Goal: Task Accomplishment & Management: Complete application form

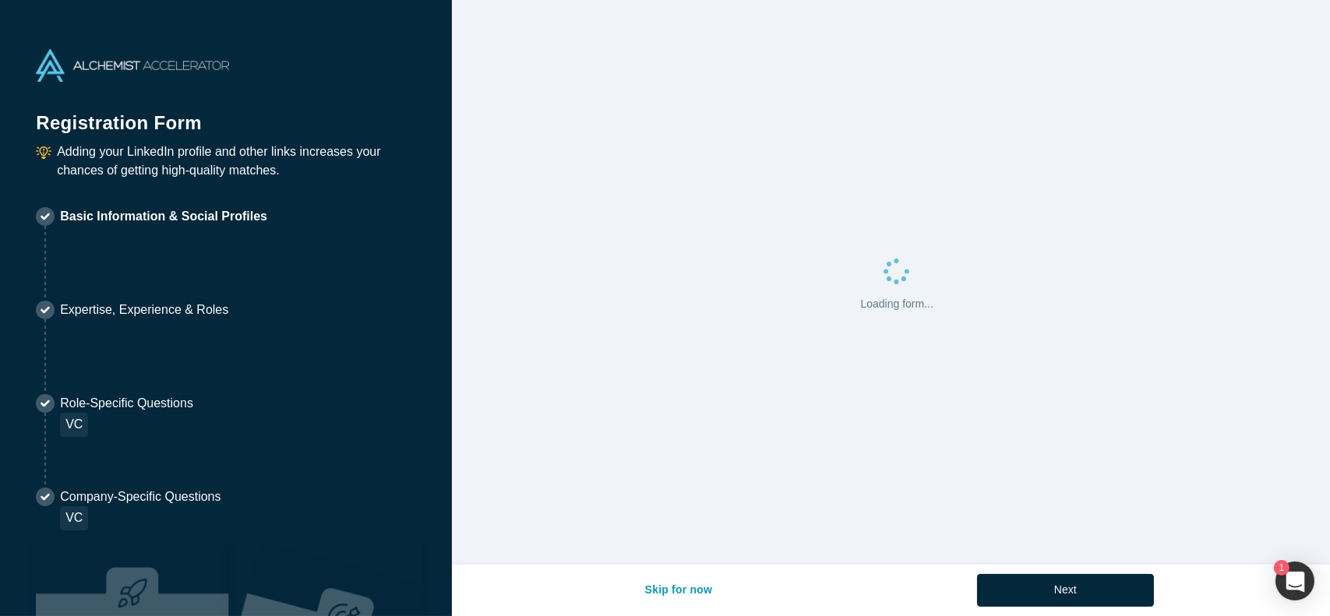
select select "US"
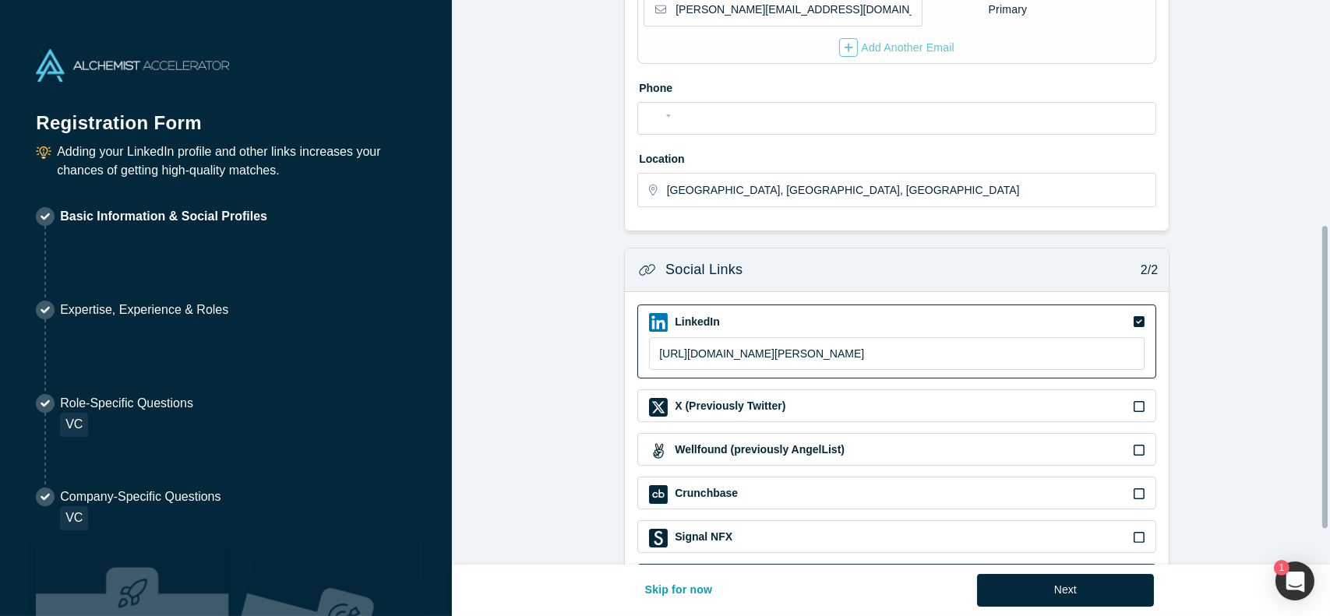
scroll to position [421, 0]
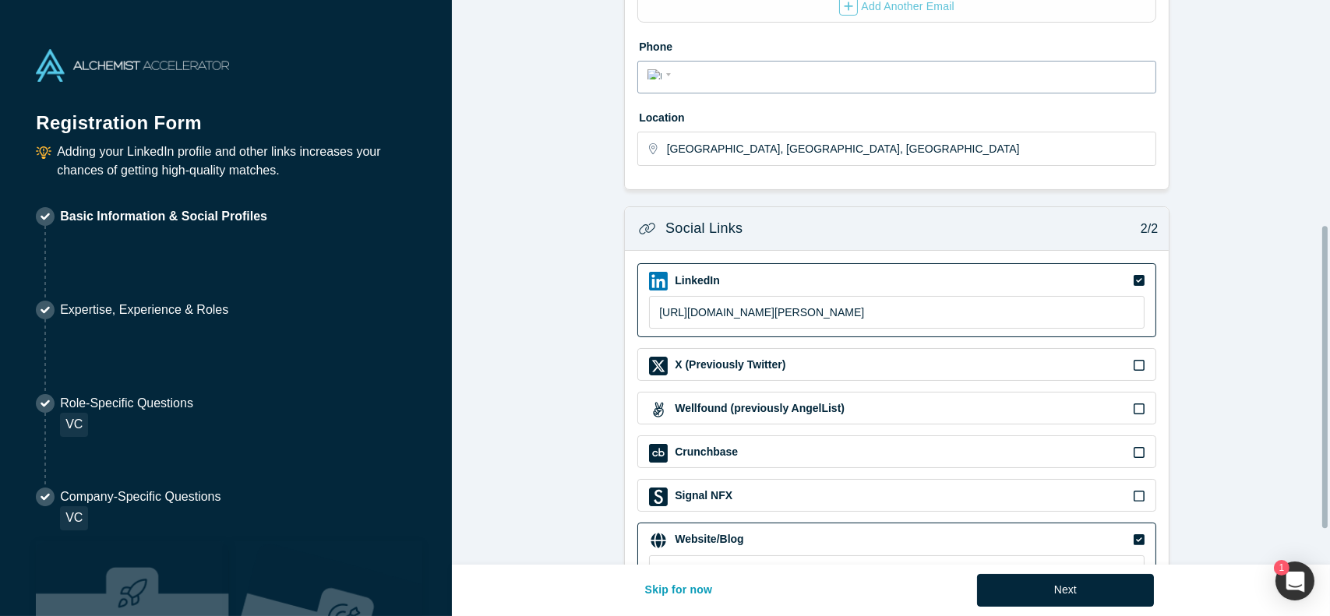
click at [715, 81] on input "tel" at bounding box center [910, 75] width 471 height 23
type input "[PHONE_NUMBER]"
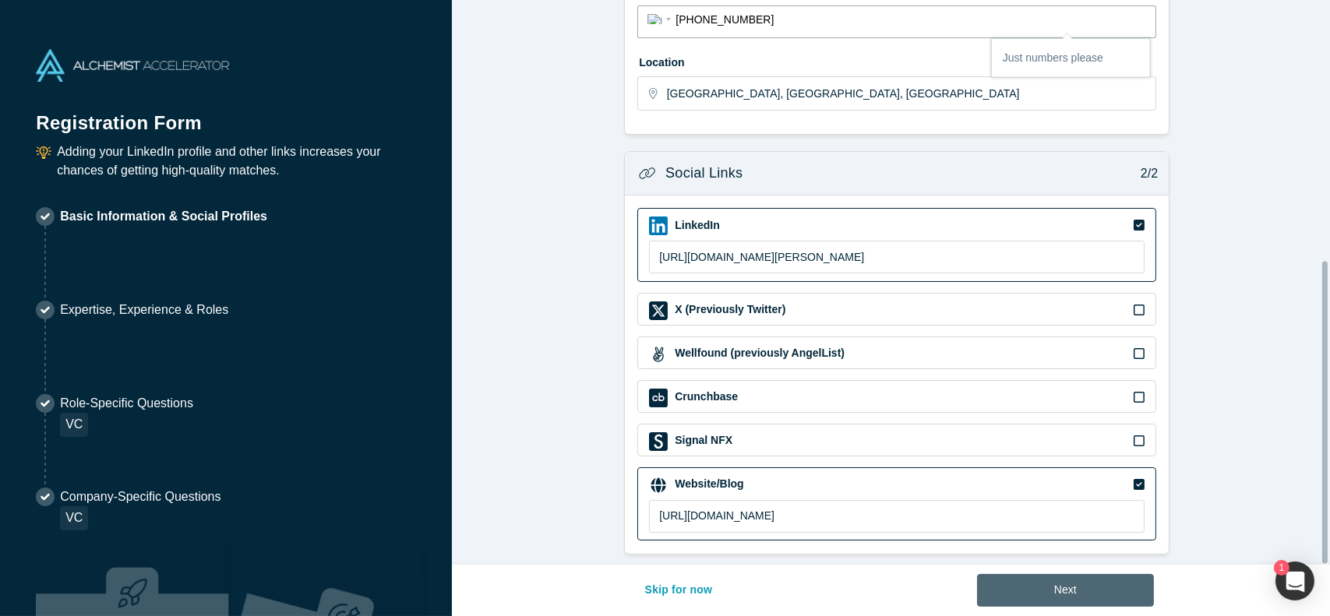
click at [1068, 590] on button "Next" at bounding box center [1065, 590] width 177 height 33
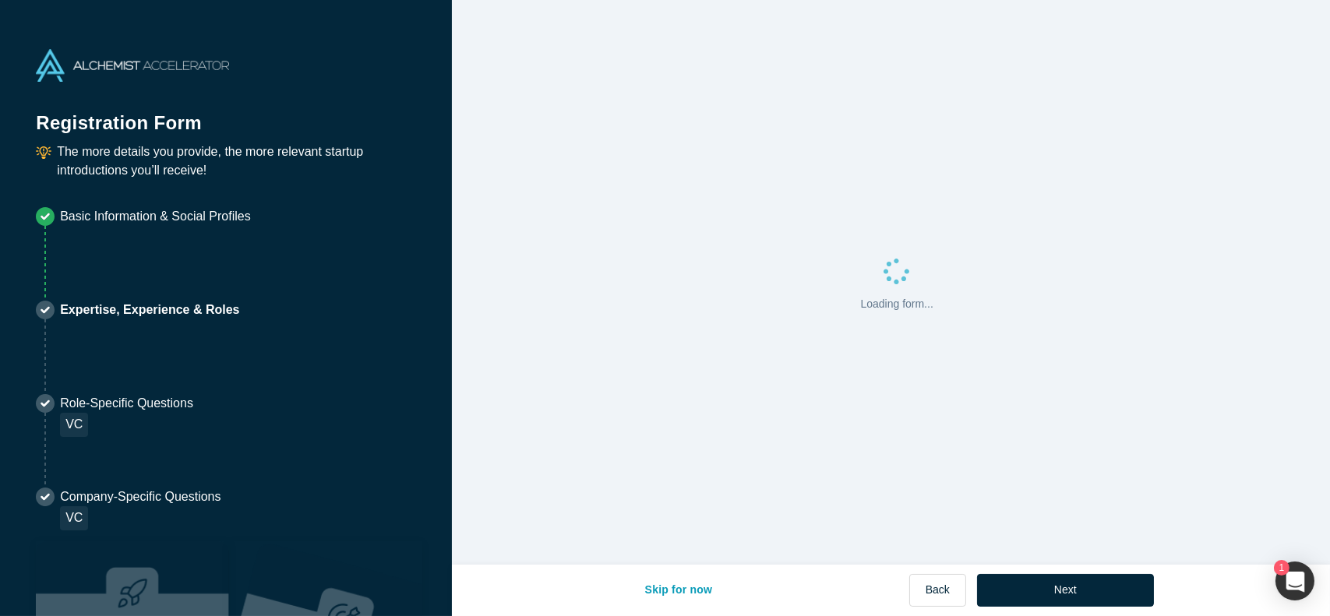
scroll to position [0, 0]
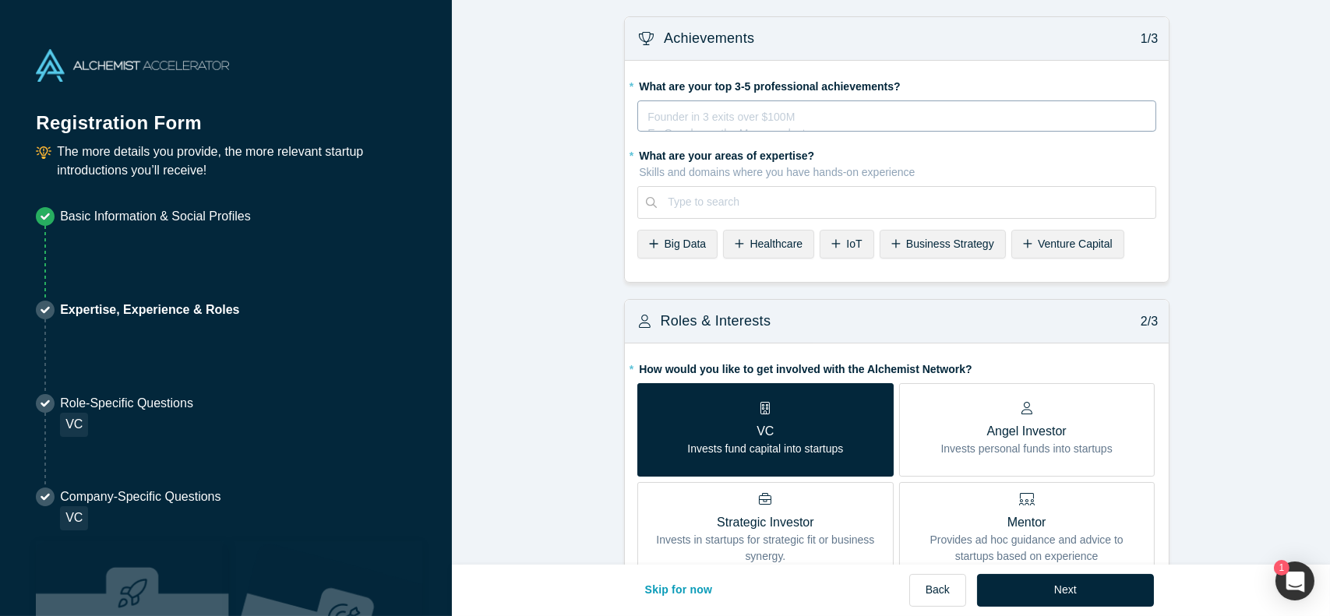
click at [798, 102] on div "Founder in 3 exits over $100M Ex-Googler on the Maps product Ultramarathoner fo…" at bounding box center [896, 115] width 519 height 31
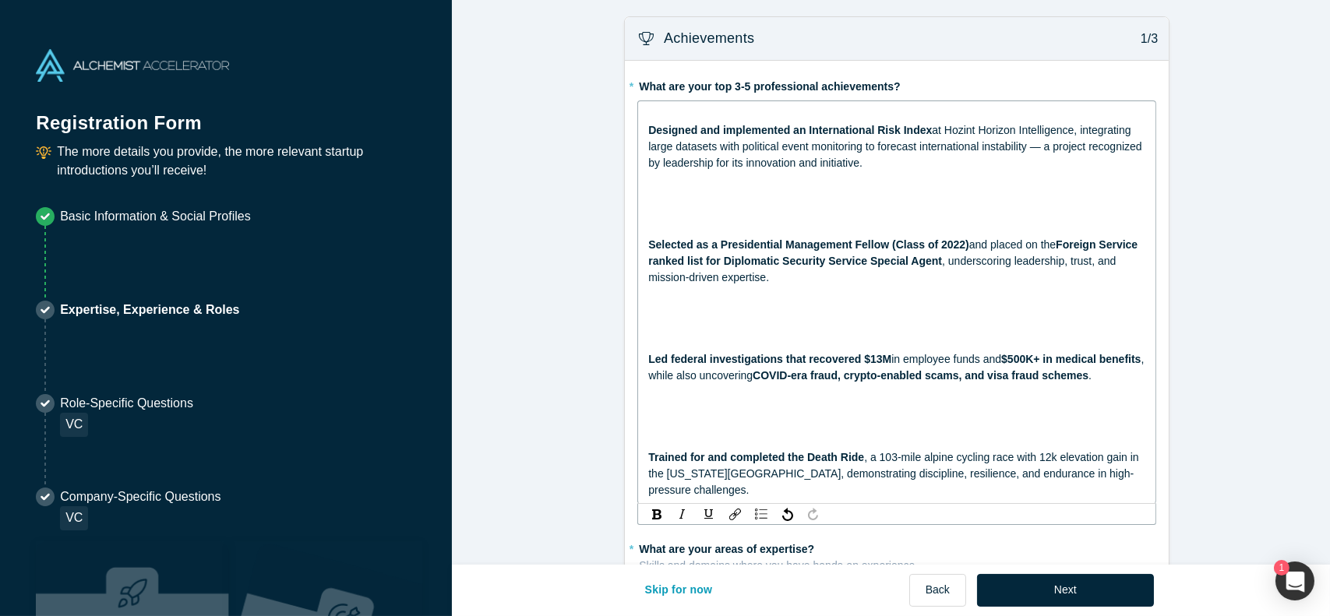
click at [848, 212] on div "rdw-editor" at bounding box center [897, 212] width 498 height 16
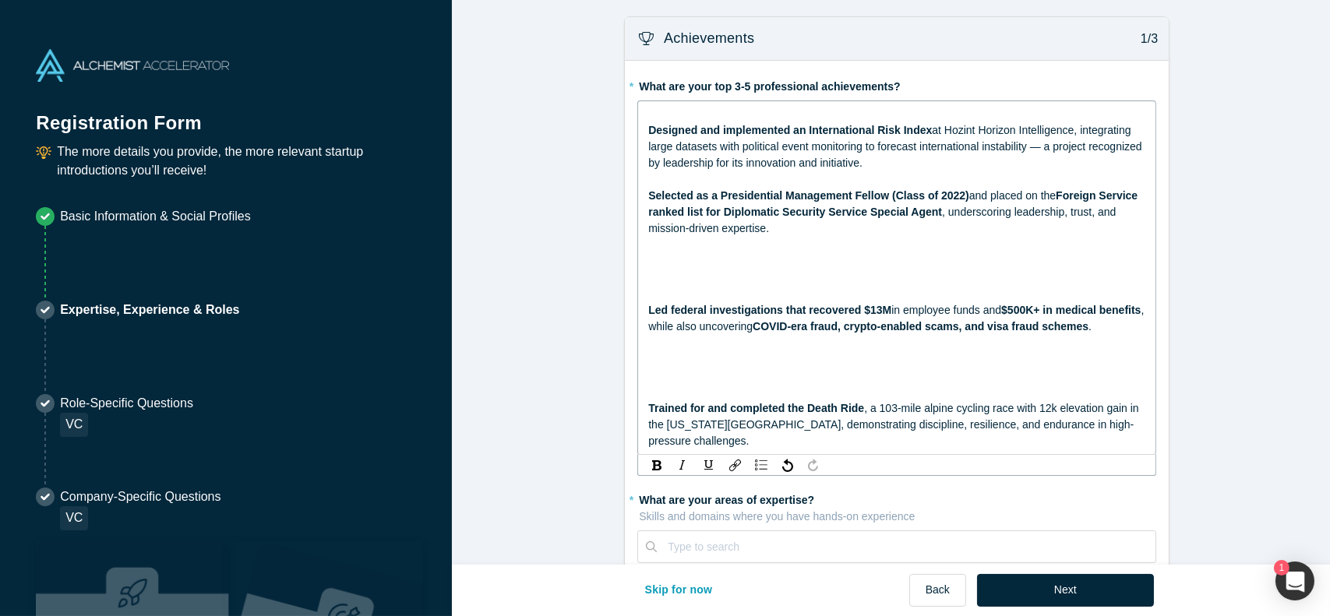
click at [789, 277] on div "rdw-editor" at bounding box center [897, 278] width 498 height 16
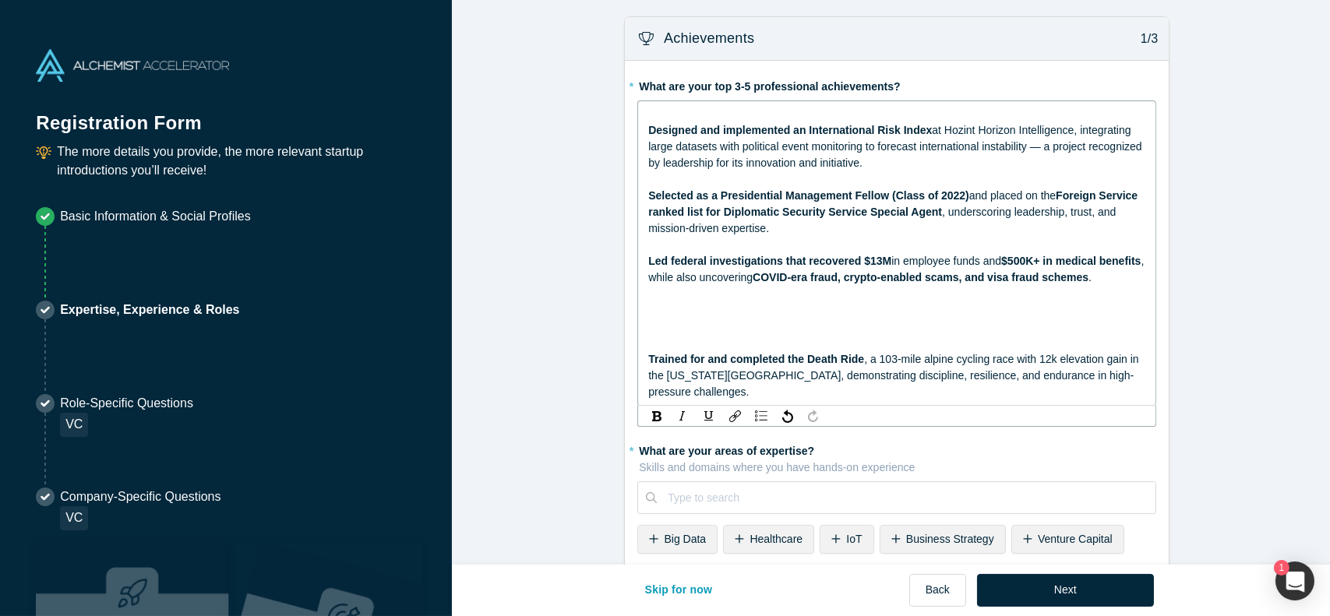
click at [742, 359] on span "Trained for and completed the Death Ride" at bounding box center [756, 359] width 216 height 12
click at [740, 340] on div "rdw-editor" at bounding box center [897, 343] width 498 height 16
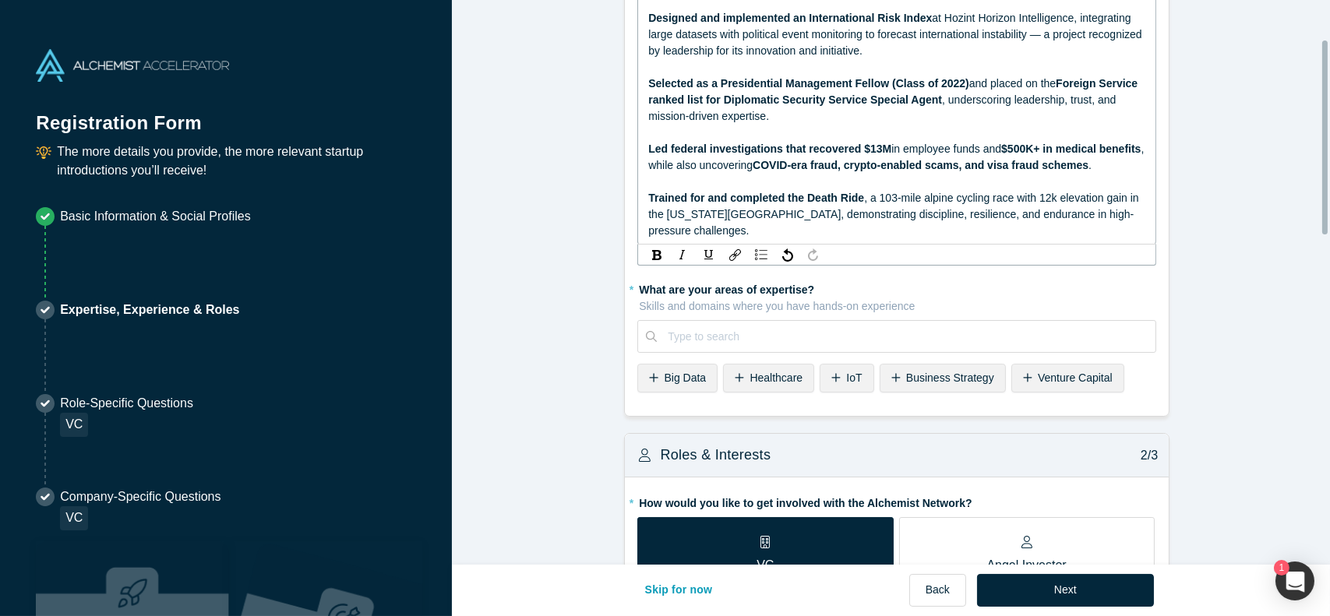
scroll to position [114, 0]
click at [734, 319] on div "Type to search" at bounding box center [896, 335] width 519 height 33
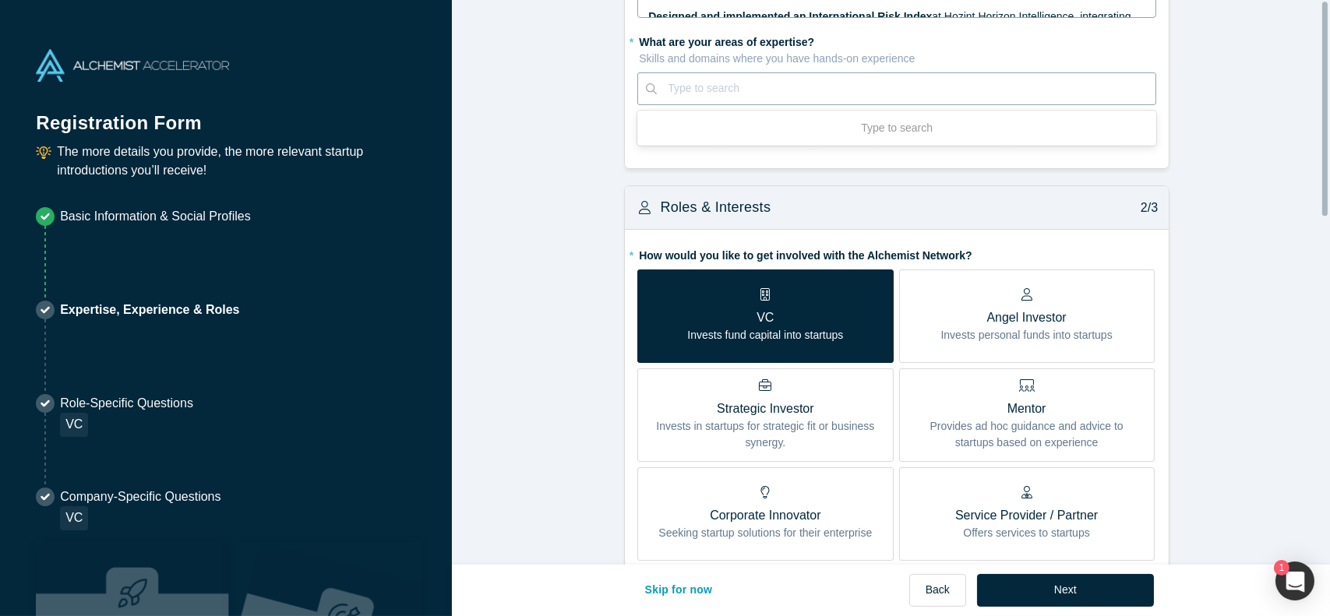
scroll to position [0, 0]
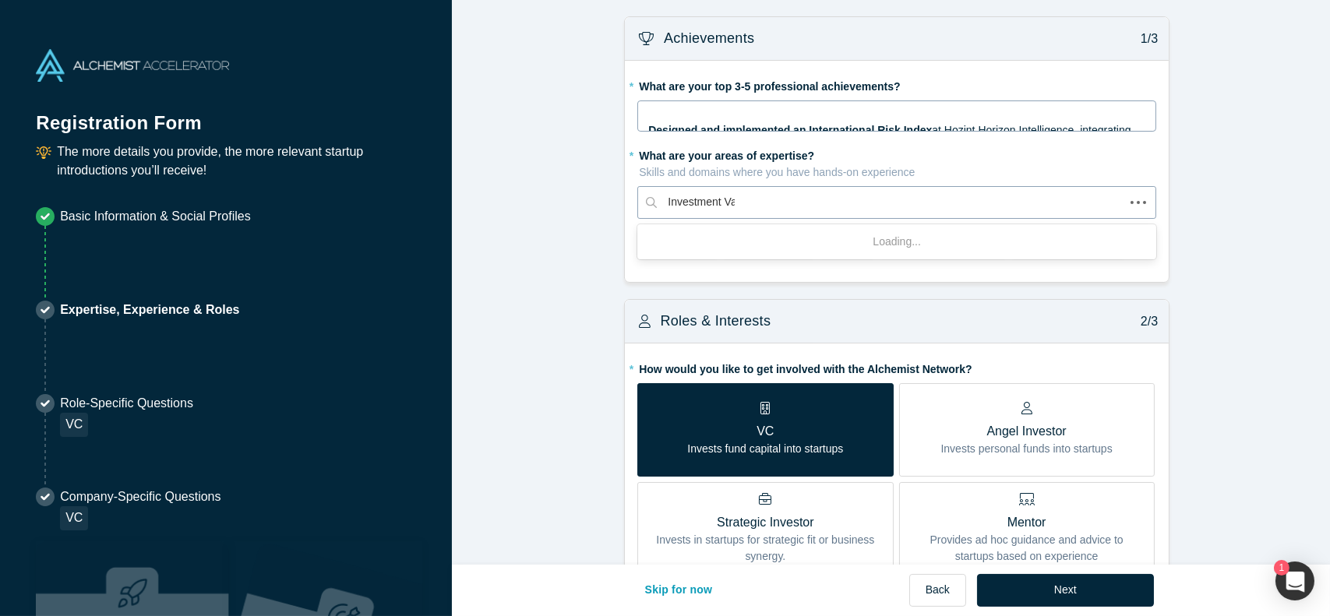
type input "Investment Valu"
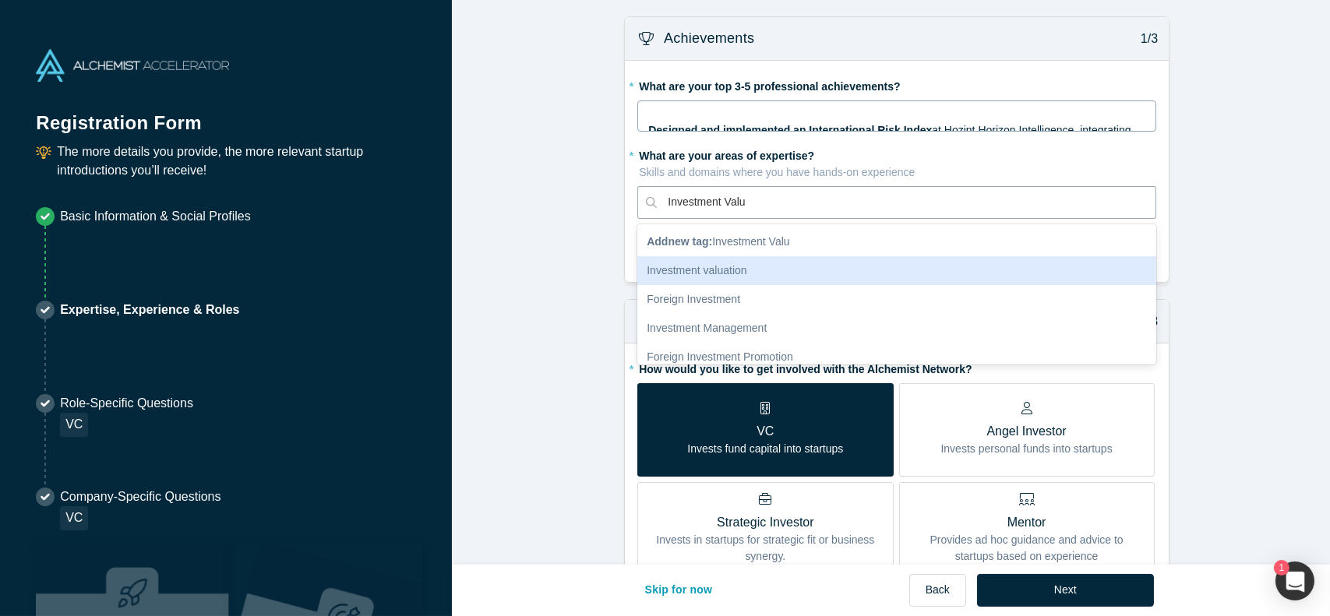
click at [717, 267] on div "Investment valuation" at bounding box center [896, 270] width 519 height 29
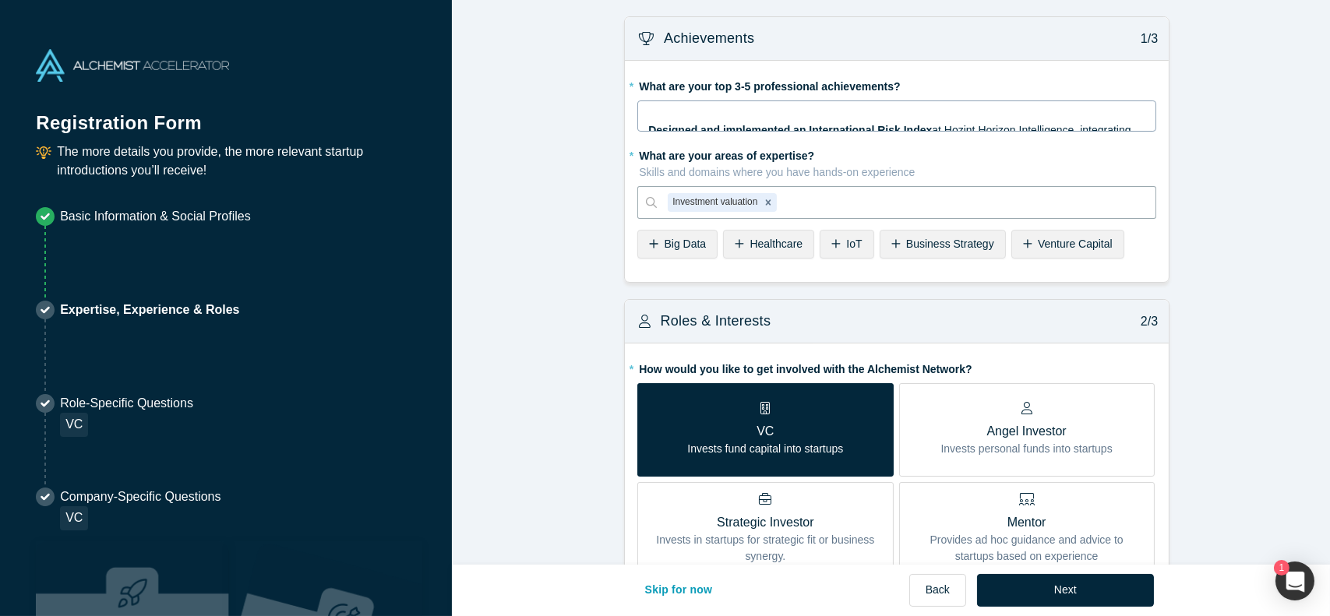
type input "S"
type input "I"
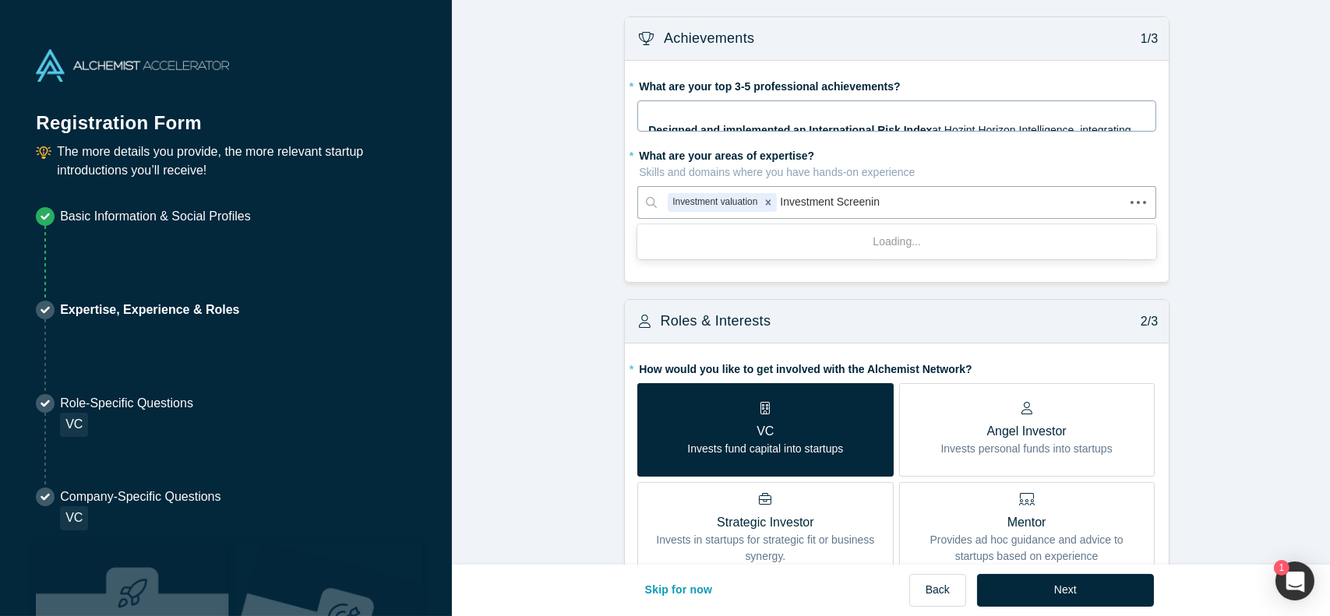
type input "Investment Screening"
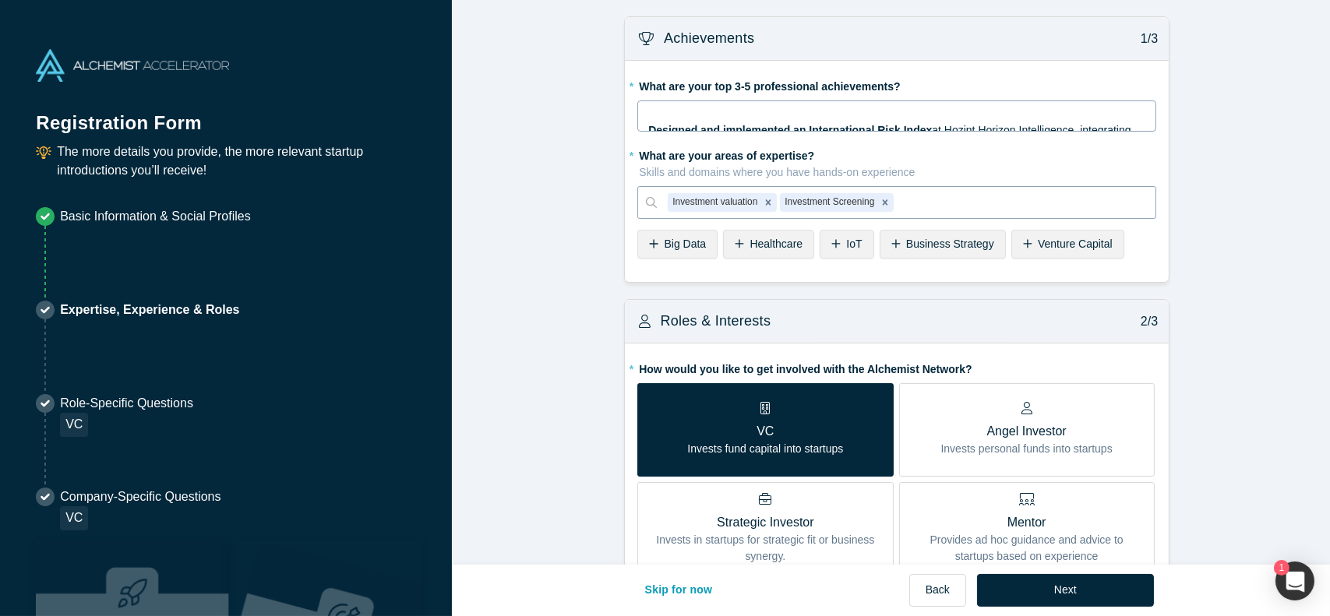
type input "I"
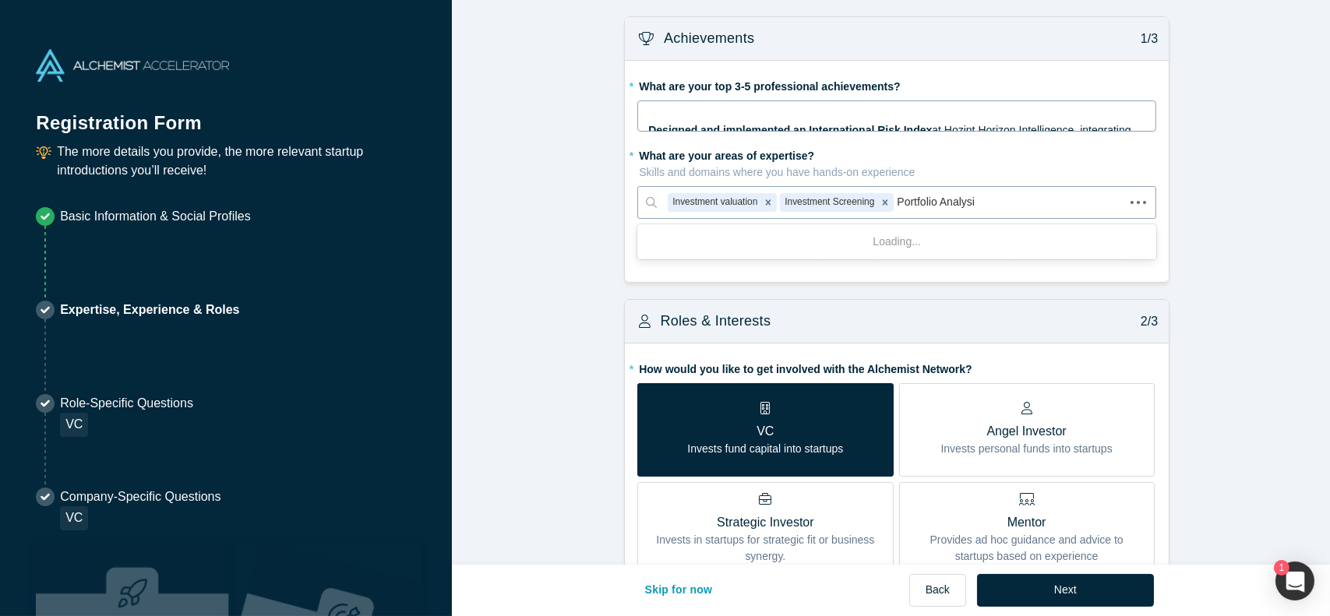
type input "Portfolio Analysis"
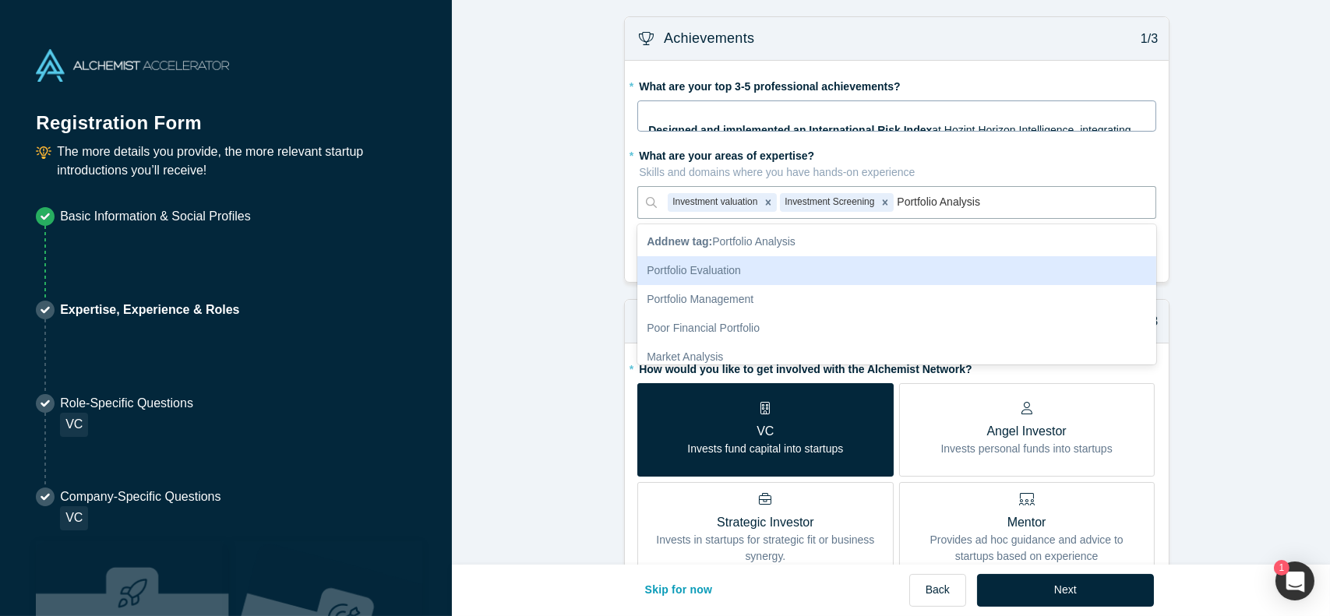
click at [881, 283] on div "Portfolio Evaluation" at bounding box center [896, 270] width 519 height 29
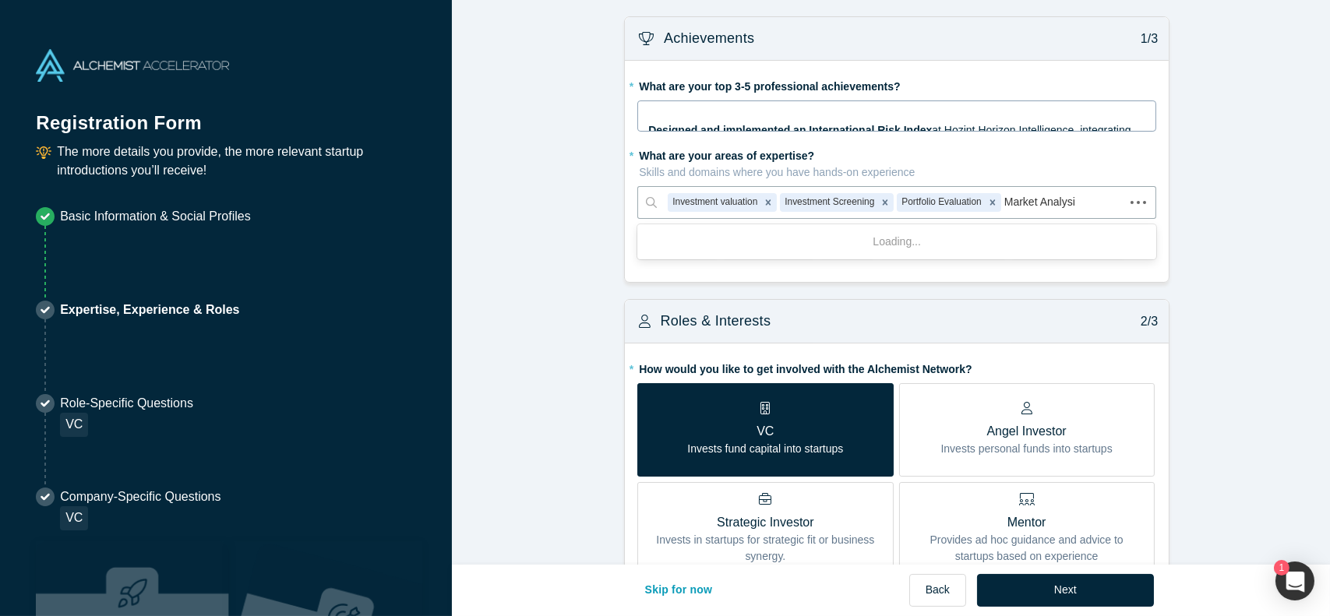
type input "Market Analysis"
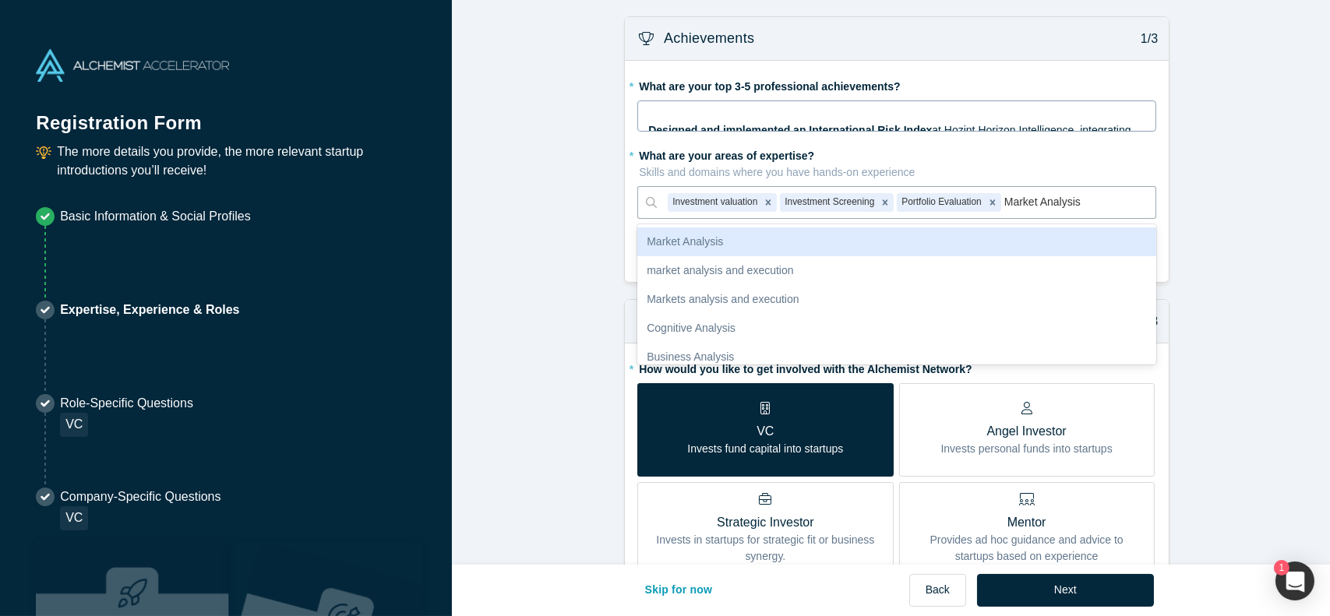
click at [991, 243] on div "Market Analysis" at bounding box center [896, 241] width 519 height 29
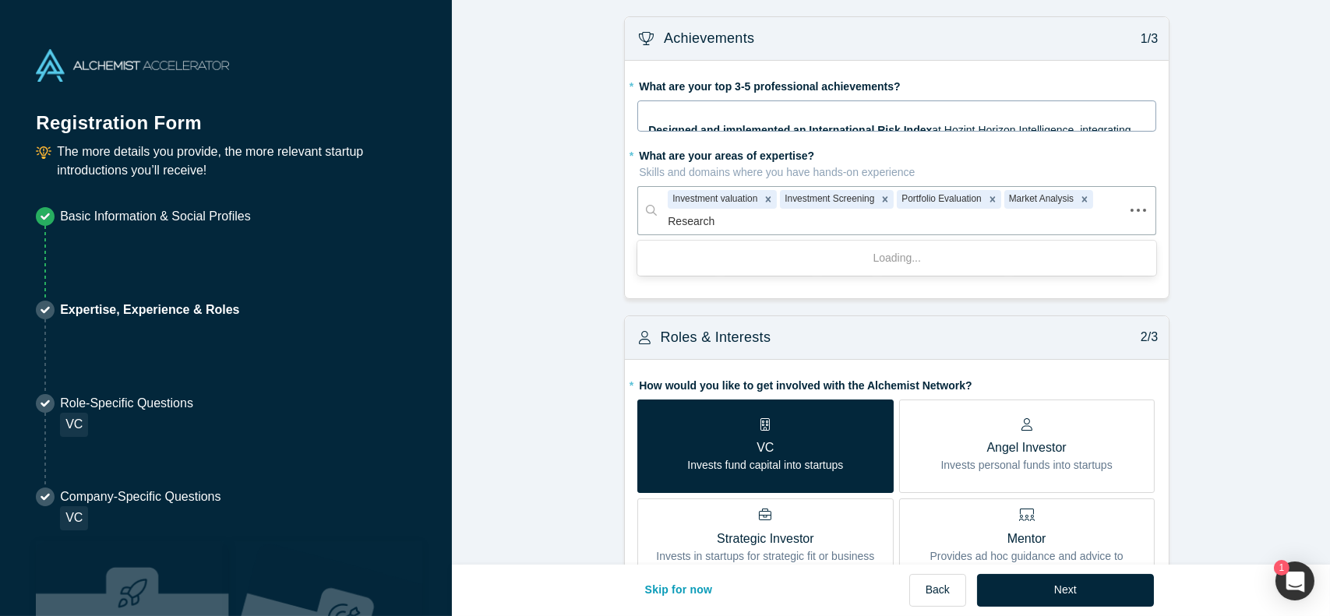
type input "Research"
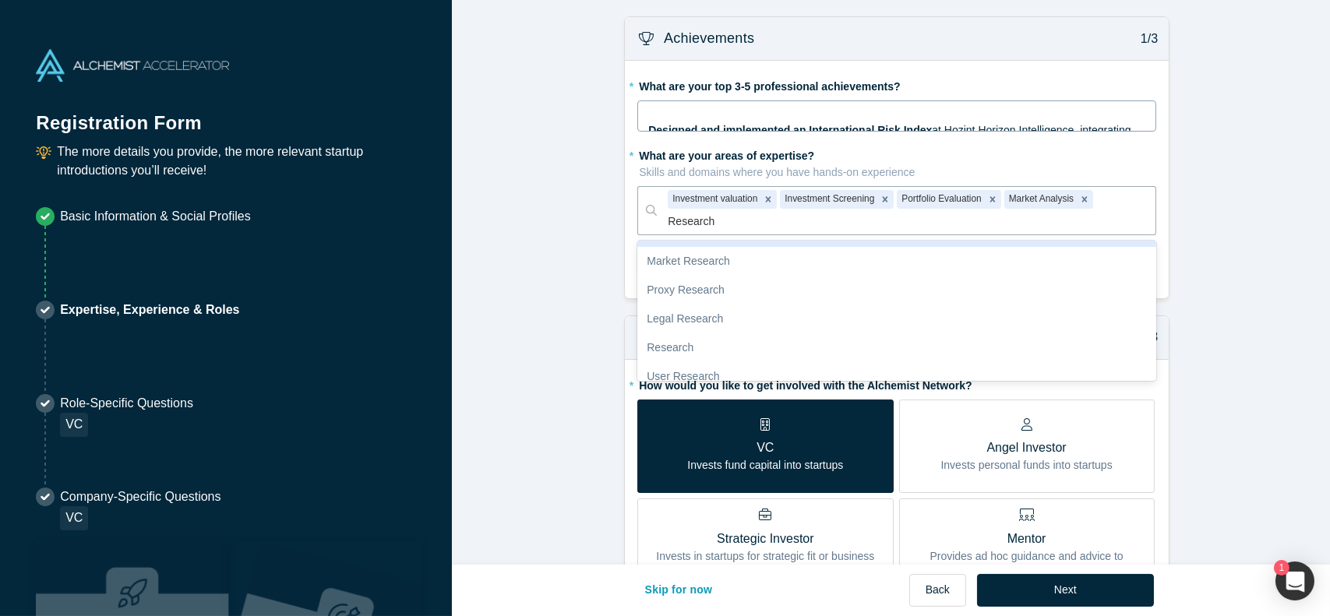
scroll to position [127, 0]
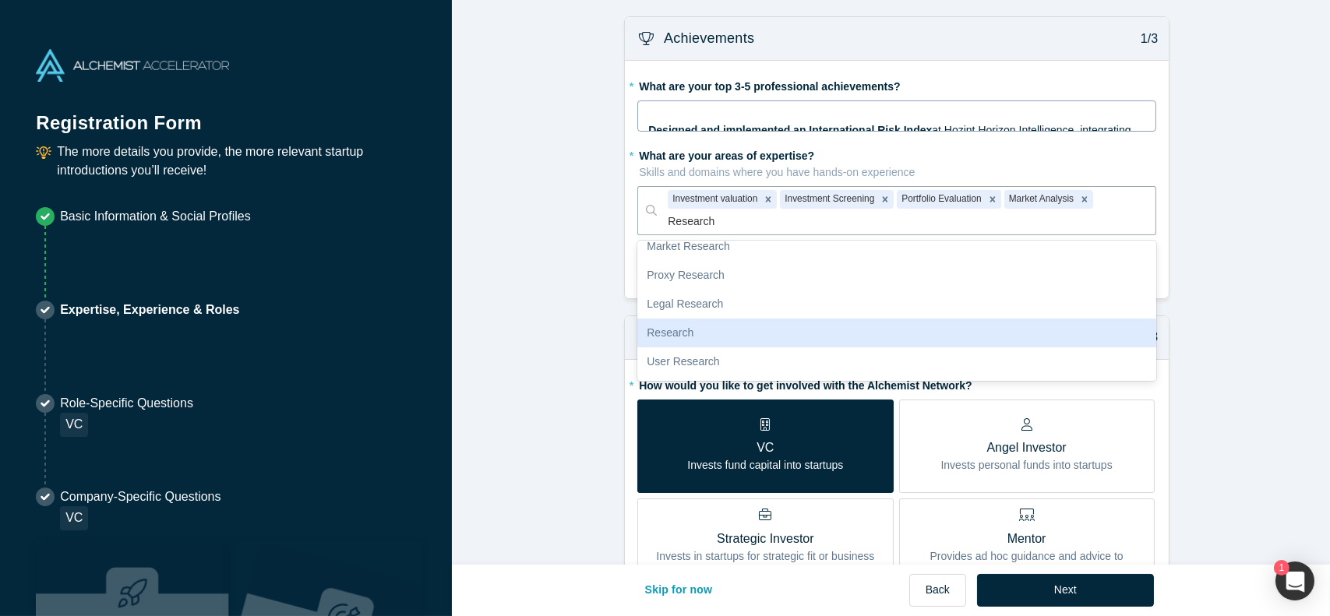
click at [978, 319] on div "Research" at bounding box center [896, 333] width 519 height 29
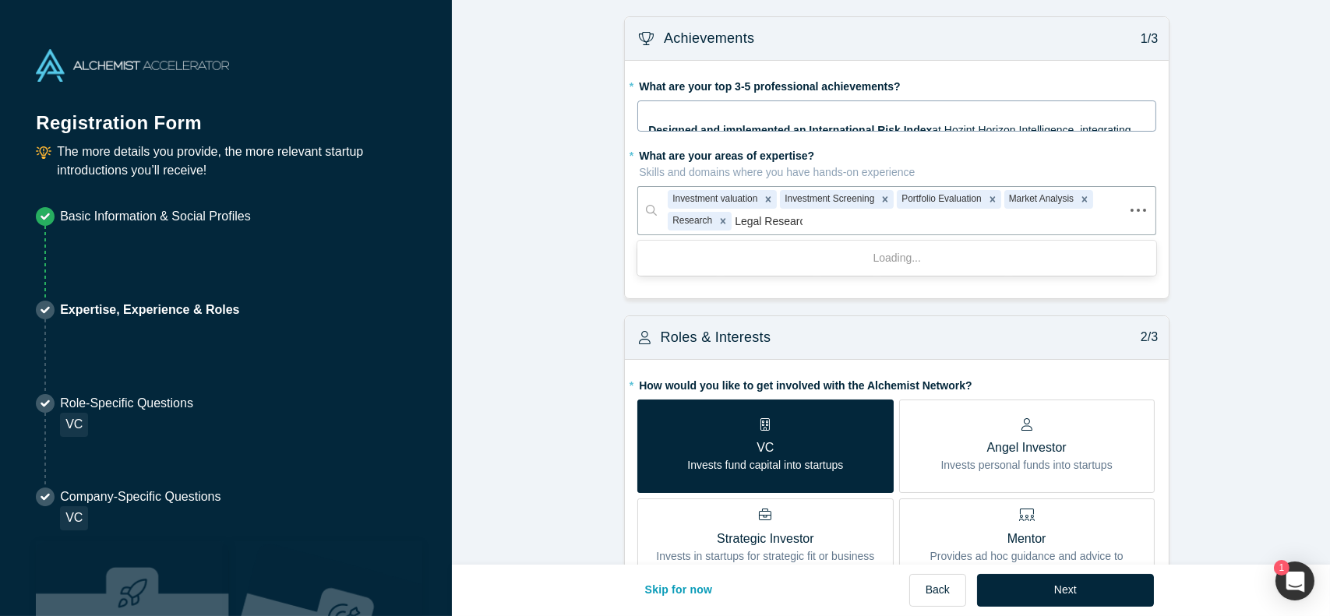
type input "Legal Research"
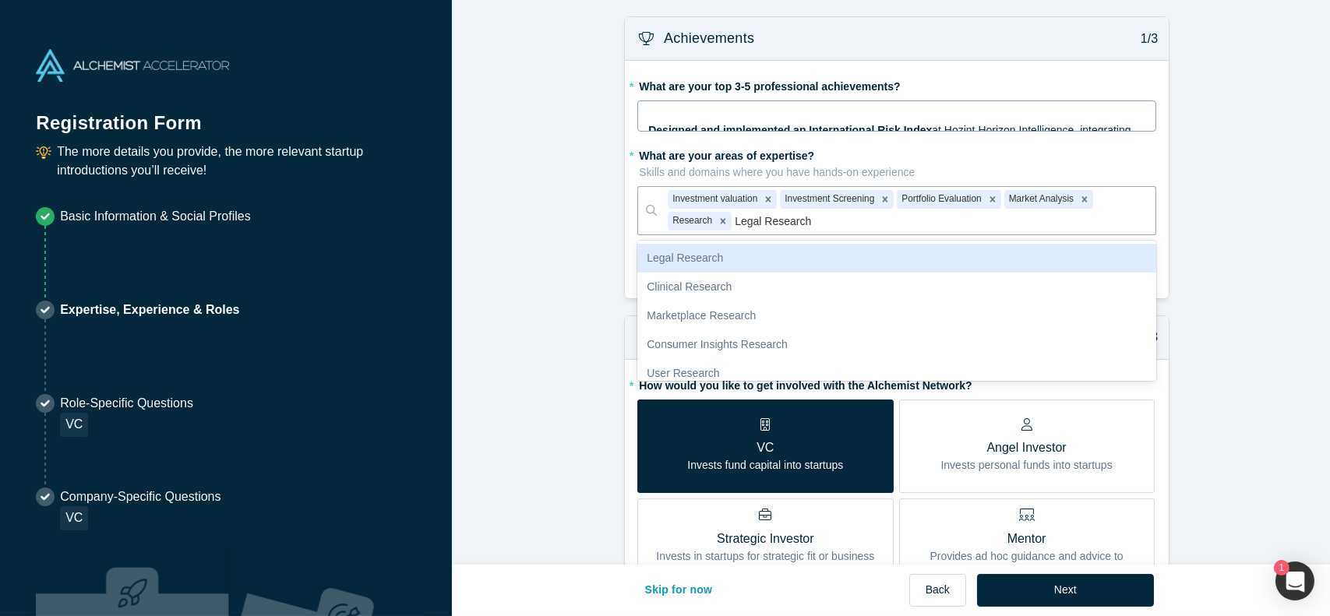
click at [1052, 256] on div "Legal Research" at bounding box center [896, 258] width 519 height 29
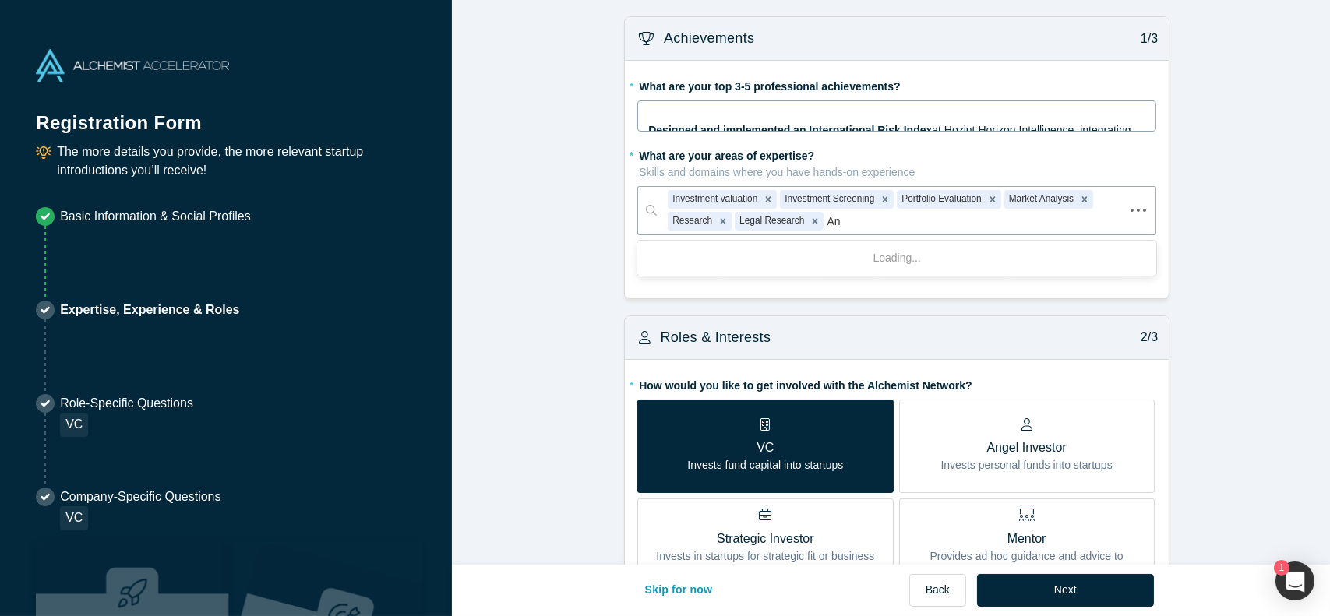
type input "A"
type input "Data Analysis"
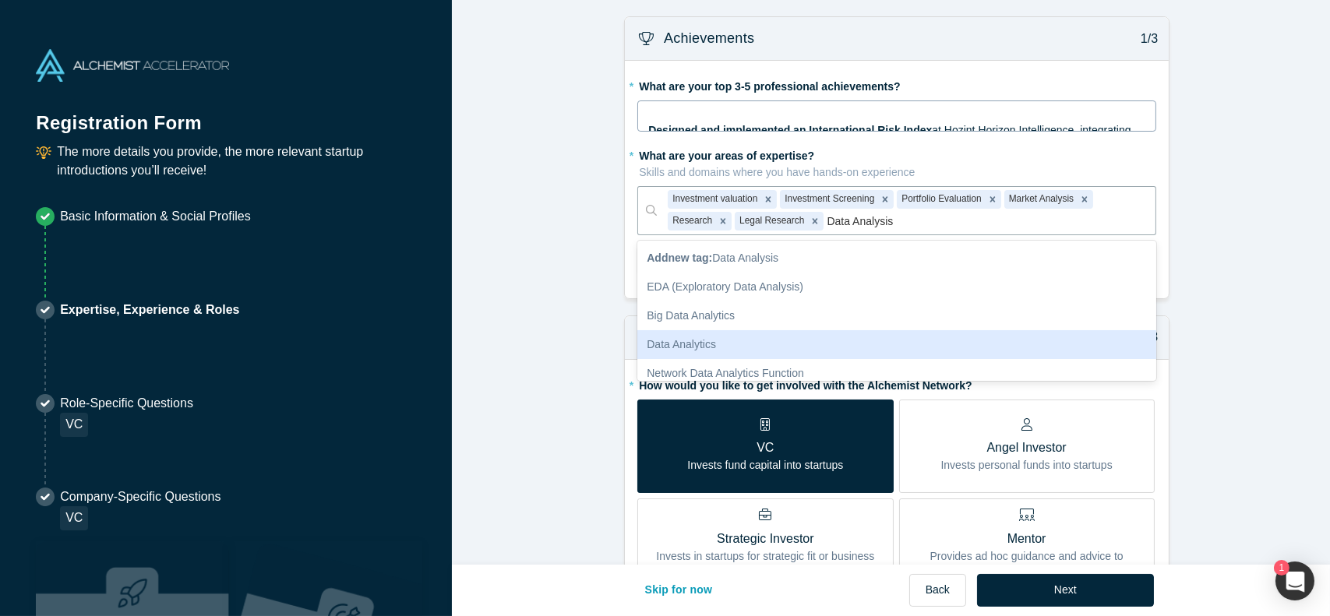
click at [1056, 339] on div "Data Analytics" at bounding box center [896, 344] width 519 height 29
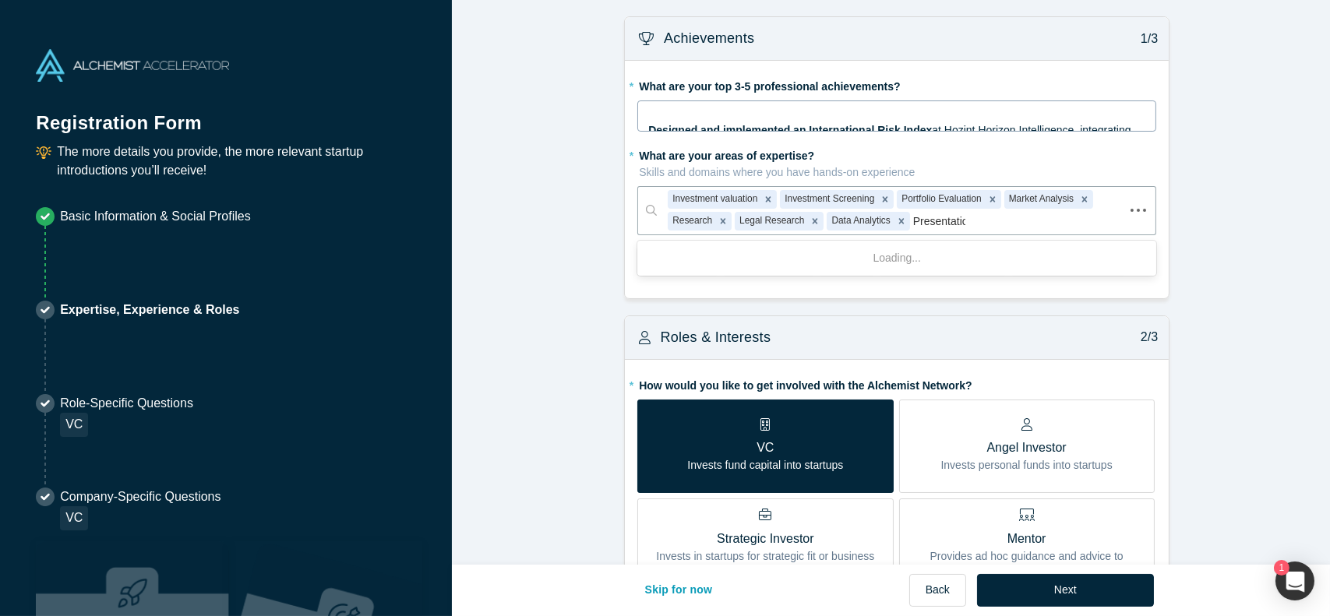
type input "Presentation"
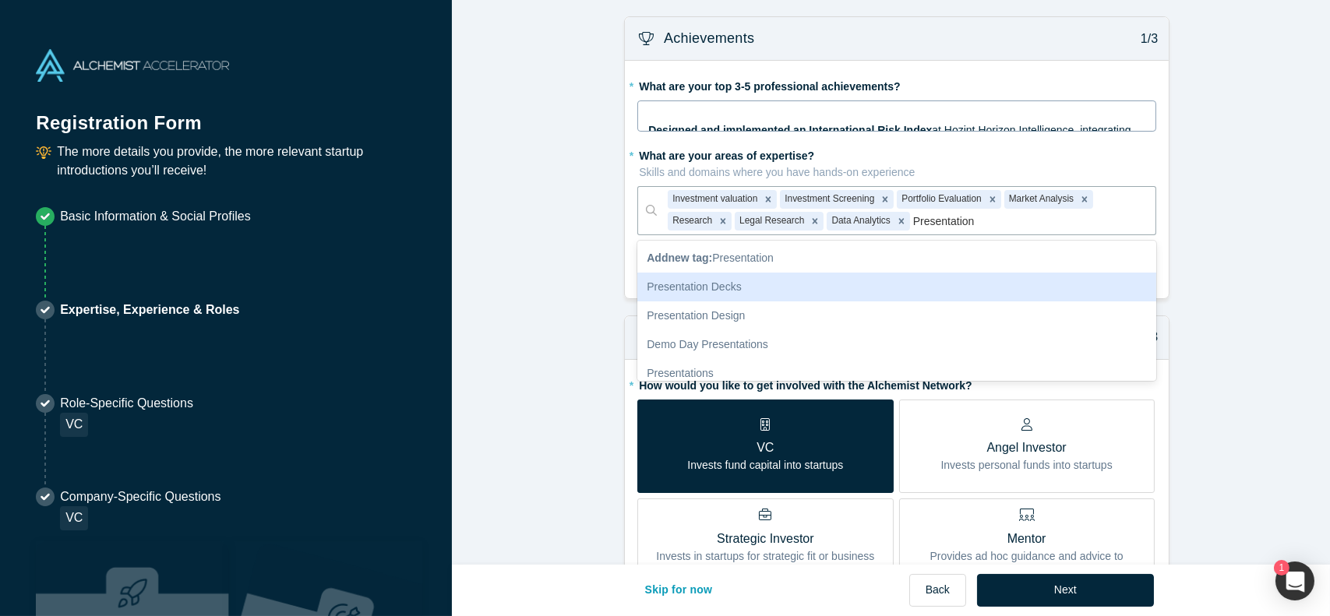
click at [975, 280] on div "Presentation Decks" at bounding box center [896, 287] width 519 height 29
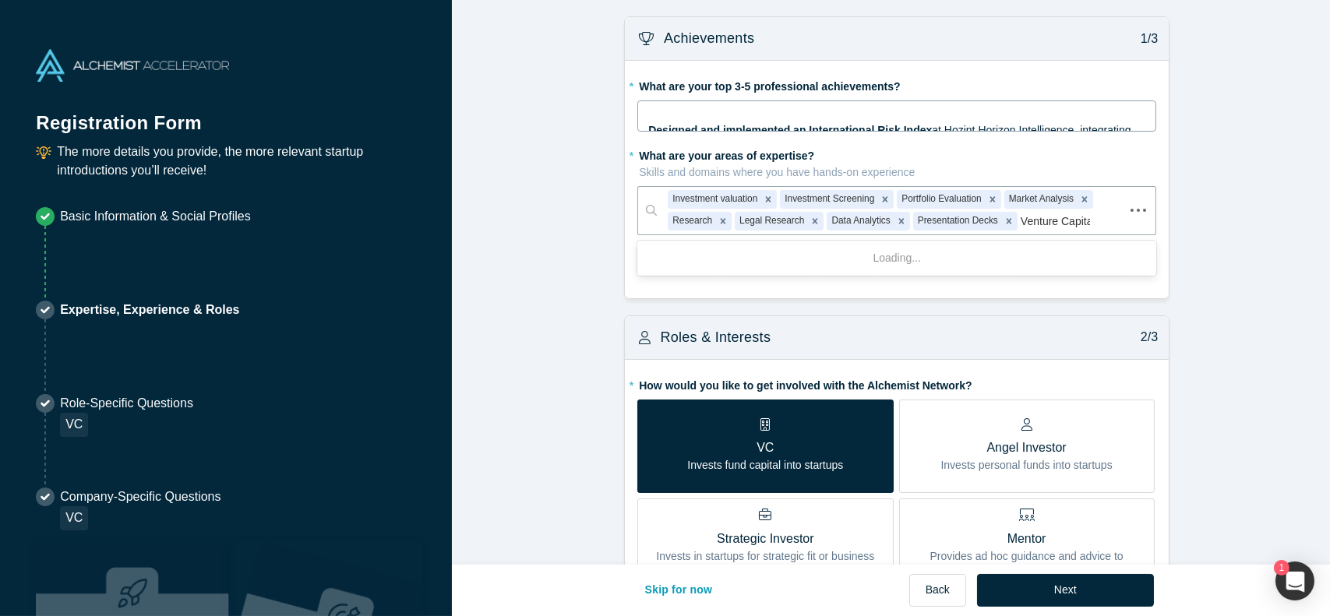
type input "Venture Capital"
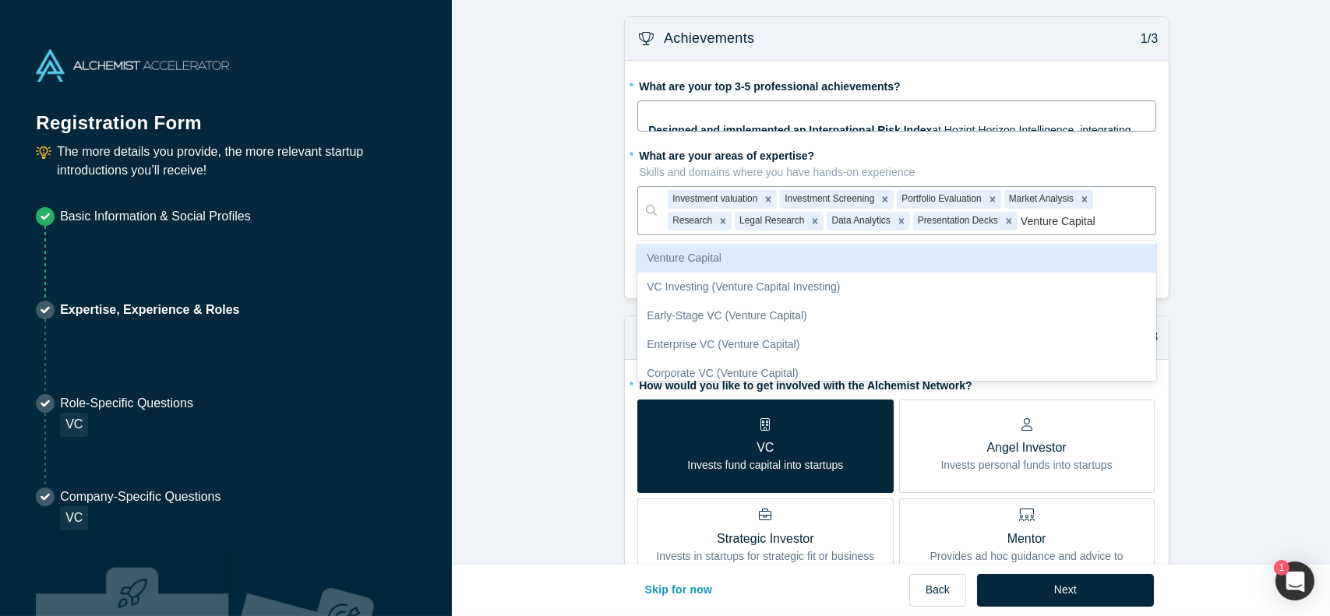
click at [985, 256] on div "Venture Capital" at bounding box center [896, 258] width 519 height 29
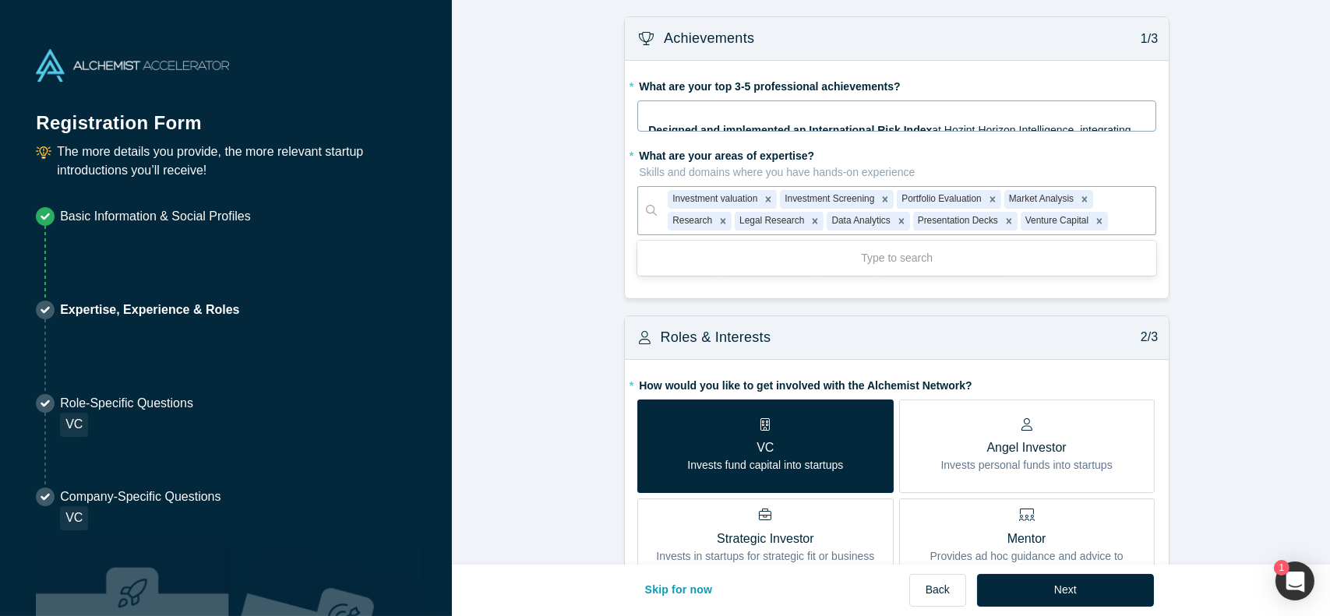
type input "I"
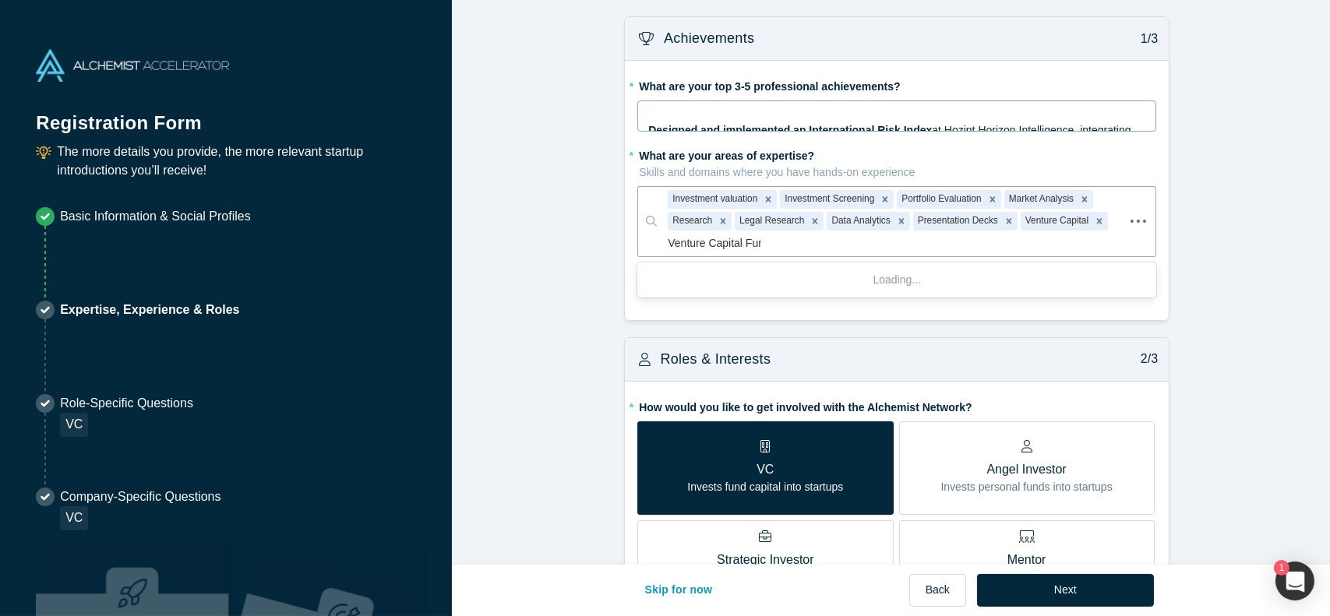
type input "Venture Capital Fund"
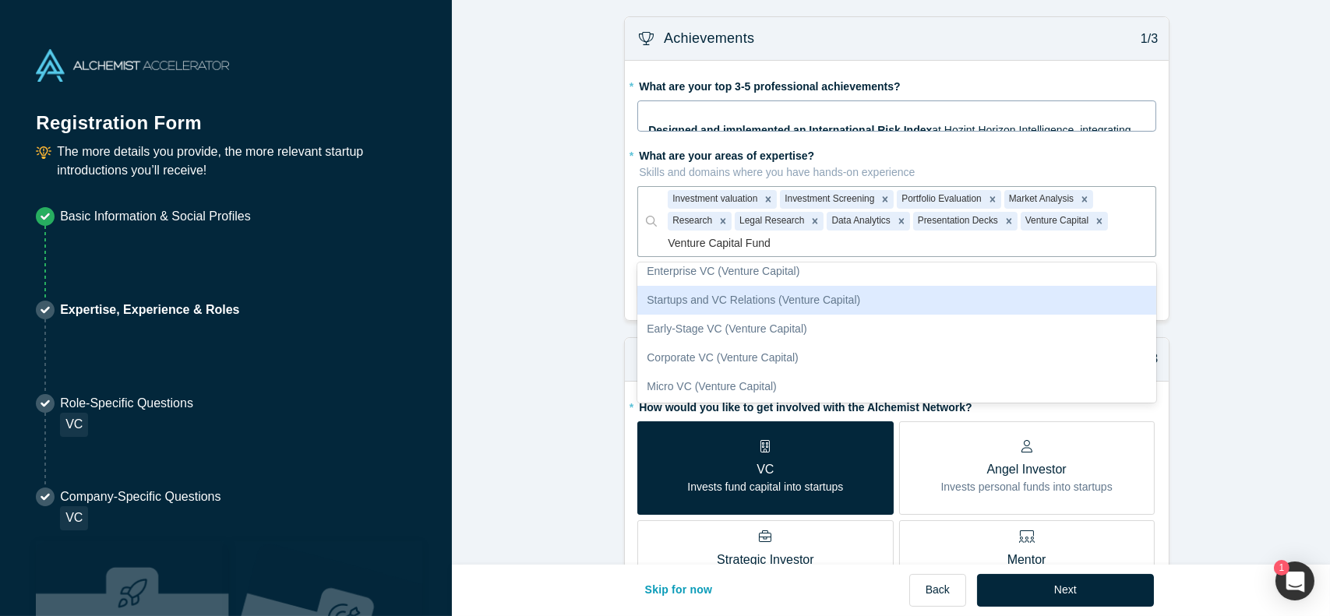
scroll to position [125, 0]
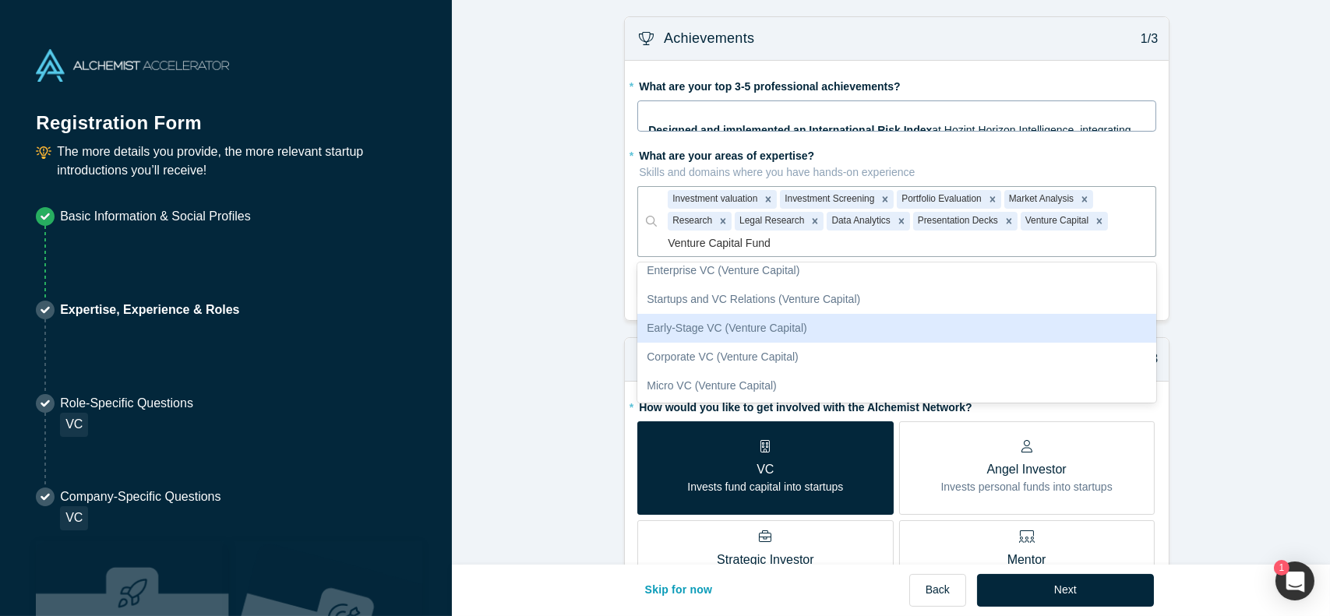
click at [967, 334] on div "Early-Stage VC (Venture Capital)" at bounding box center [896, 328] width 519 height 29
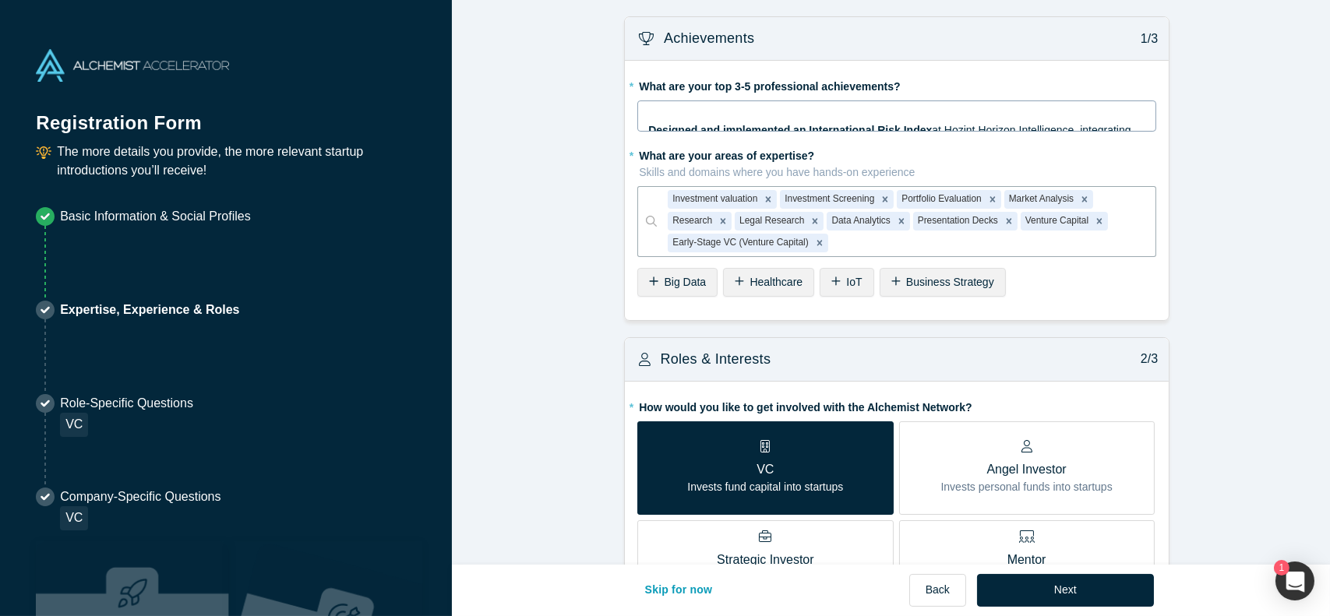
type input "F"
type input "E"
type input "Monitoring"
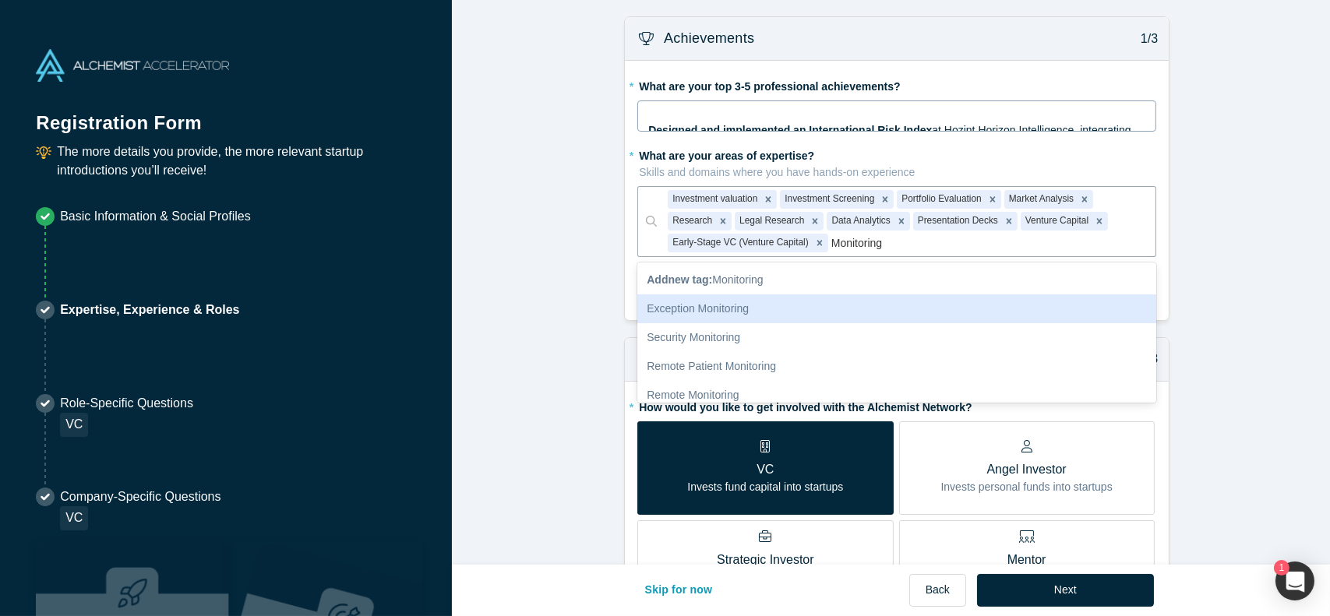
click at [876, 312] on div "Exception Monitoring" at bounding box center [896, 308] width 519 height 29
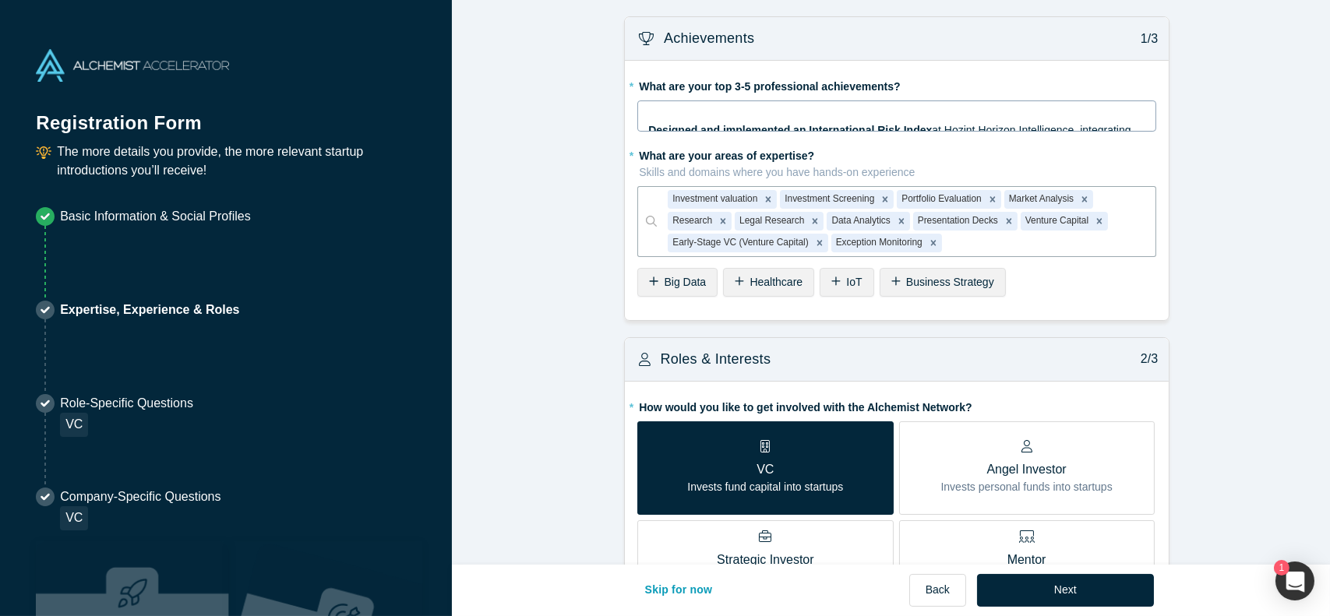
type input "F"
type input "Forecasting"
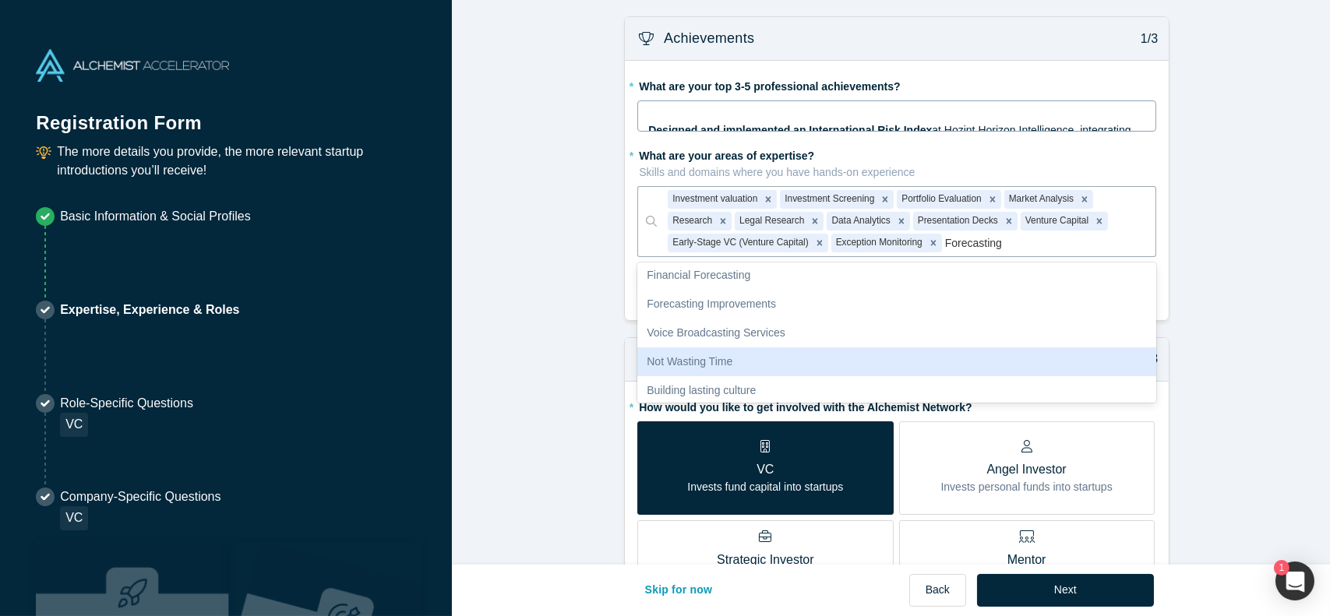
scroll to position [0, 0]
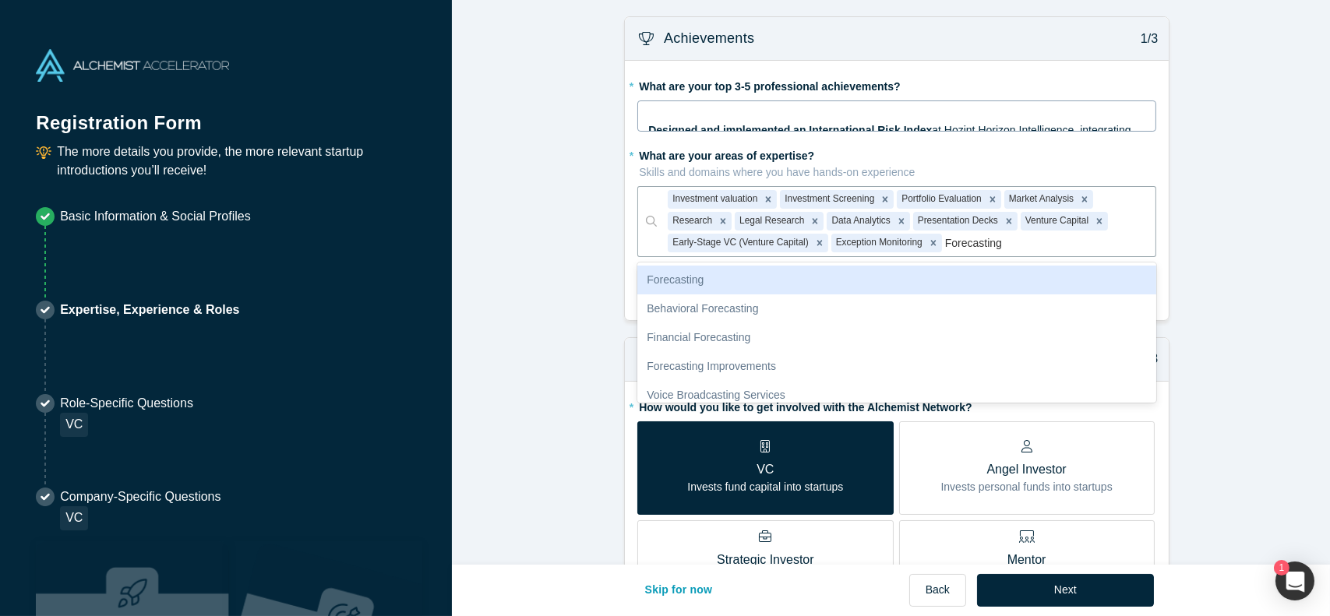
click at [911, 288] on div "Forecasting" at bounding box center [896, 280] width 519 height 29
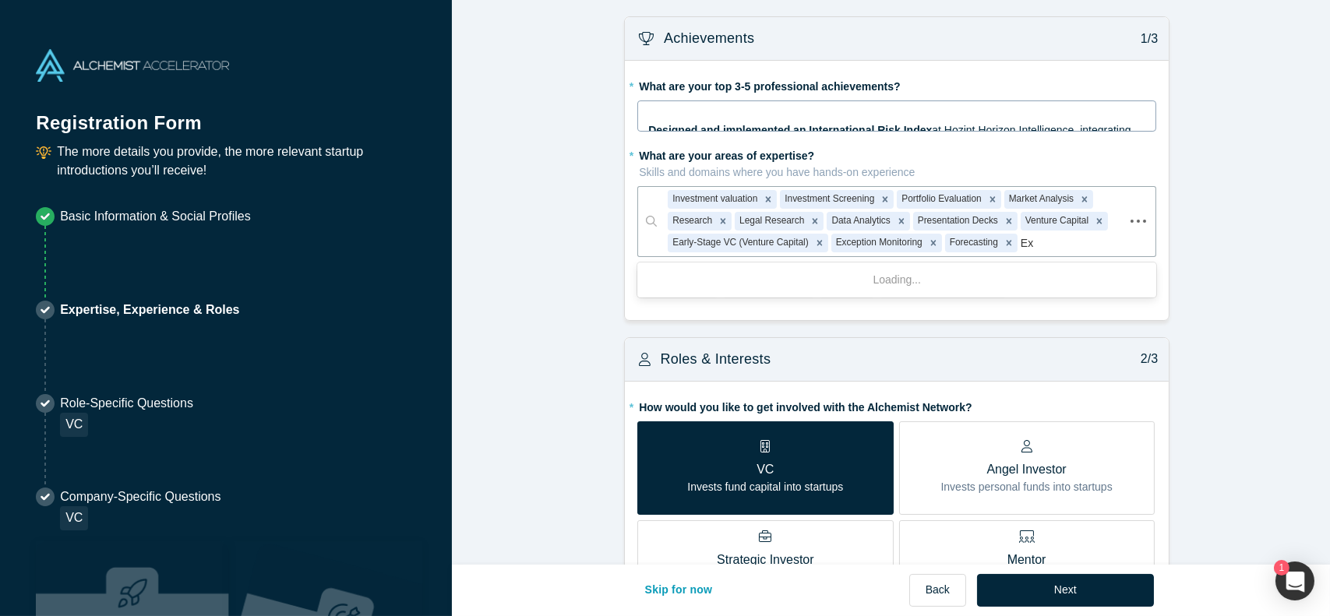
type input "E"
type input "Leadership"
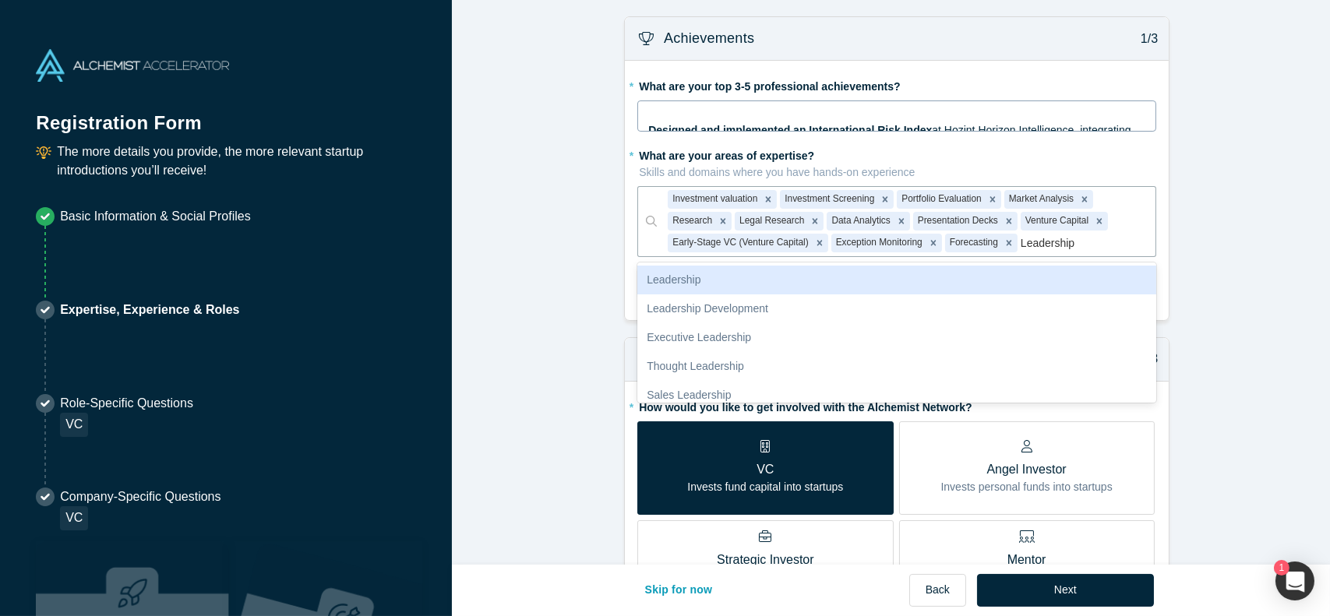
click at [841, 287] on div "Leadership" at bounding box center [896, 280] width 519 height 29
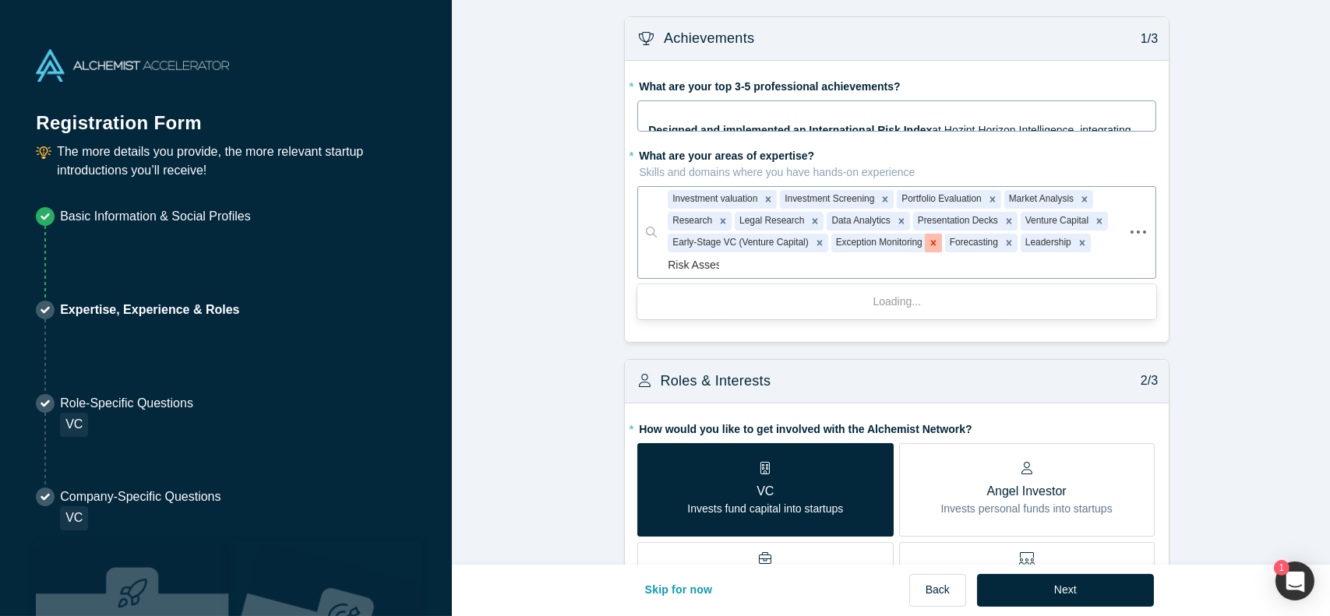
type input "Risk Assess"
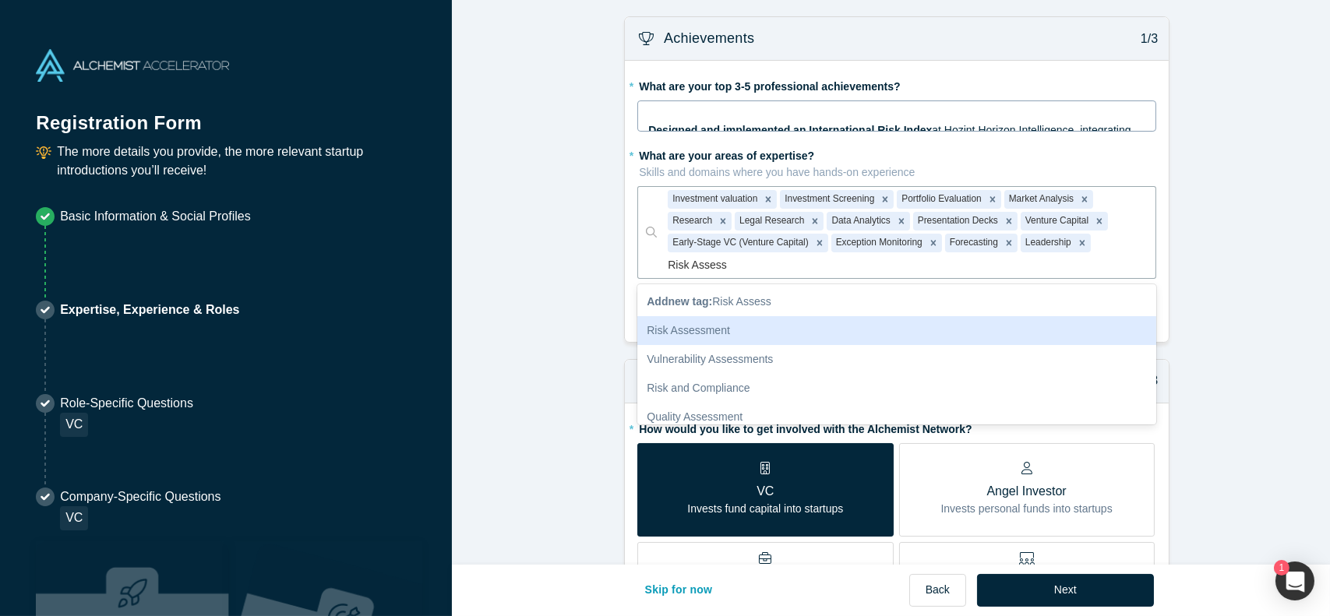
click at [847, 316] on div "Risk Assessment" at bounding box center [896, 330] width 519 height 29
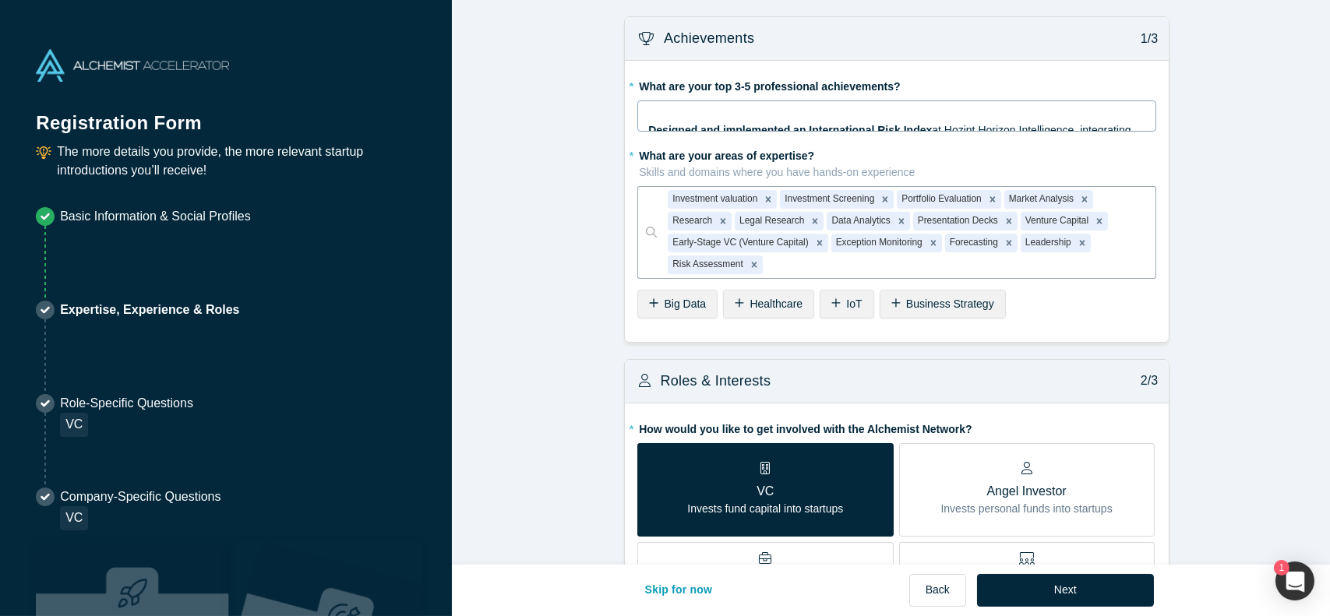
type input "R"
type input "S"
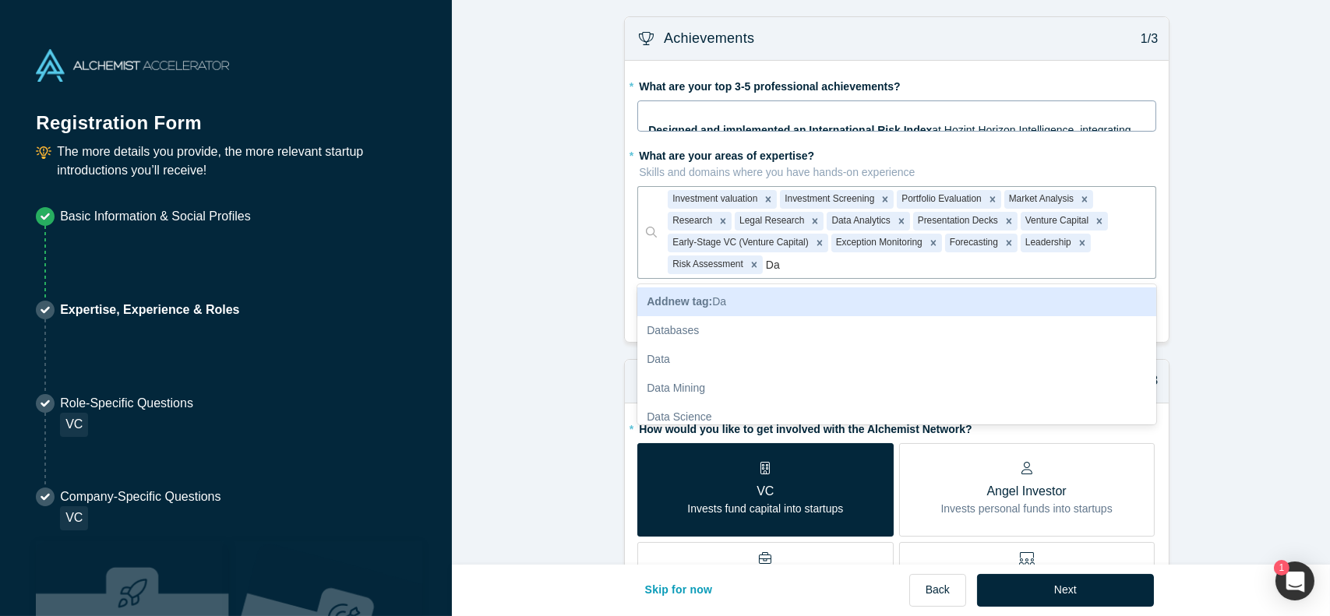
type input "D"
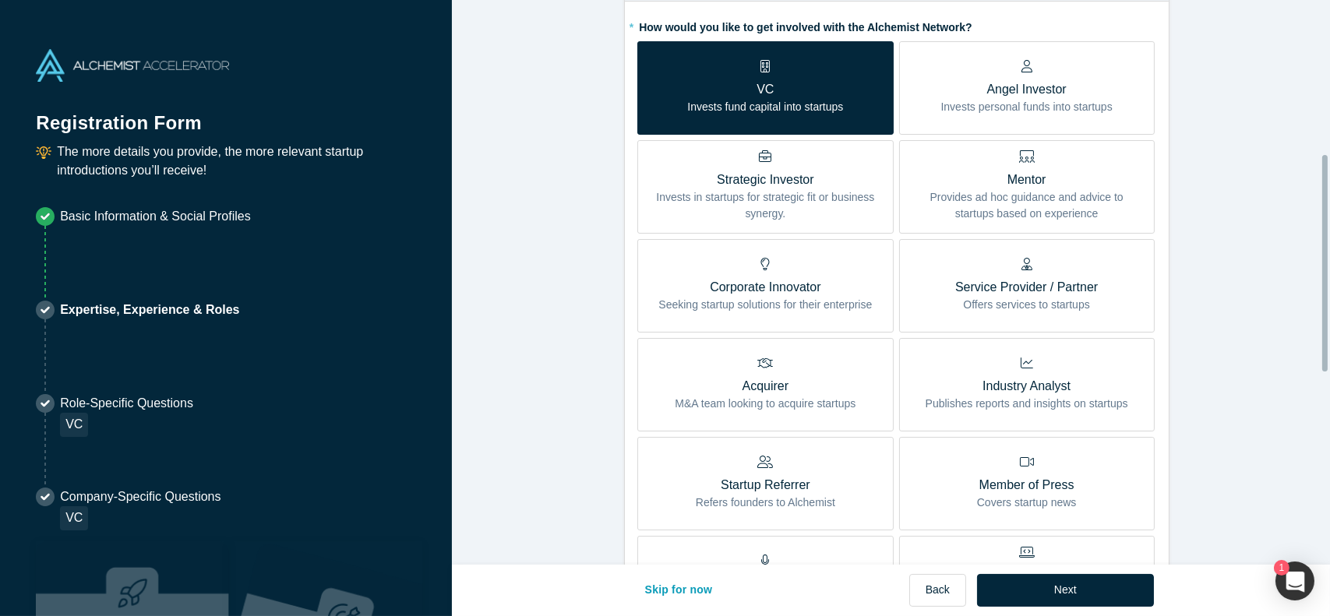
scroll to position [401, 0]
click at [1013, 383] on p "Industry Analyst" at bounding box center [1026, 387] width 203 height 19
click at [0, 0] on input "Industry Analyst Publishes reports and insights on startups" at bounding box center [0, 0] width 0 height 0
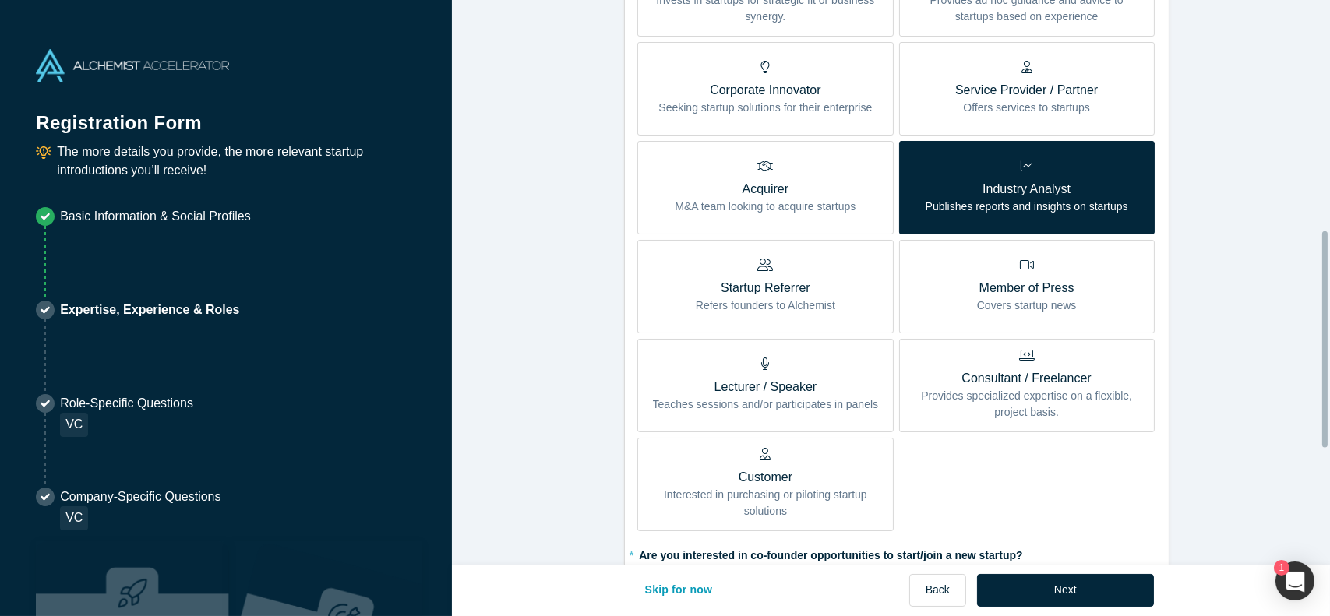
scroll to position [600, 0]
click at [1013, 372] on p "Consultant / Freelancer" at bounding box center [1027, 377] width 232 height 19
click at [0, 0] on input "Consultant / Freelancer Provides specialized expertise on a flexible, project b…" at bounding box center [0, 0] width 0 height 0
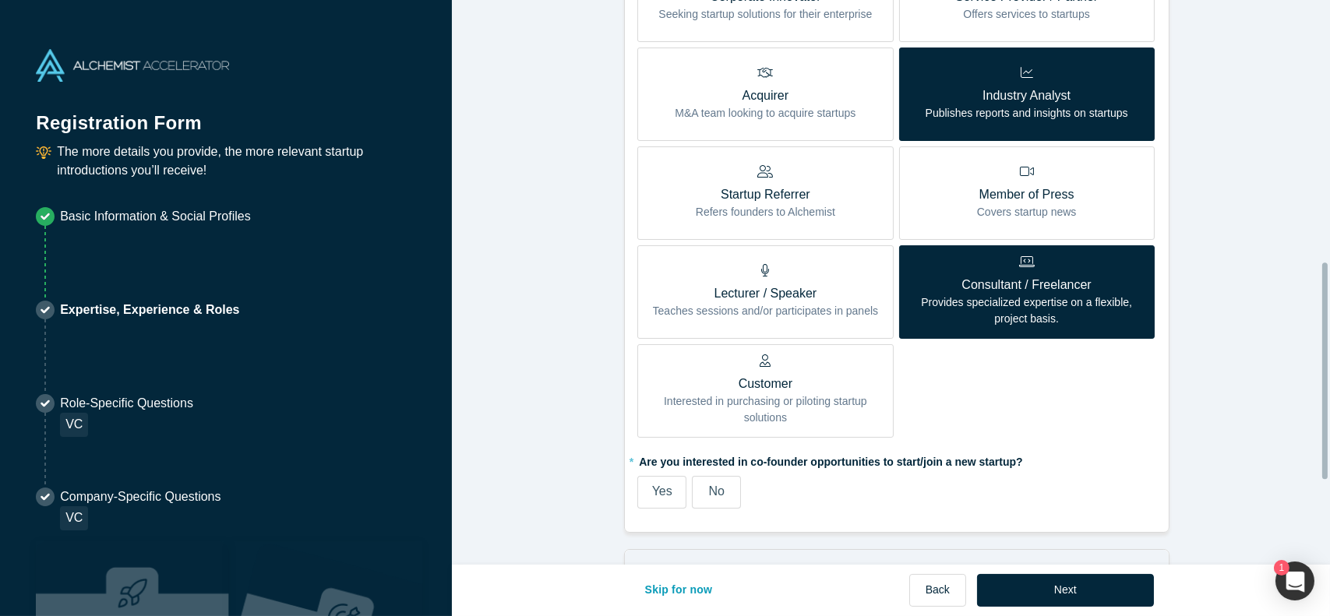
scroll to position [698, 0]
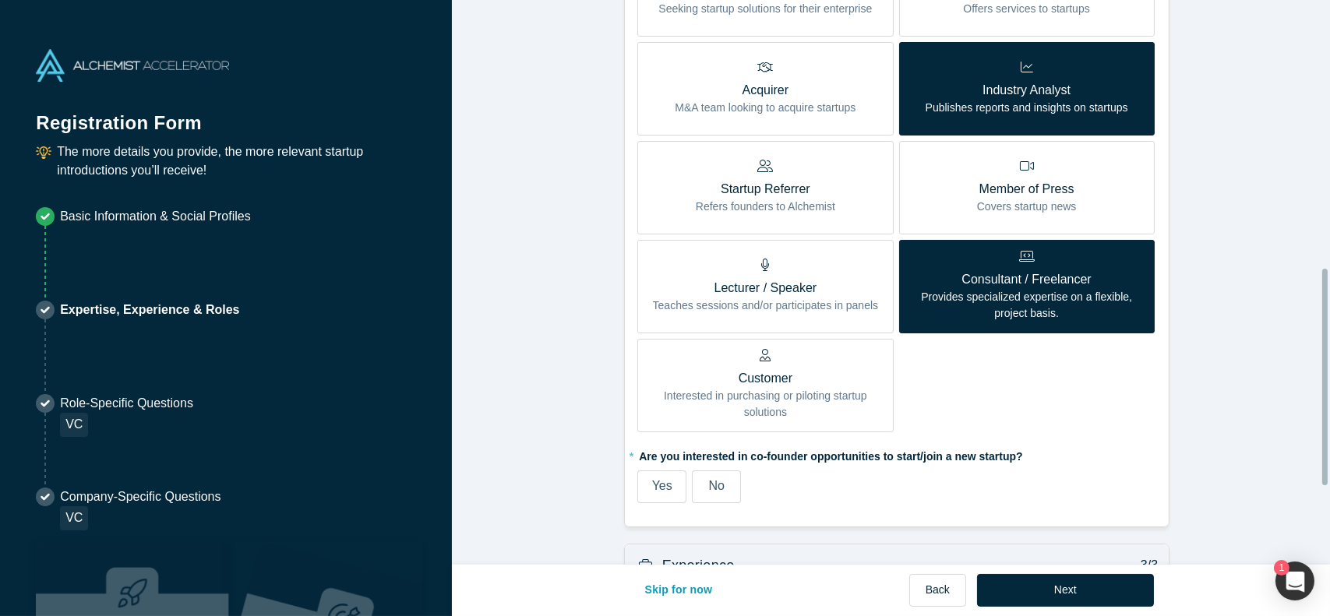
click at [810, 397] on p "Interested in purchasing or piloting startup solutions" at bounding box center [765, 404] width 232 height 33
click at [0, 0] on input "Customer Interested in purchasing or piloting startup solutions" at bounding box center [0, 0] width 0 height 0
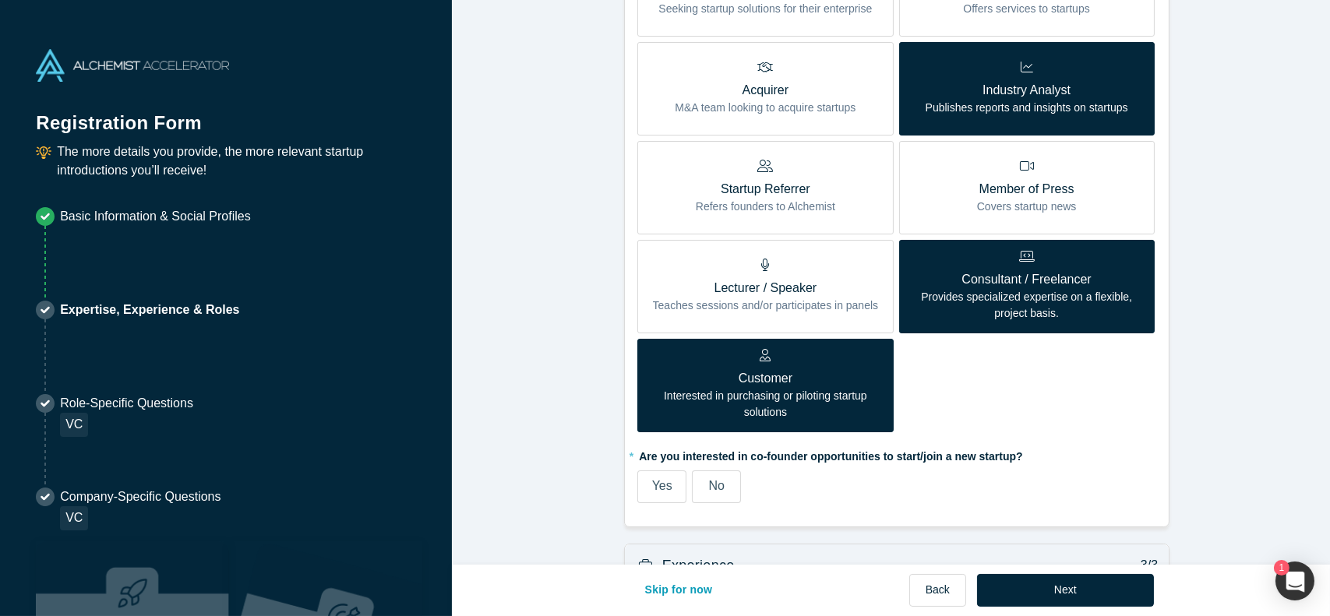
click at [829, 390] on p "Interested in purchasing or piloting startup solutions" at bounding box center [765, 404] width 232 height 33
click at [0, 0] on input "Customer Interested in purchasing or piloting startup solutions" at bounding box center [0, 0] width 0 height 0
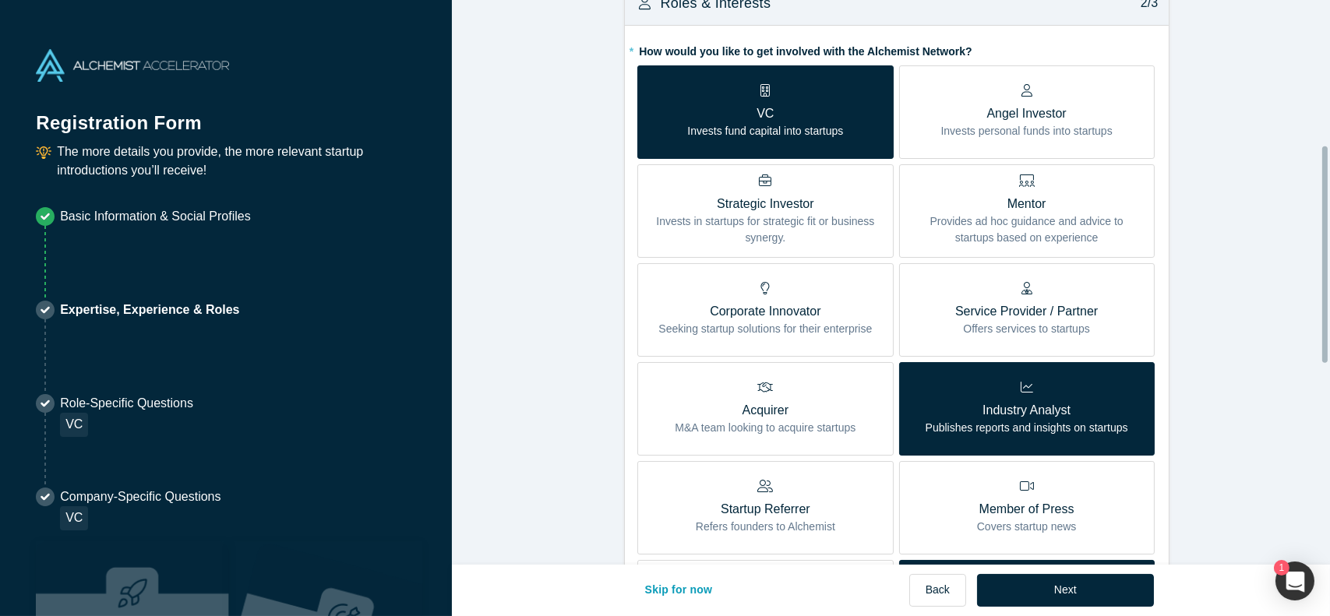
scroll to position [377, 0]
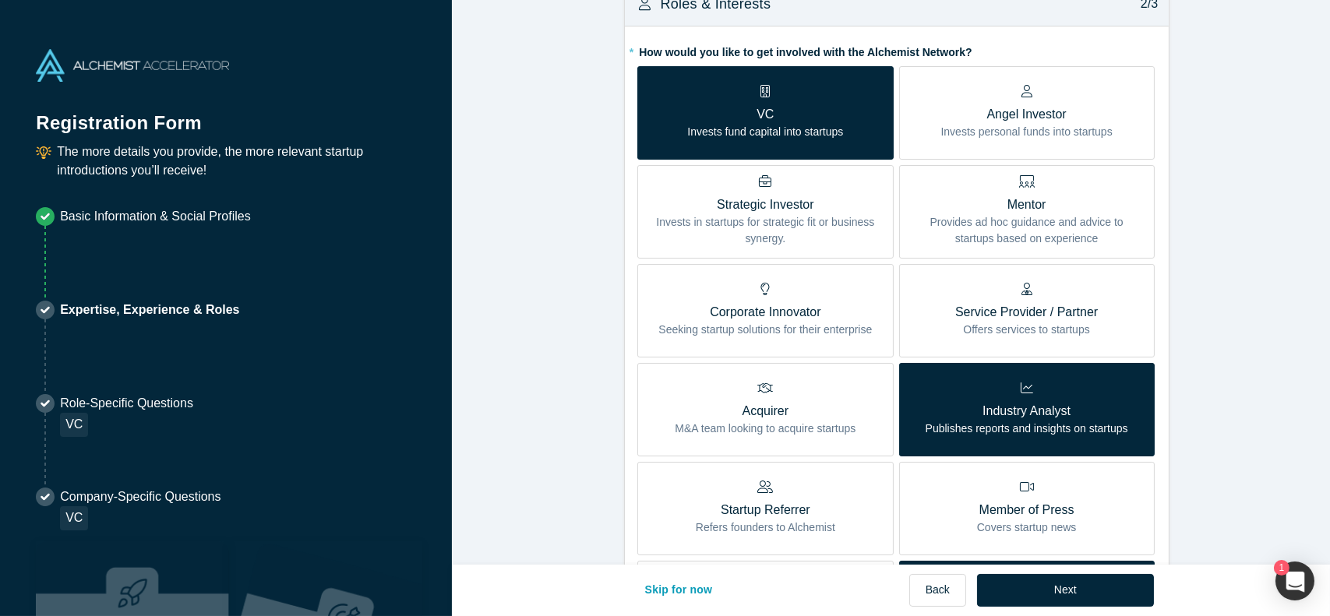
click at [1094, 330] on label "Service Provider / Partner Offers services to startups" at bounding box center [1027, 310] width 256 height 93
click at [0, 0] on input "Service Provider / Partner Offers services to startups" at bounding box center [0, 0] width 0 height 0
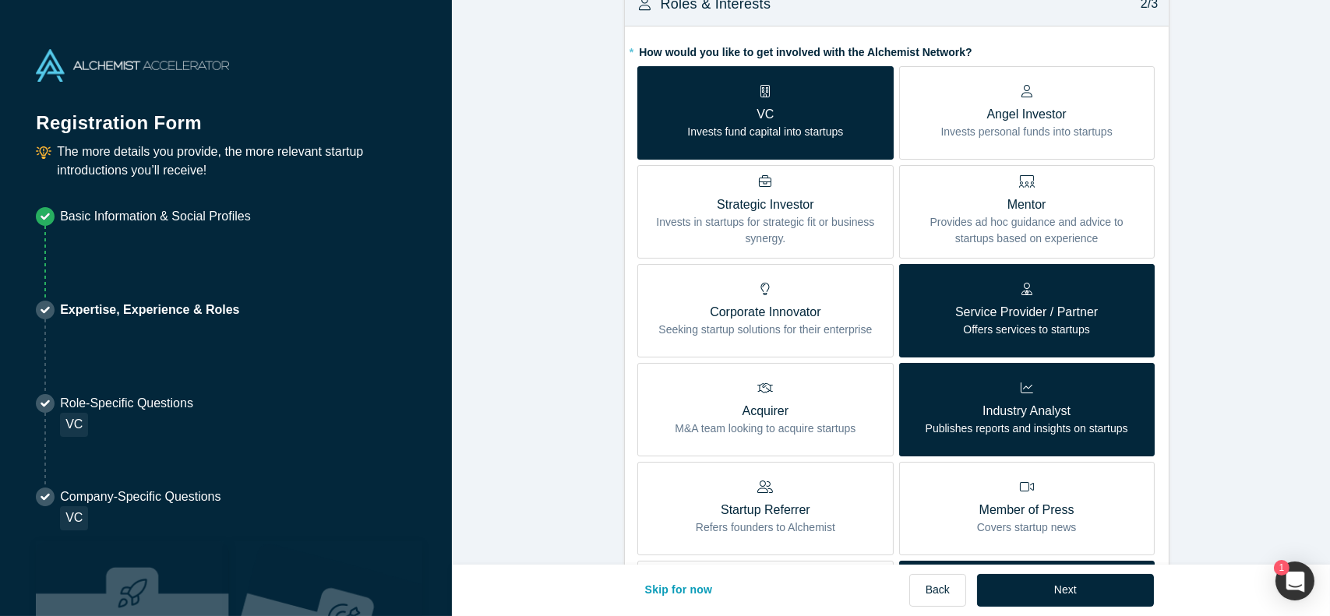
click at [1112, 326] on label "Service Provider / Partner Offers services to startups" at bounding box center [1027, 310] width 256 height 93
click at [0, 0] on input "Service Provider / Partner Offers services to startups" at bounding box center [0, 0] width 0 height 0
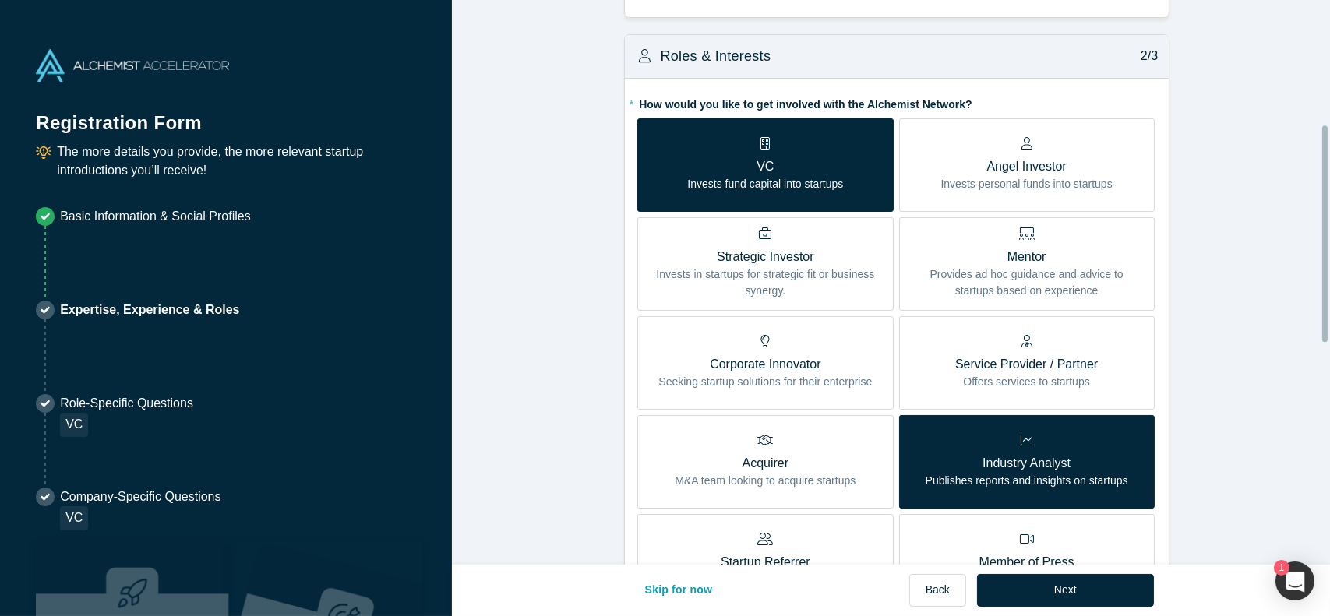
scroll to position [324, 0]
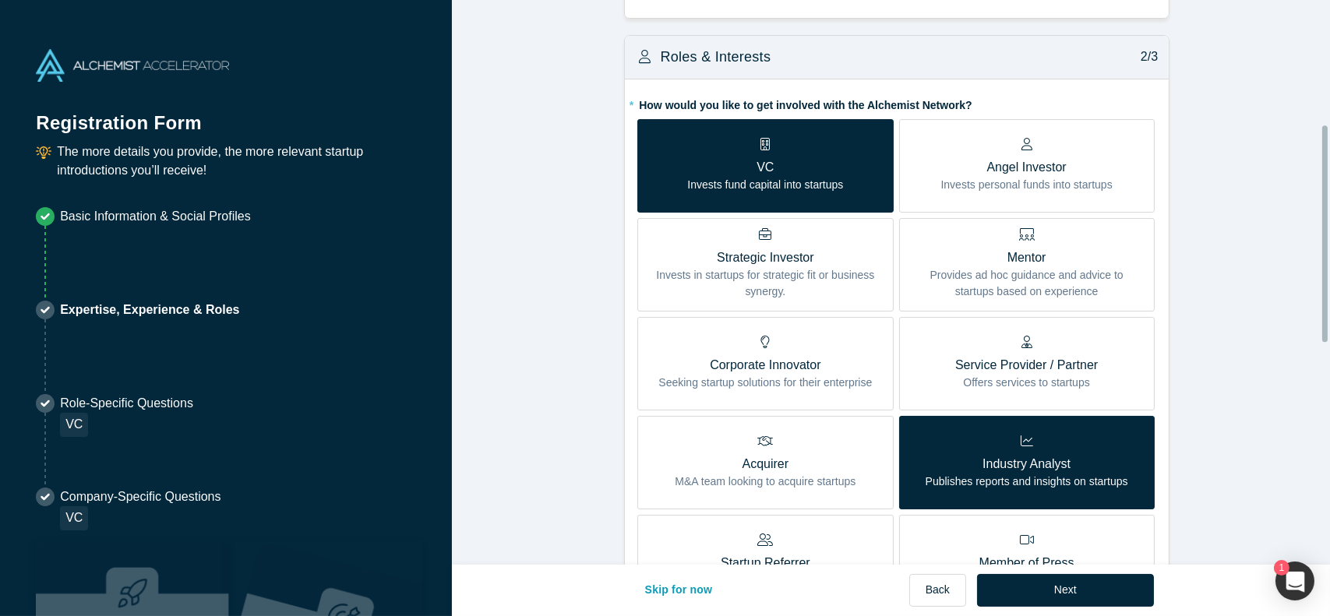
click at [1080, 356] on p "Service Provider / Partner" at bounding box center [1026, 365] width 143 height 19
click at [0, 0] on input "Service Provider / Partner Offers services to startups" at bounding box center [0, 0] width 0 height 0
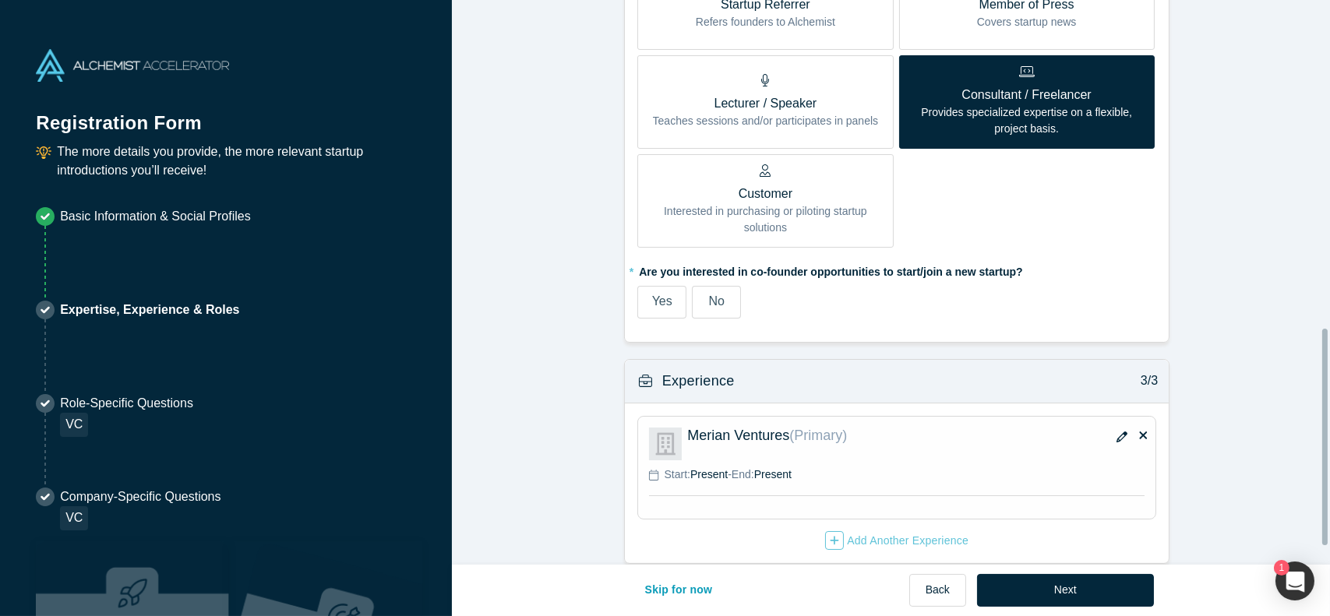
scroll to position [903, 0]
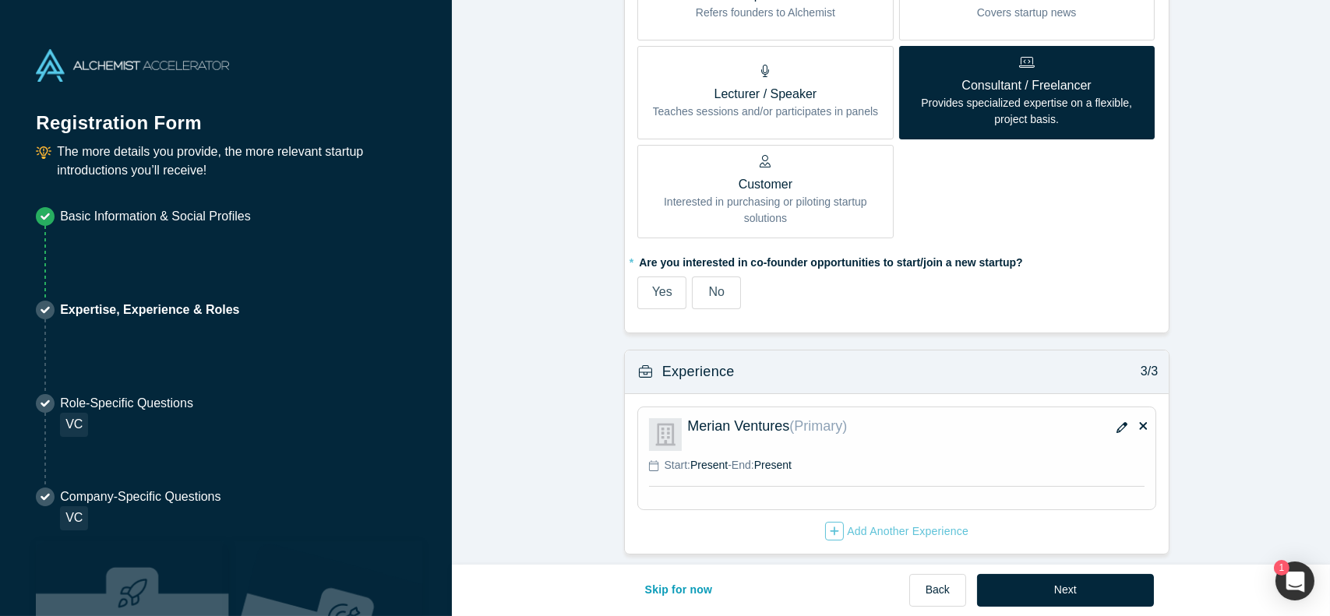
click at [647, 292] on label "Yes" at bounding box center [661, 293] width 49 height 33
click at [0, 0] on input "Yes" at bounding box center [0, 0] width 0 height 0
click at [1112, 423] on button "button" at bounding box center [1121, 429] width 23 height 22
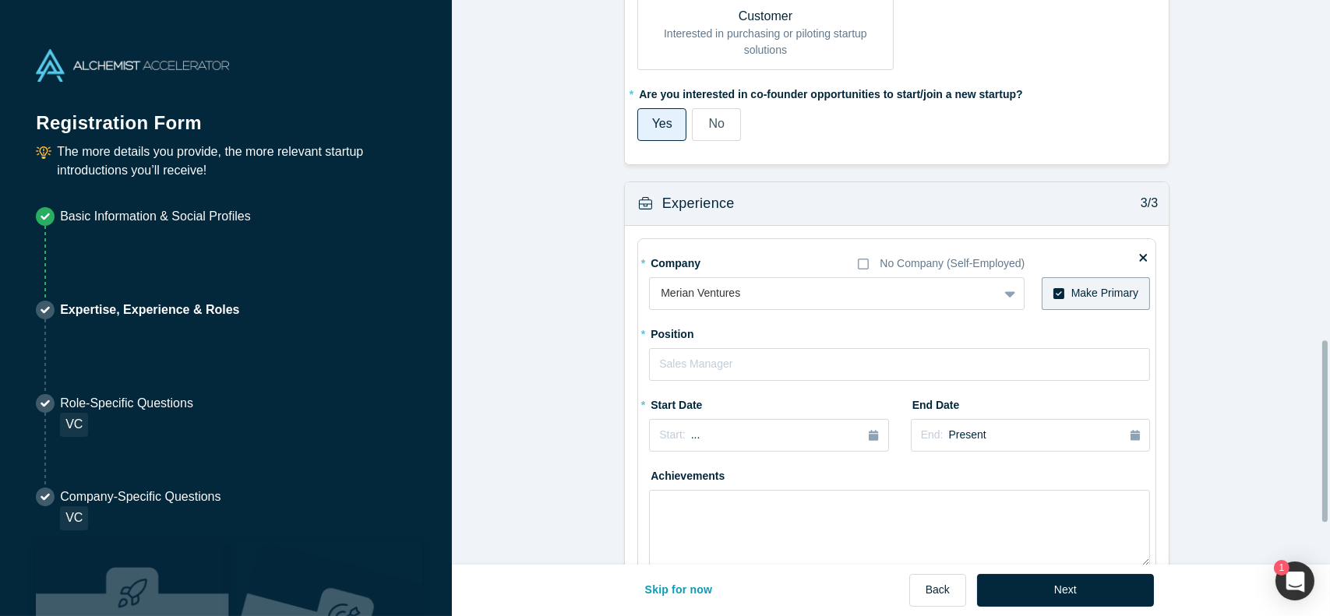
scroll to position [1061, 0]
click at [768, 381] on div "* Company No Company (Self-Employed) Merian Ventures To pick up a draggable ite…" at bounding box center [899, 429] width 501 height 360
click at [771, 370] on input "text" at bounding box center [899, 363] width 501 height 33
type input "Research Analyst"
click at [731, 426] on div "Start: ..." at bounding box center [768, 434] width 219 height 17
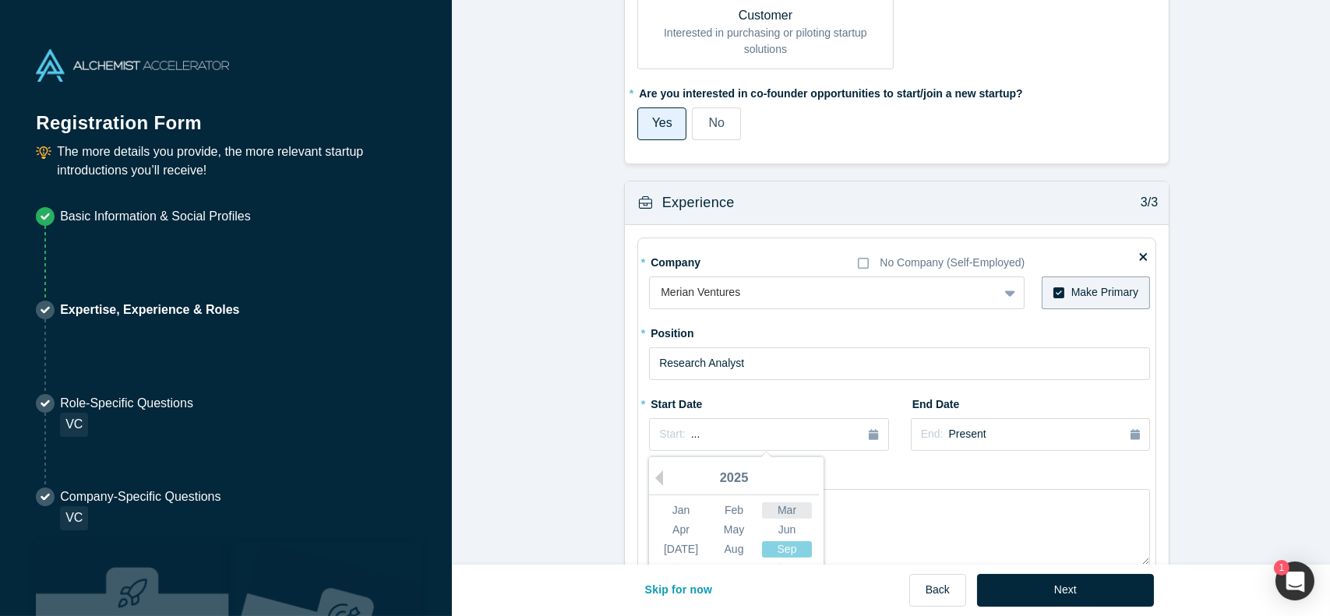
click at [779, 510] on div "Mar" at bounding box center [787, 510] width 50 height 16
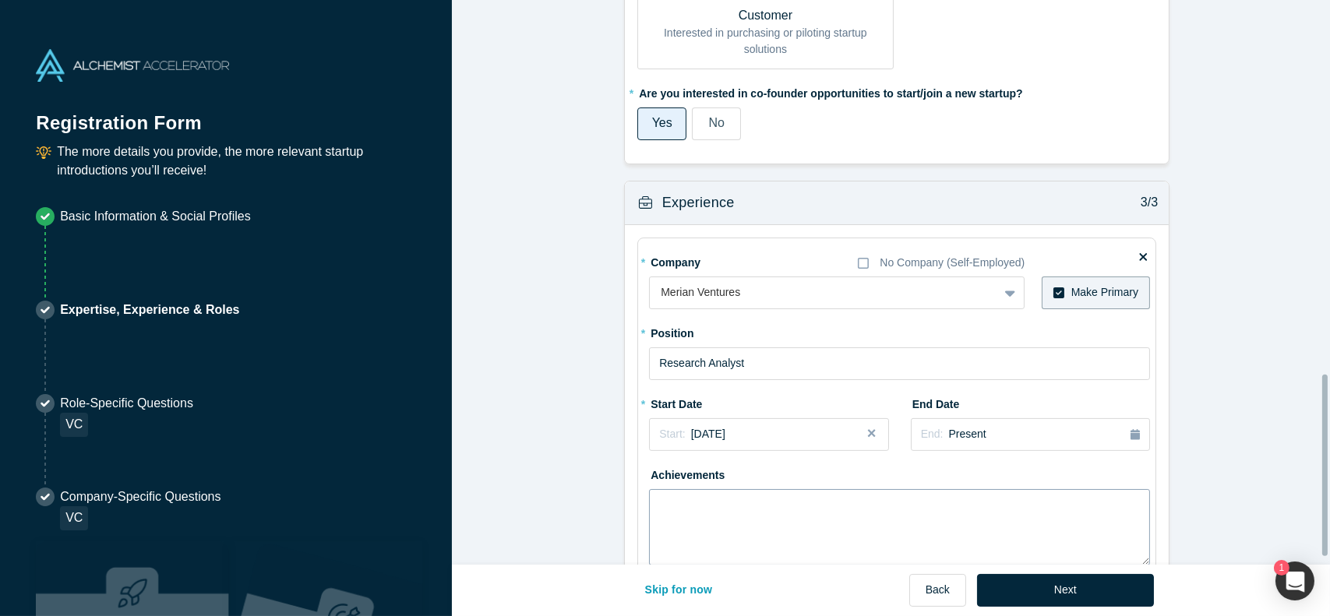
scroll to position [1189, 0]
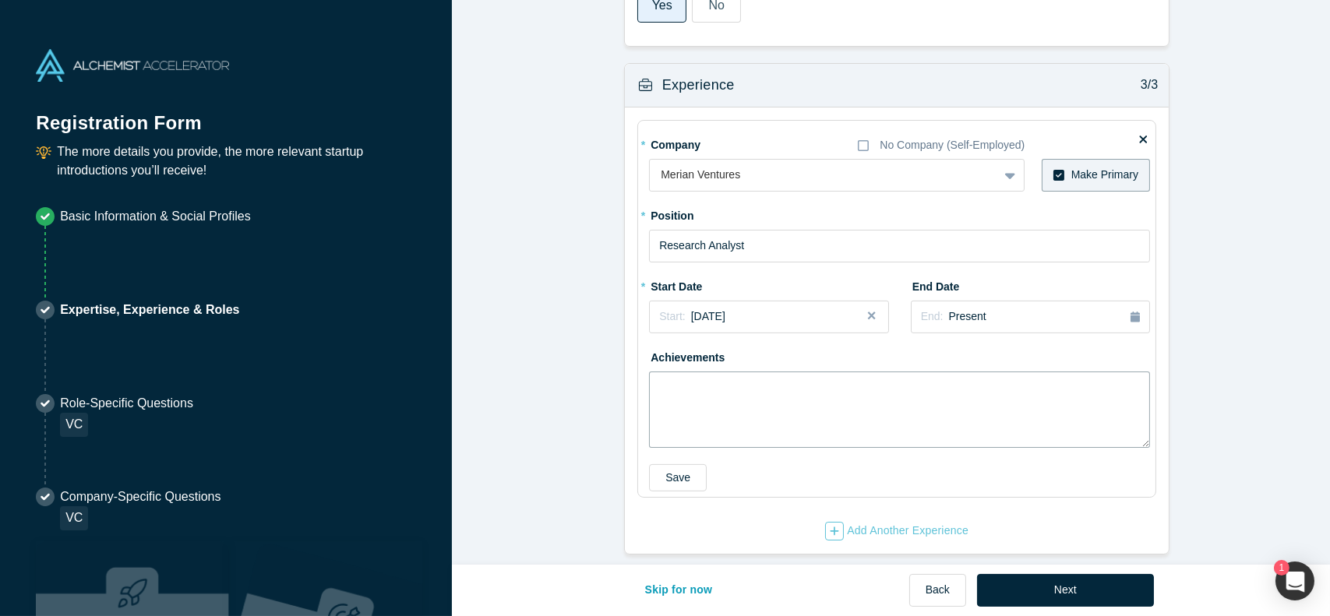
click at [799, 400] on textarea at bounding box center [899, 410] width 501 height 76
paste textarea "- Applied investigative and analytical methods to early-stage tech investments,…"
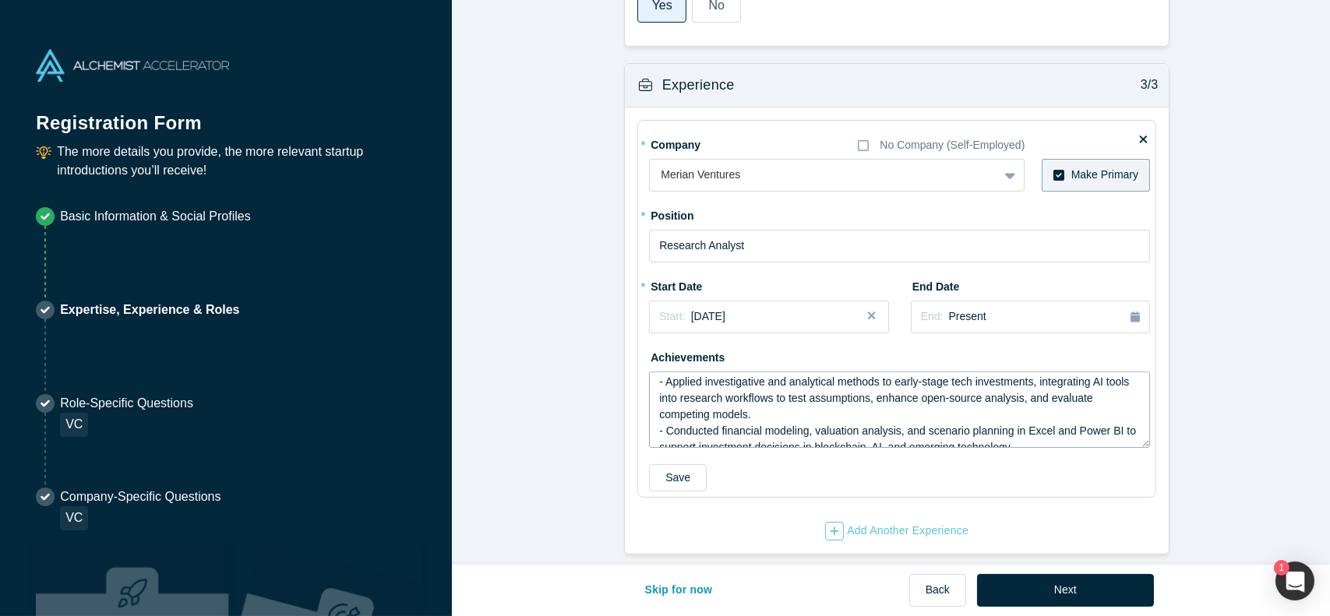
scroll to position [5, 0]
type textarea "- Applied investigative and analytical methods to early-stage tech investments,…"
drag, startPoint x: 1283, startPoint y: 191, endPoint x: 814, endPoint y: 408, distance: 516.9
click at [814, 408] on textarea "- Applied investigative and analytical methods to early-stage tech investments,…" at bounding box center [899, 410] width 501 height 76
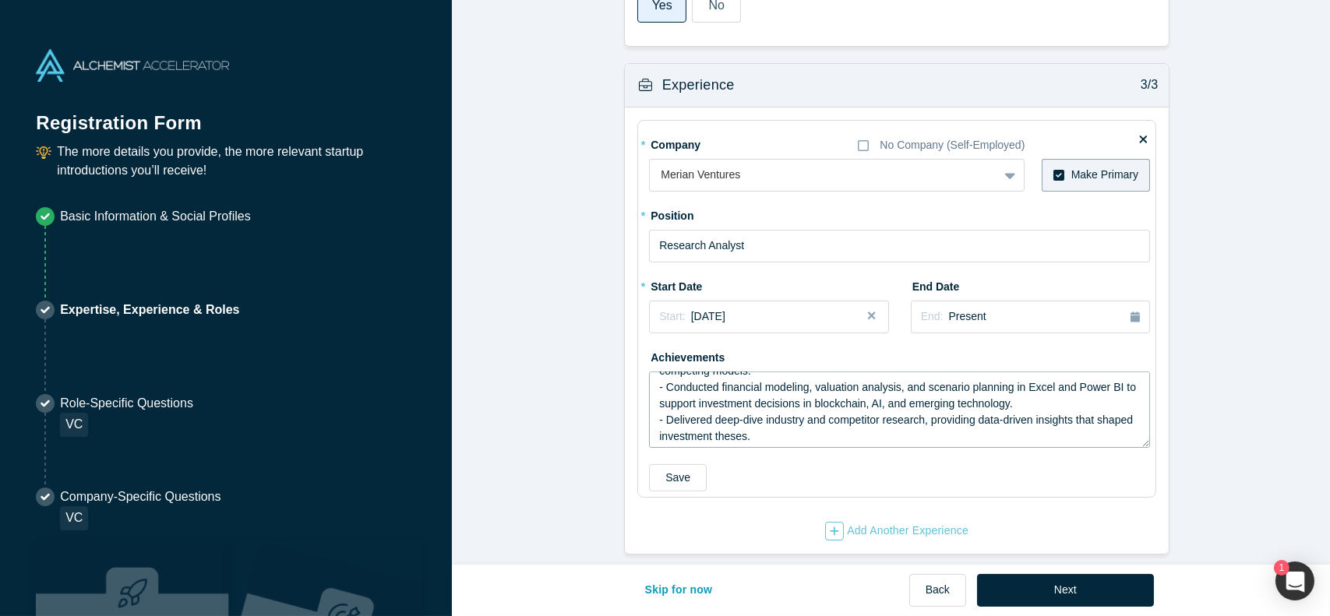
scroll to position [48, 0]
click at [837, 522] on div "Add Another Experience" at bounding box center [896, 531] width 143 height 19
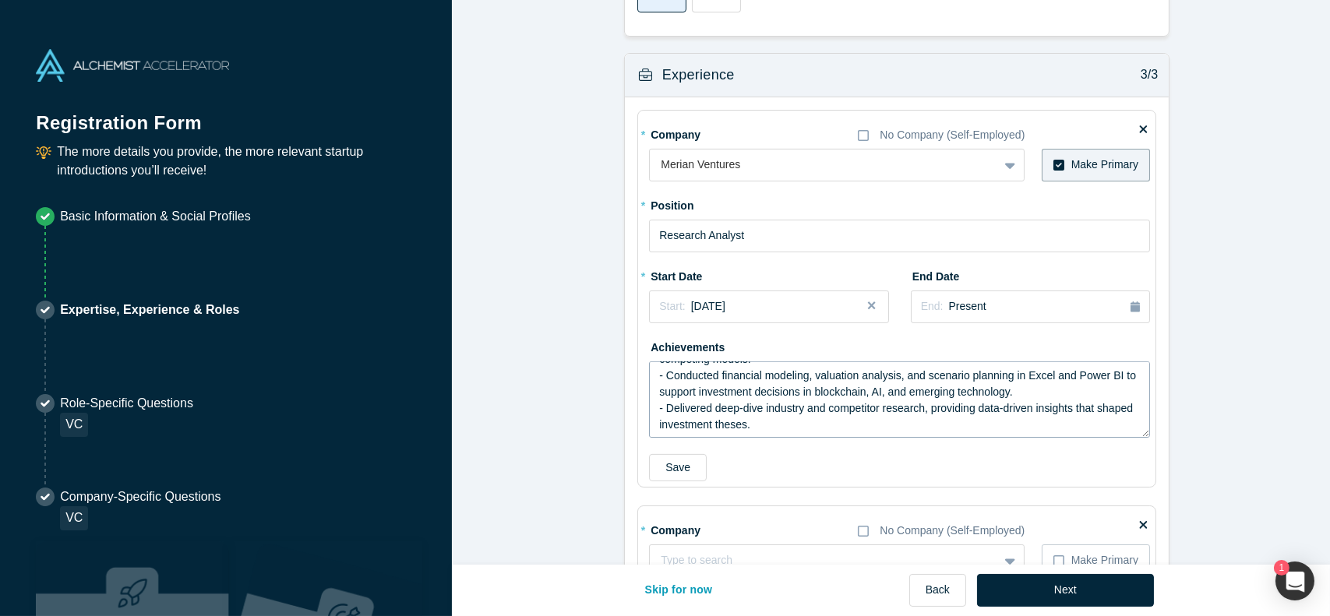
scroll to position [1327, 0]
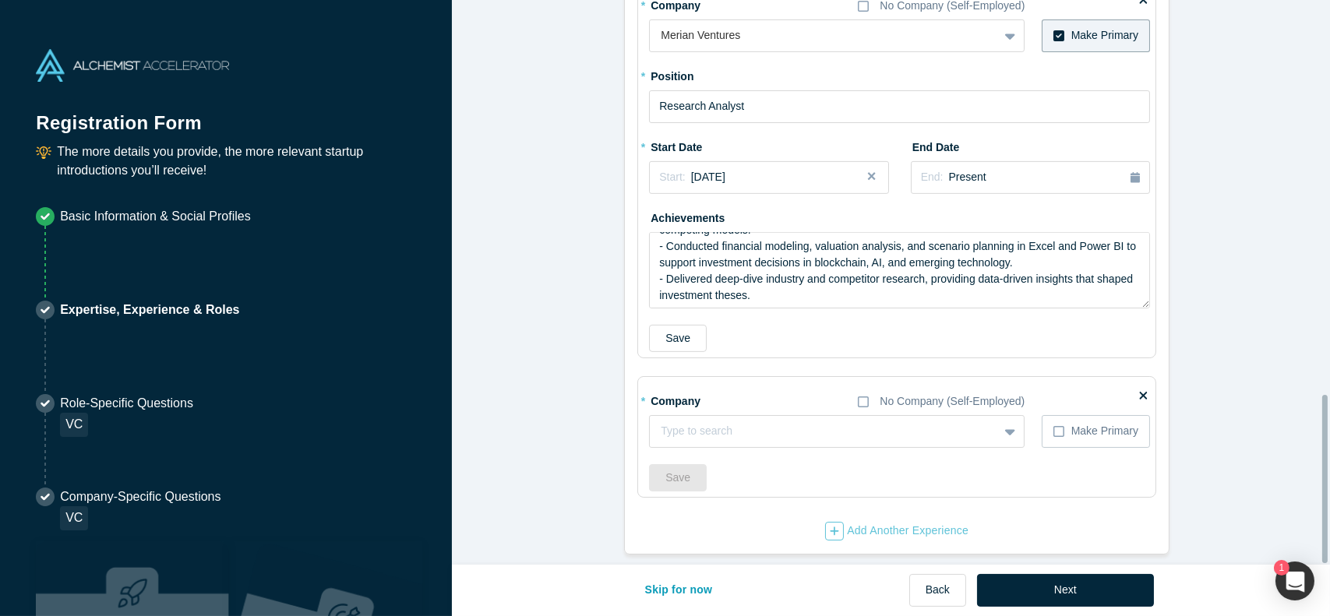
click at [827, 446] on div "* Company No Company (Self-Employed) Type to search To pick up a draggable item…" at bounding box center [899, 440] width 501 height 104
click at [834, 424] on div at bounding box center [808, 430] width 295 height 19
type input "U.S. Department of Labor"
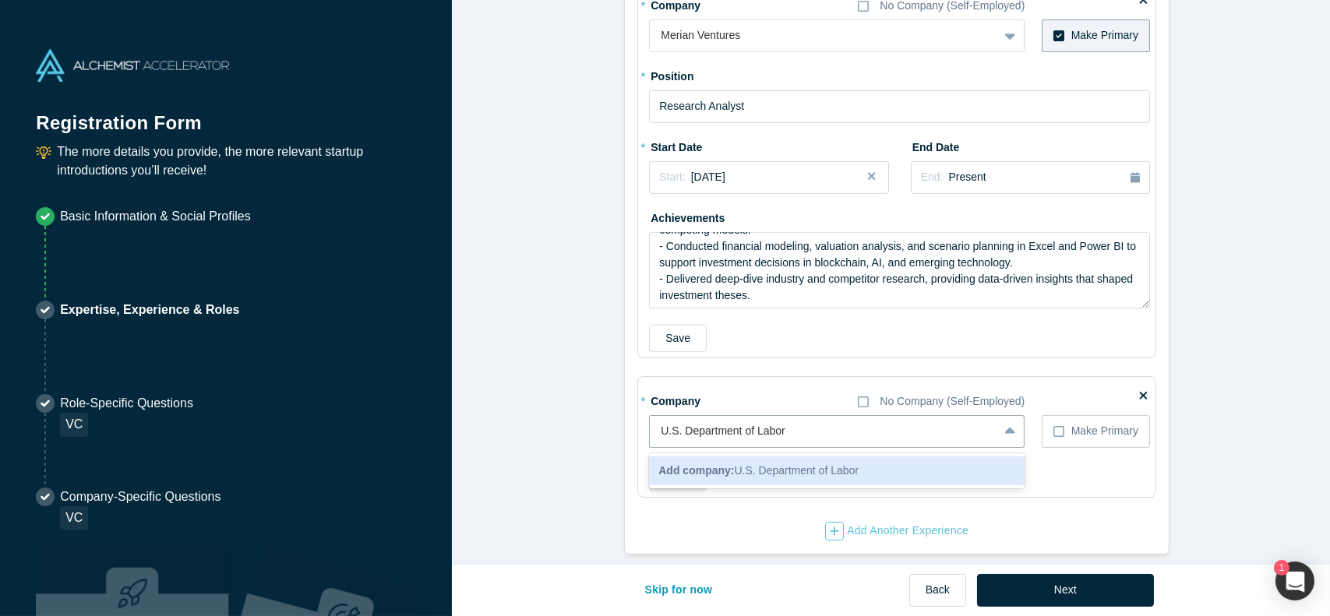
click at [867, 461] on div "Add company: U.S. Department of Labor" at bounding box center [836, 470] width 375 height 29
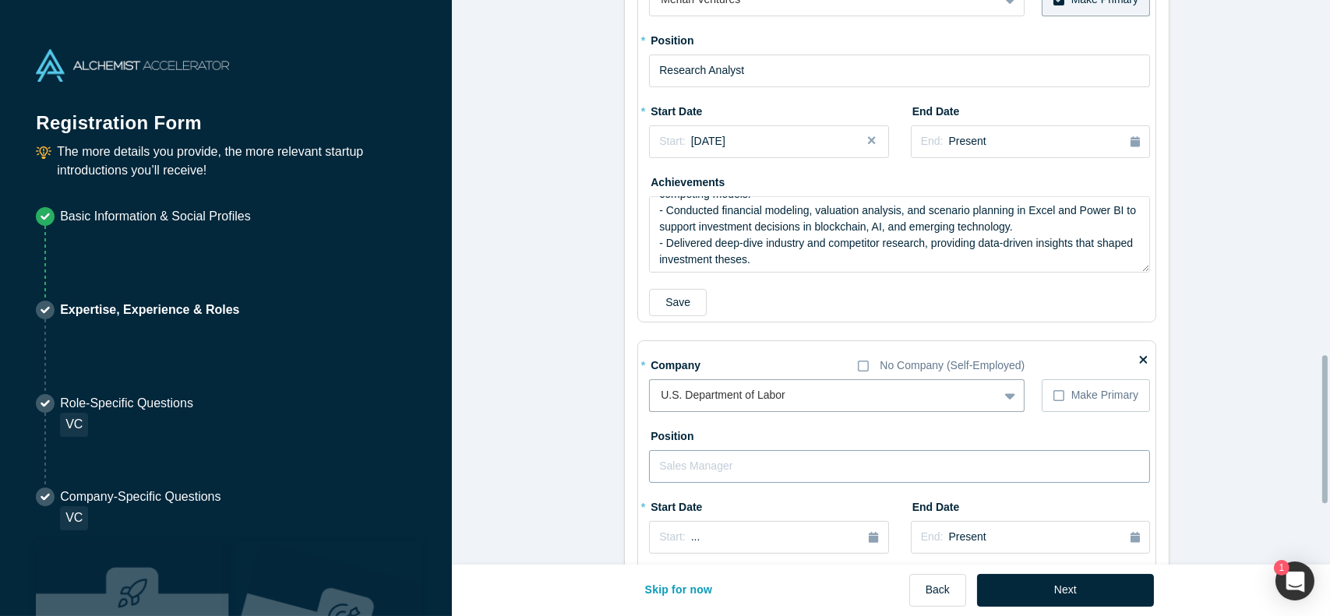
scroll to position [1355, 0]
click at [869, 473] on input "text" at bounding box center [899, 465] width 501 height 33
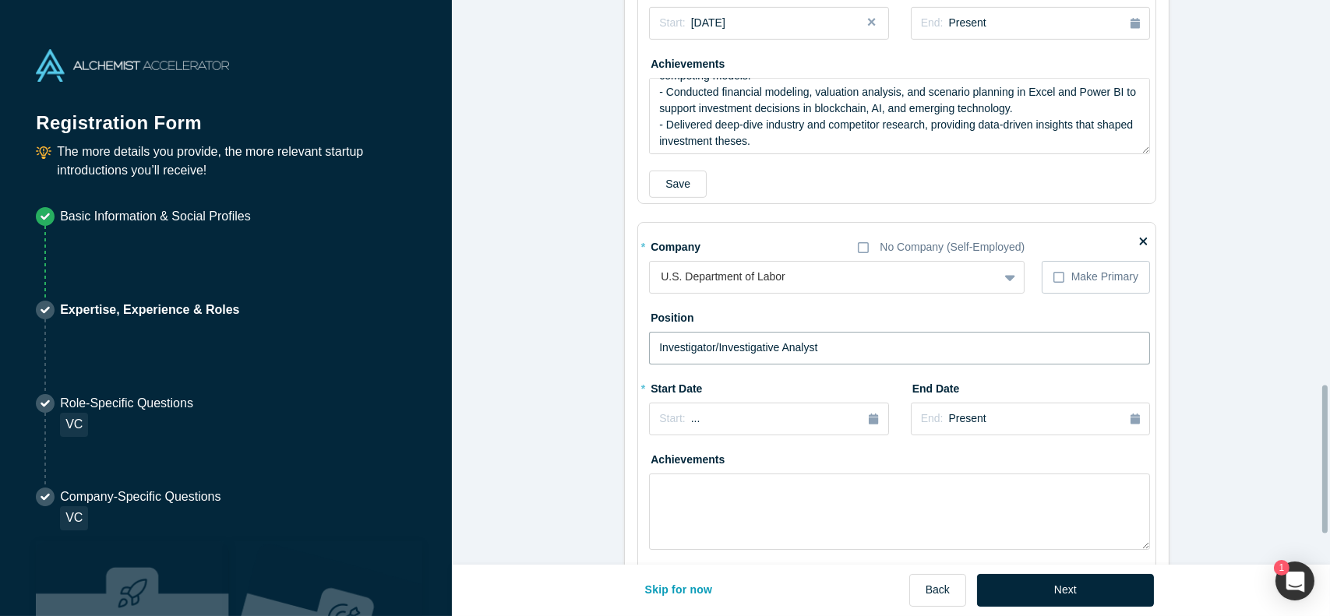
scroll to position [1473, 0]
type input "Investigator/Investigative Analyst"
click at [869, 413] on icon "button" at bounding box center [873, 418] width 9 height 11
click at [726, 494] on div "Feb" at bounding box center [734, 494] width 50 height 16
click at [1130, 413] on icon "button" at bounding box center [1134, 418] width 9 height 11
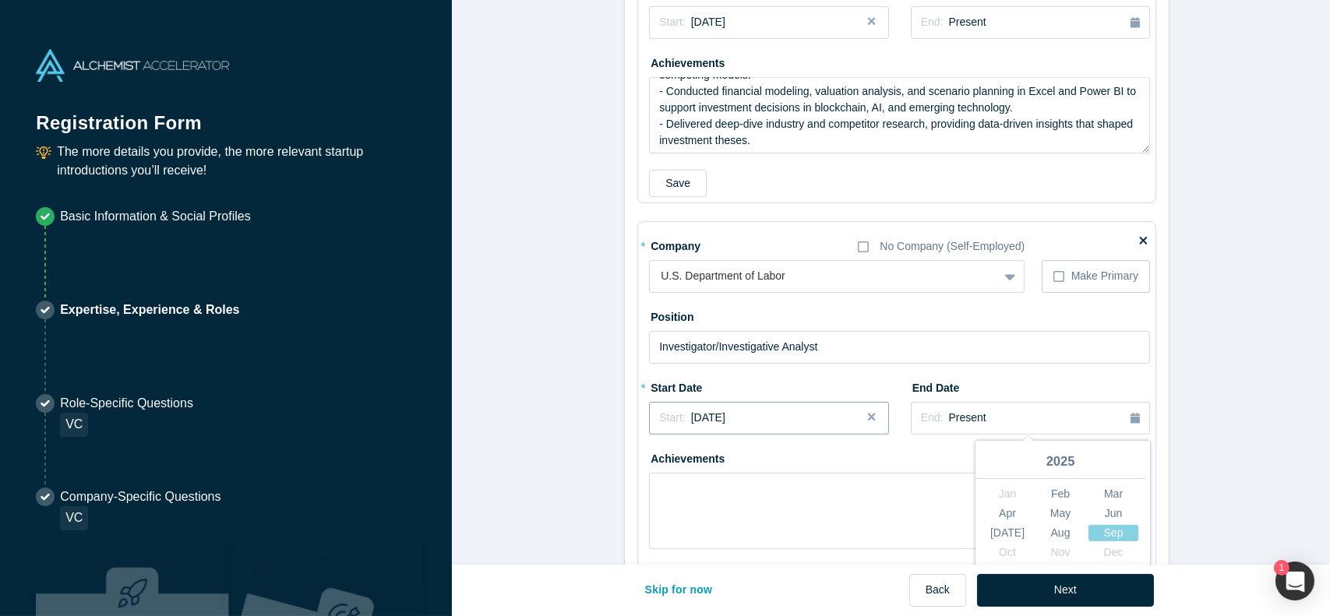
click at [837, 418] on div "Start: [DATE]" at bounding box center [768, 418] width 219 height 16
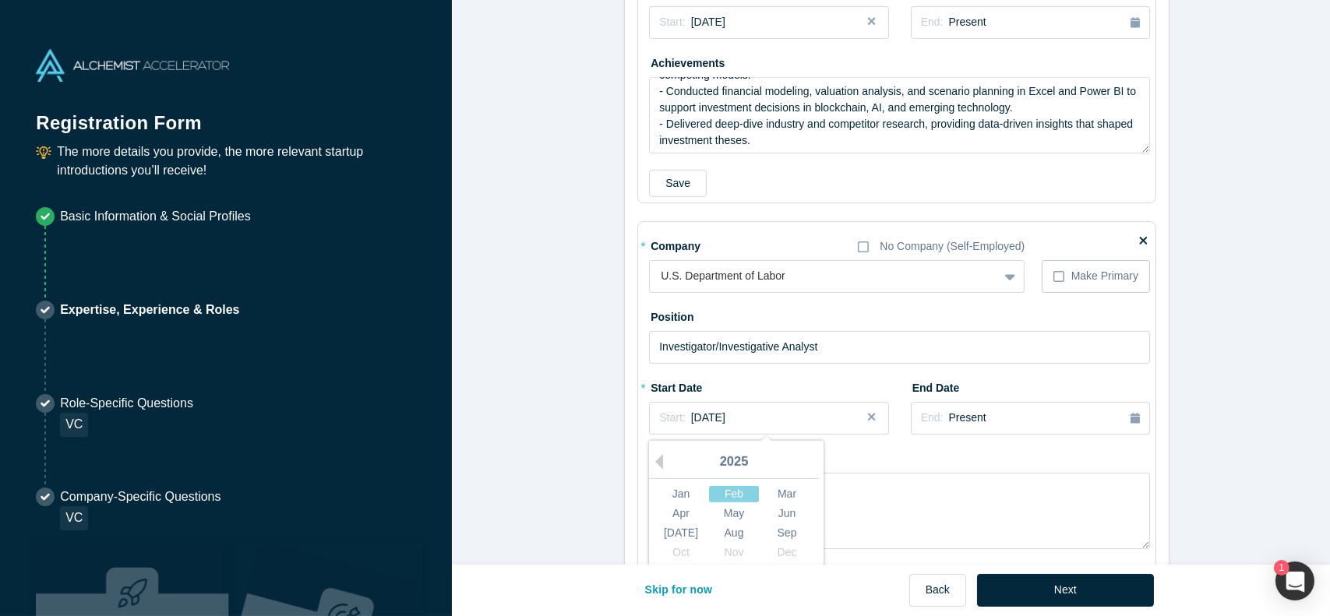
click at [658, 456] on div "2025" at bounding box center [734, 462] width 170 height 33
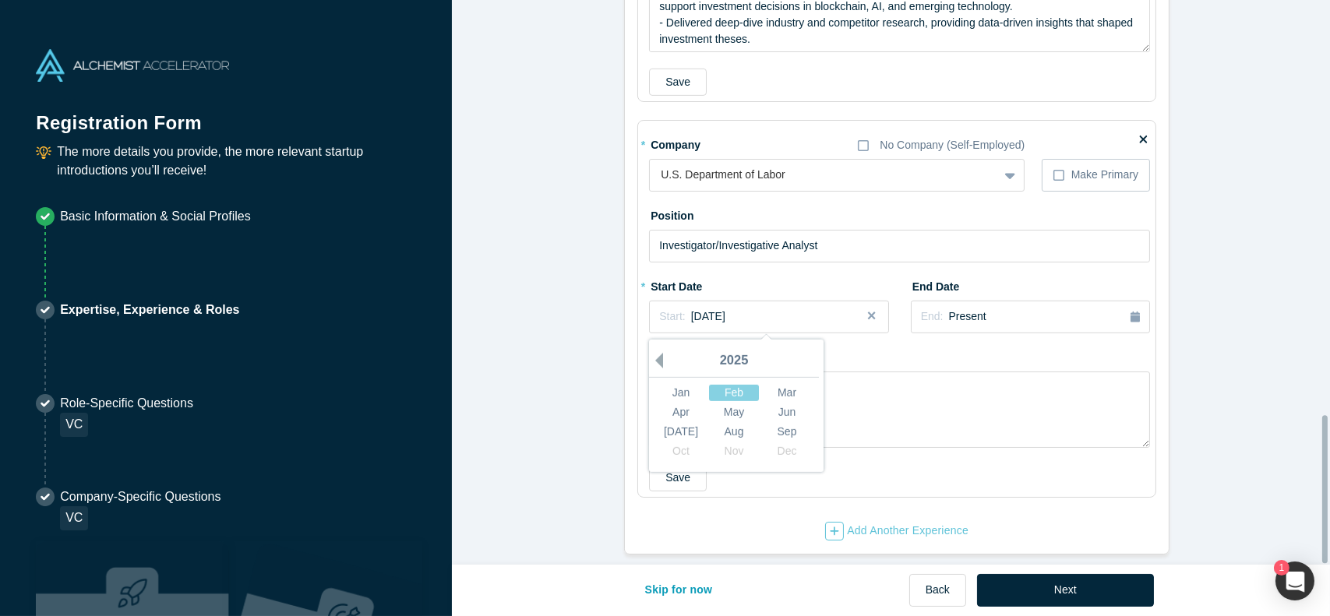
scroll to position [1584, 0]
click at [653, 353] on button "Previous Year" at bounding box center [655, 361] width 16 height 16
click at [658, 345] on div "2024" at bounding box center [734, 361] width 170 height 33
click at [656, 353] on button "Previous Year" at bounding box center [655, 361] width 16 height 16
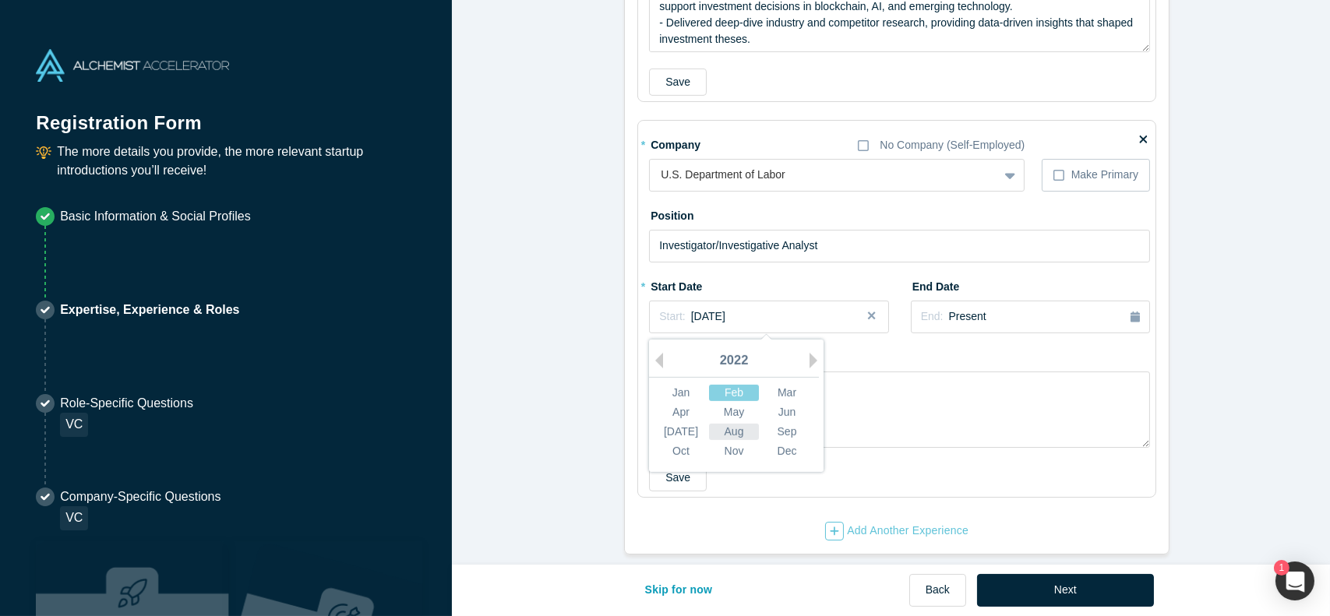
click at [737, 424] on div "Aug" at bounding box center [734, 432] width 50 height 16
click at [1134, 306] on button "End: Present" at bounding box center [1030, 317] width 239 height 33
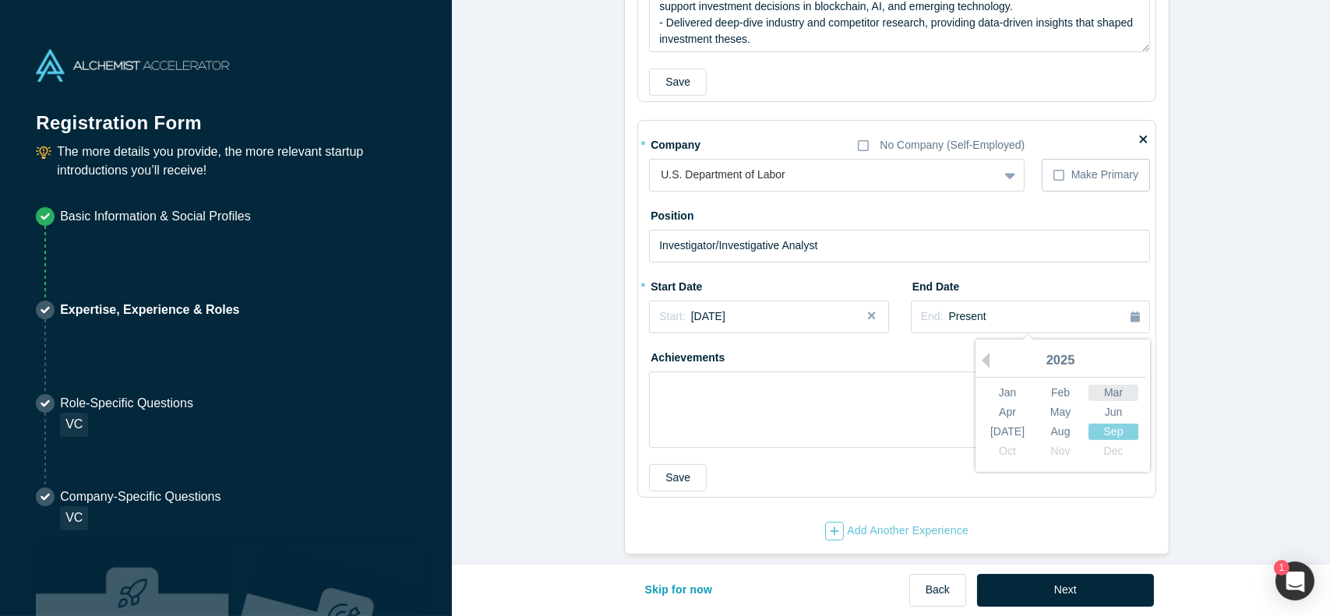
click at [1106, 385] on div "Mar" at bounding box center [1113, 393] width 50 height 16
click at [865, 372] on textarea at bounding box center [899, 410] width 501 height 76
paste textarea "- Led civil and criminal investigations into healthcare, retirement benefit, an…"
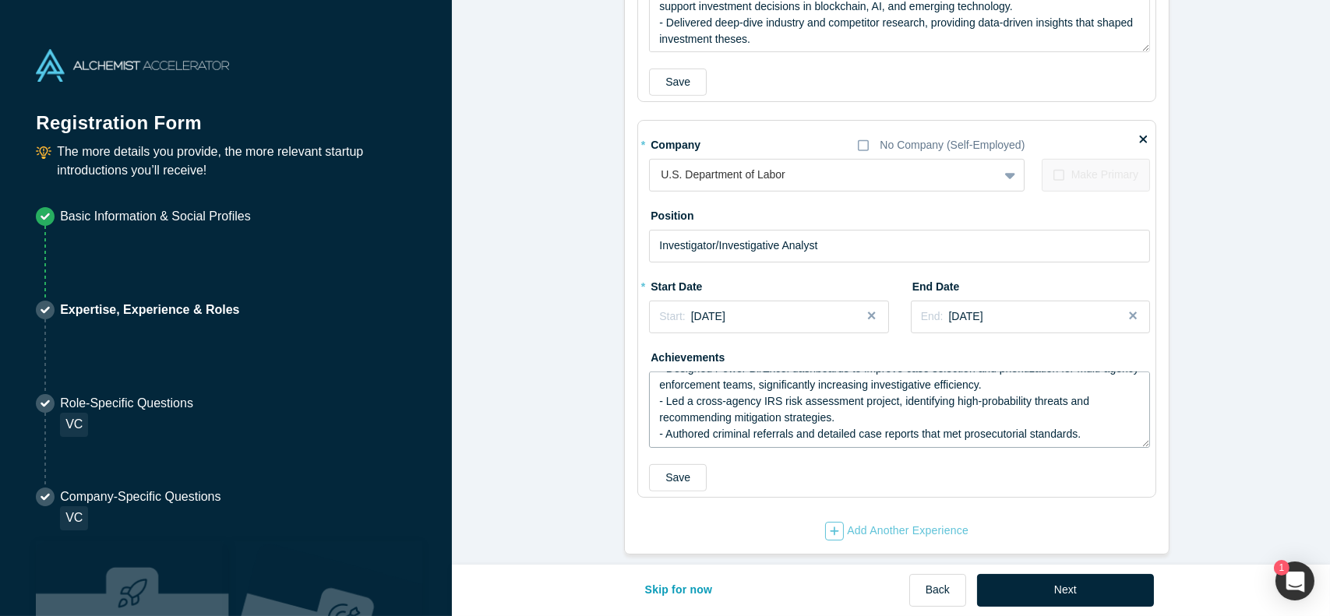
scroll to position [97, 0]
type textarea "- Led civil and criminal investigations into healthcare, retirement benefit, an…"
click at [906, 522] on div "Add Another Experience" at bounding box center [896, 531] width 143 height 19
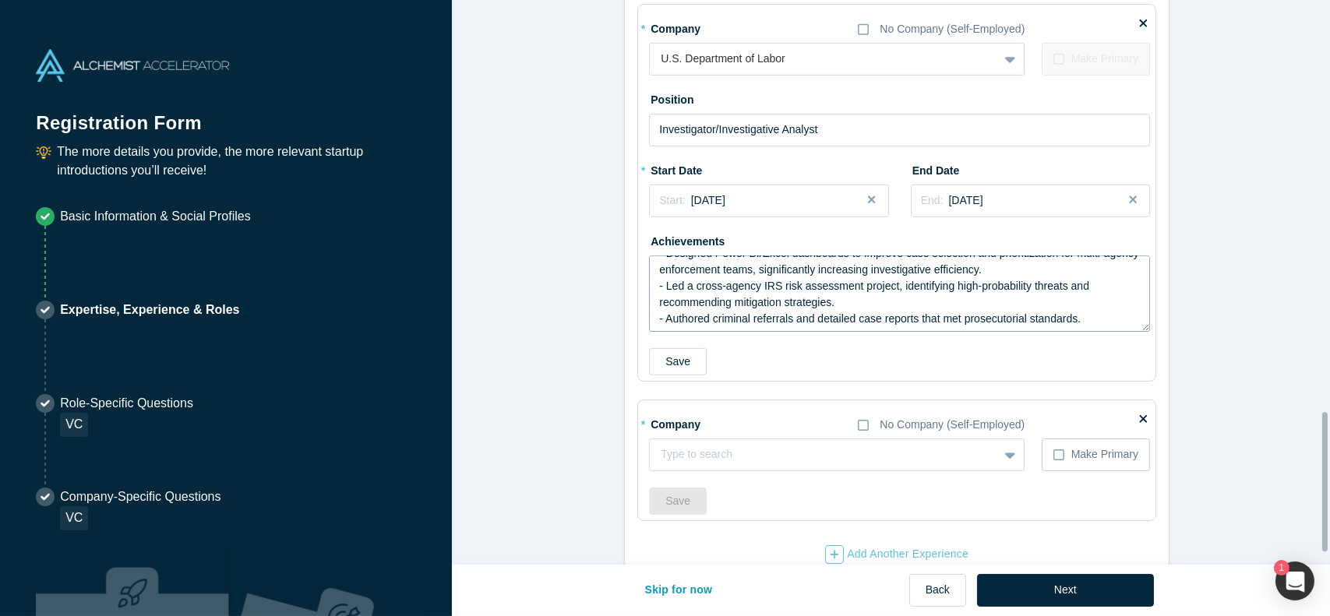
scroll to position [1723, 0]
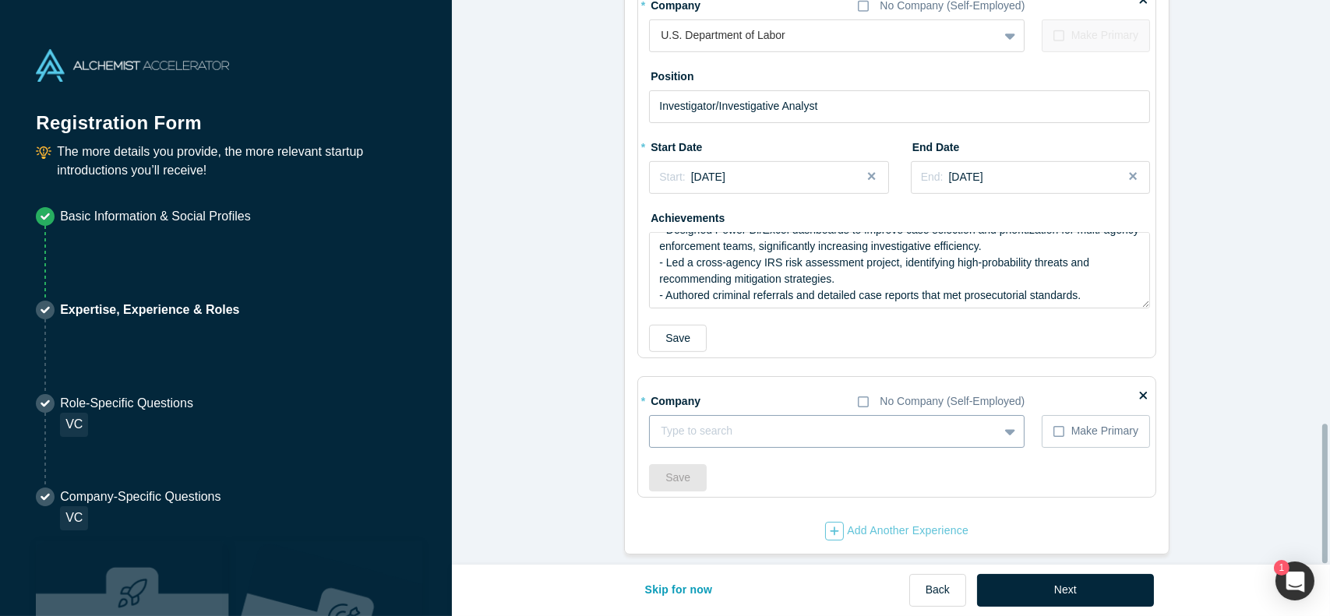
click at [799, 421] on div at bounding box center [824, 430] width 326 height 19
type input "Hozint"
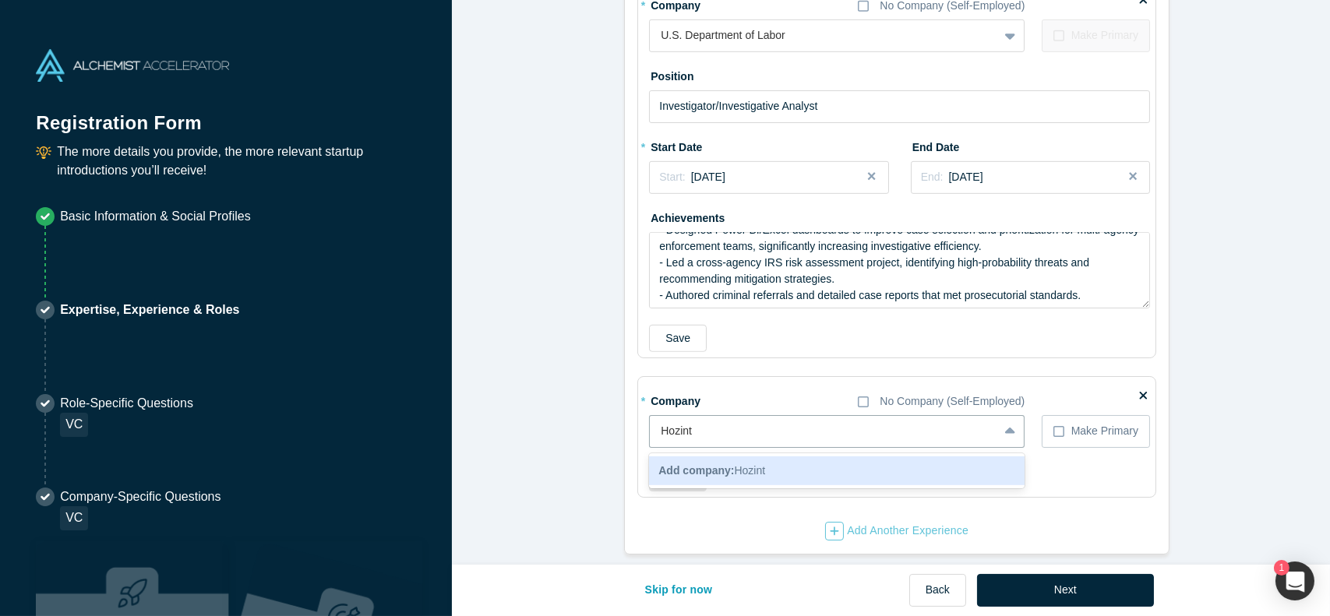
click at [841, 467] on div "Add company: Hozint" at bounding box center [836, 470] width 375 height 29
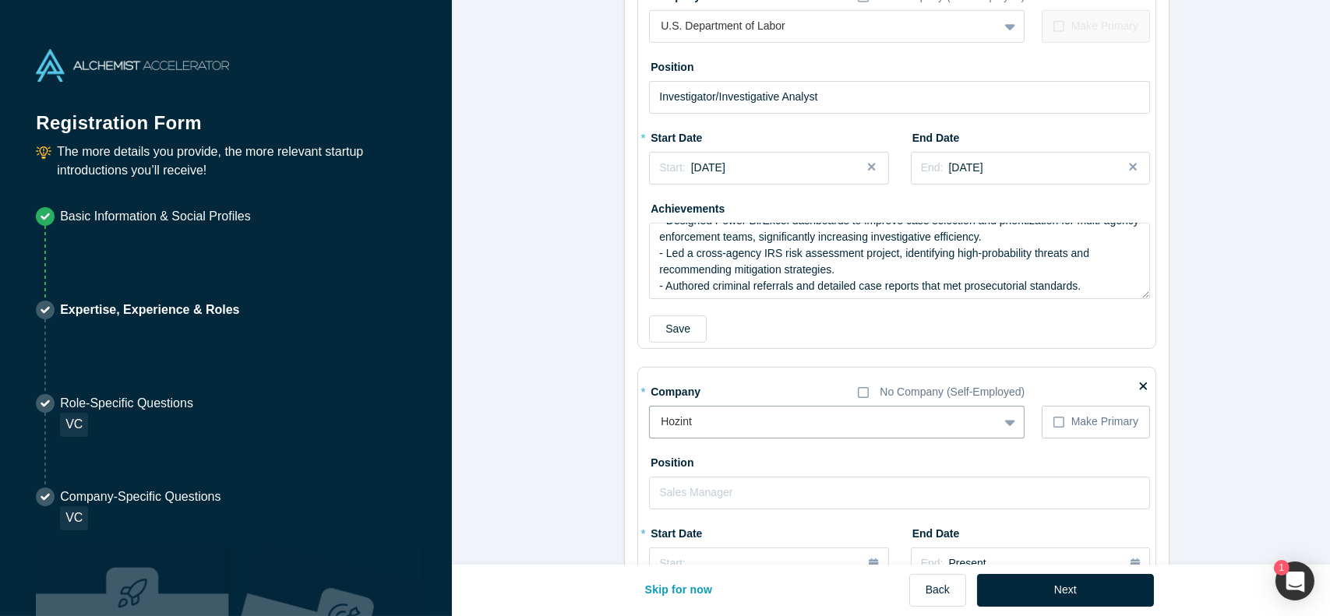
click at [830, 437] on div "* Company No Company (Self-Employed) option Hozint, selected. Hozint To pick up…" at bounding box center [899, 559] width 501 height 360
click at [832, 432] on div "Hozint" at bounding box center [836, 422] width 375 height 33
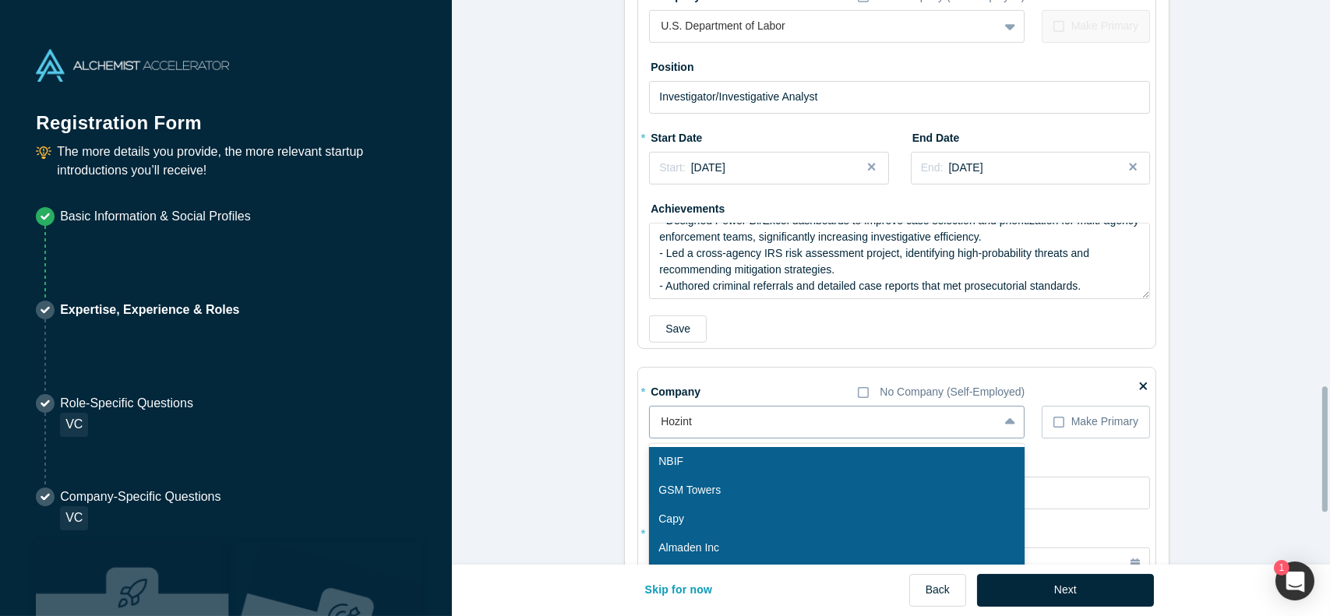
scroll to position [1747, 0]
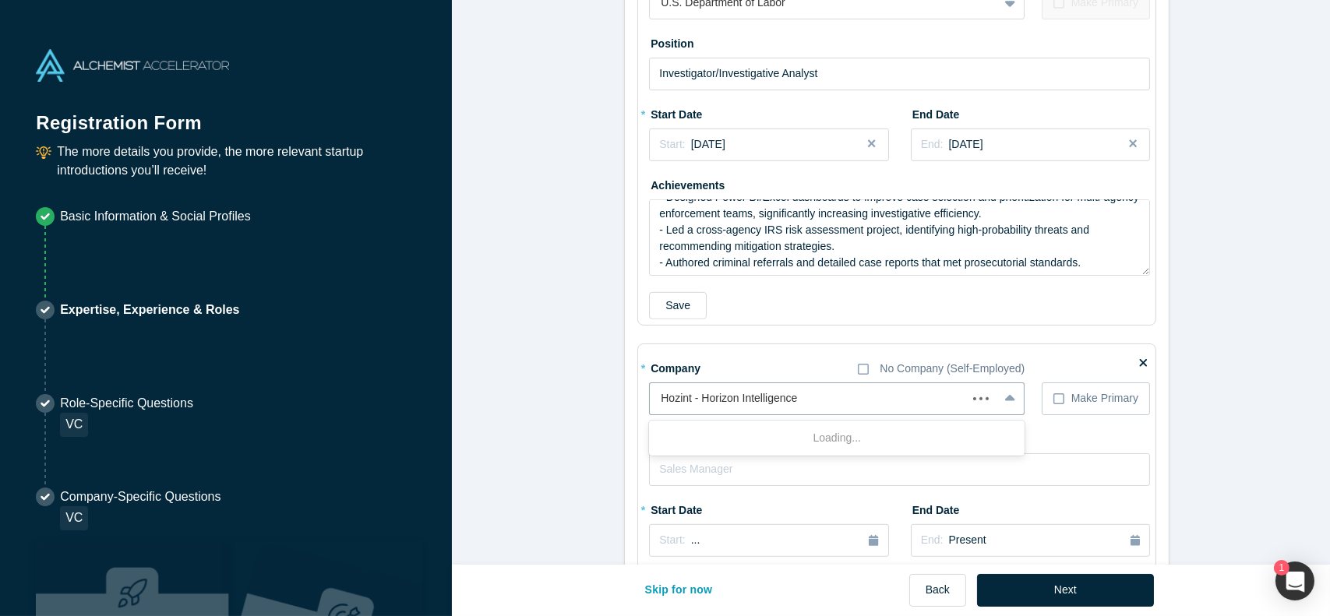
type input "Hozint - Horizon Intelligence"
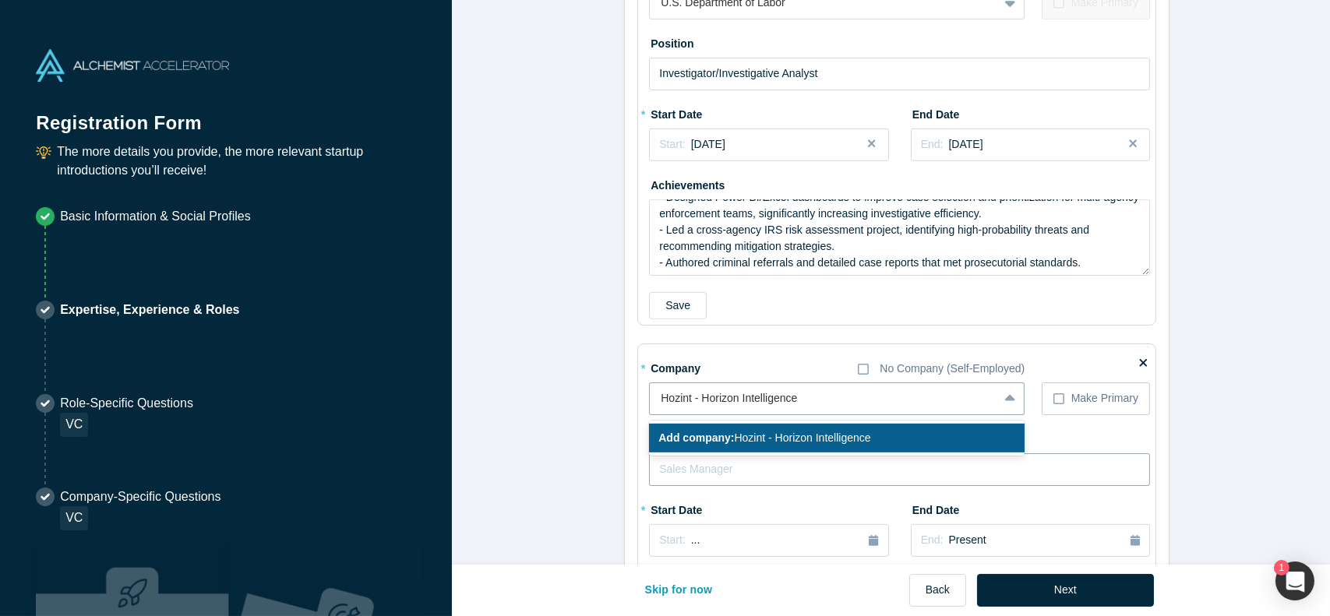
click at [763, 453] on input "text" at bounding box center [899, 469] width 501 height 33
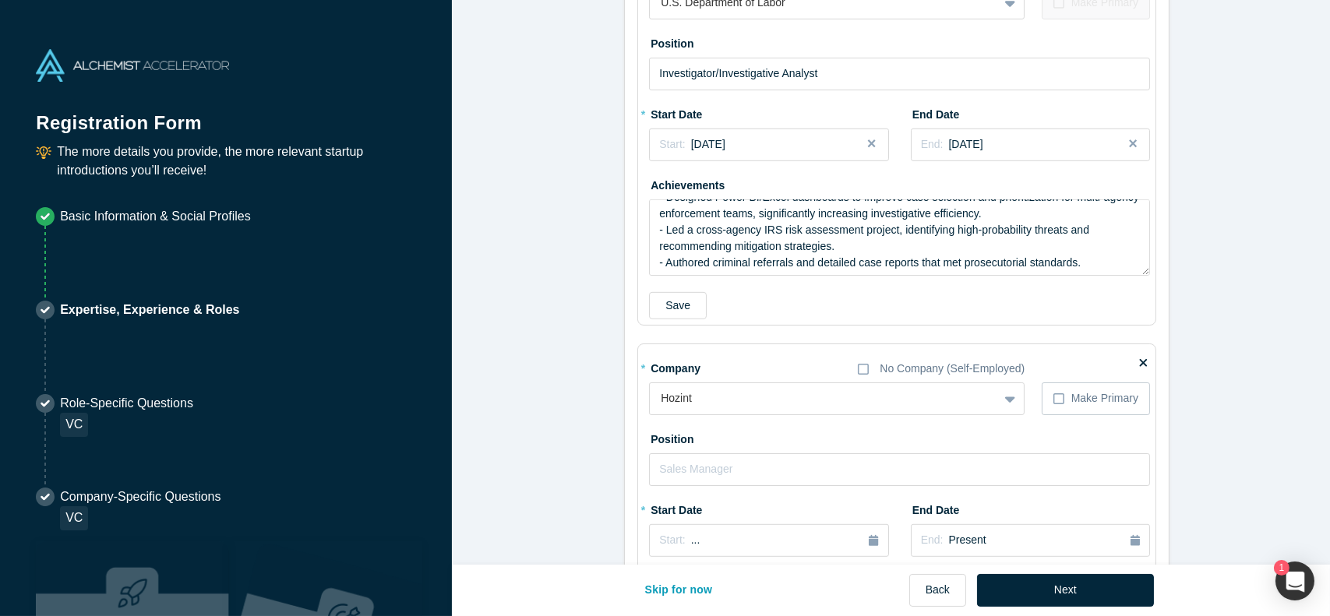
click at [776, 416] on div "* Company No Company (Self-Employed) Hozint To pick up a draggable item, press …" at bounding box center [899, 535] width 501 height 360
click at [781, 404] on div at bounding box center [824, 398] width 326 height 19
type input "Hozint - Horizon Intelligence"
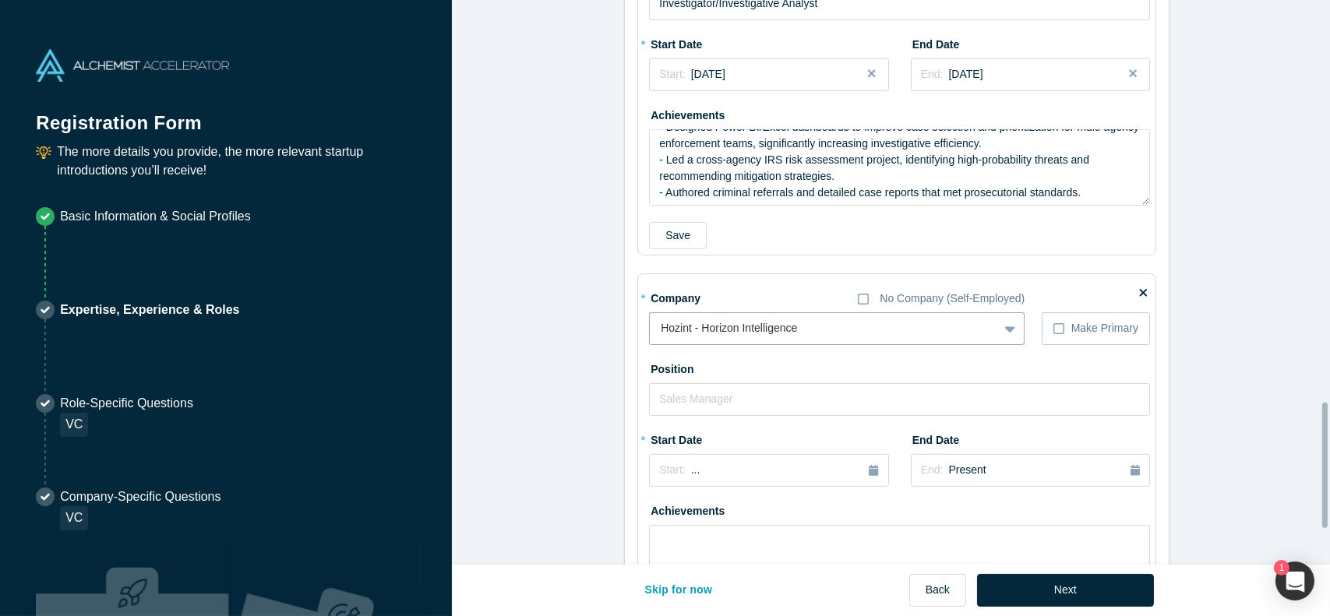
scroll to position [1821, 0]
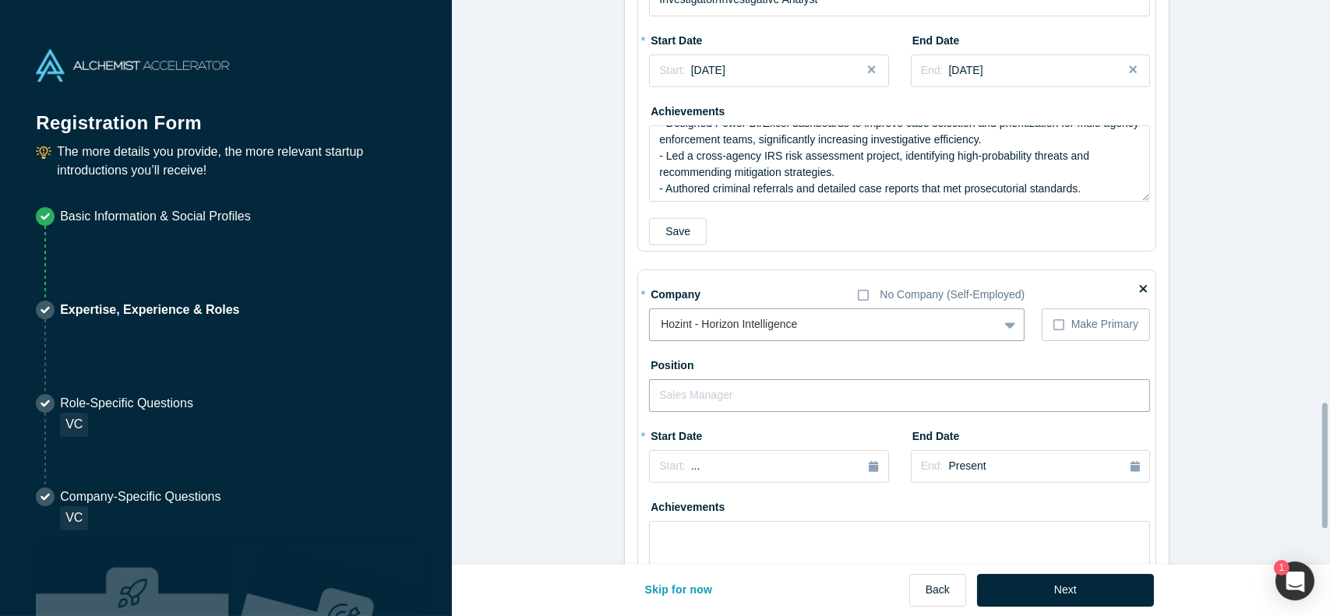
click at [721, 386] on input "text" at bounding box center [899, 395] width 501 height 33
type input "a"
type input "A"
click at [869, 467] on icon "button" at bounding box center [873, 466] width 9 height 11
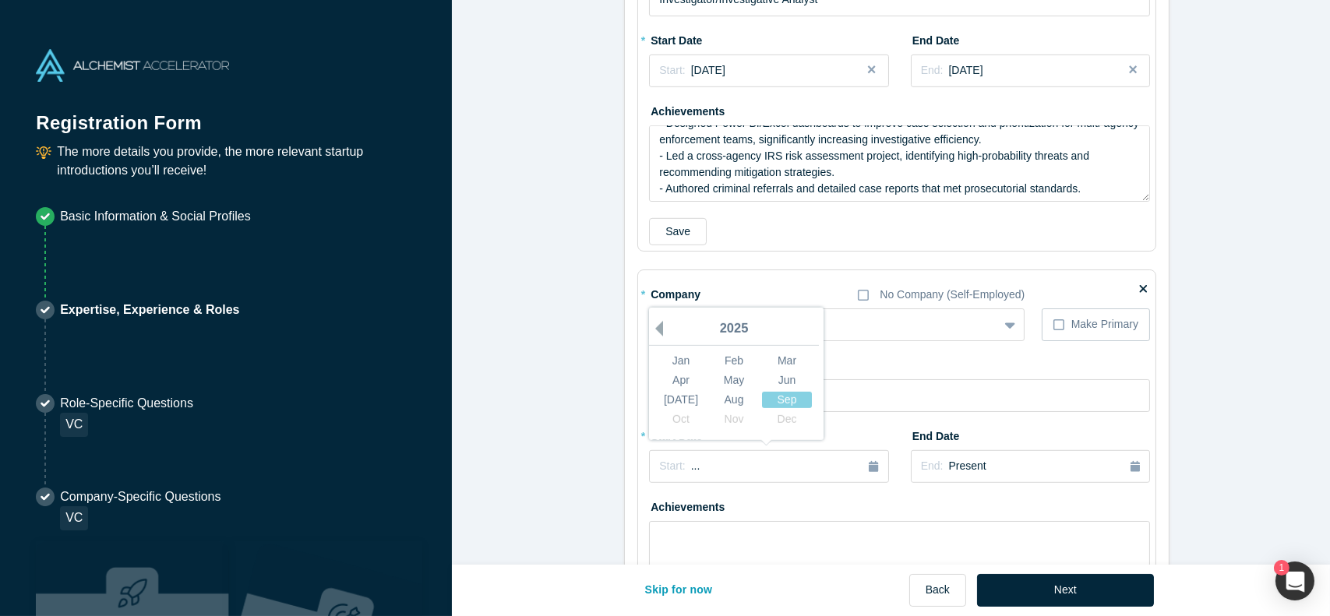
click at [654, 328] on button "Previous Year" at bounding box center [655, 329] width 16 height 16
click at [663, 330] on div "2022" at bounding box center [734, 329] width 170 height 33
click at [649, 329] on button "Previous Year" at bounding box center [655, 329] width 16 height 16
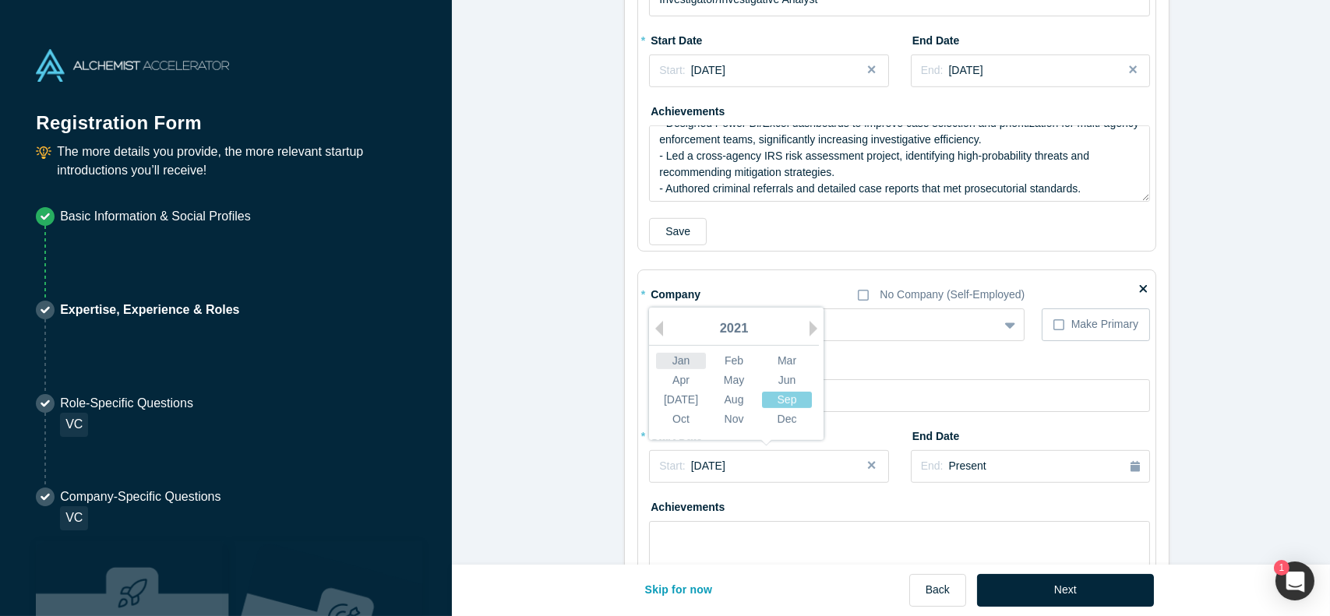
click at [692, 354] on div "Jan" at bounding box center [681, 361] width 50 height 16
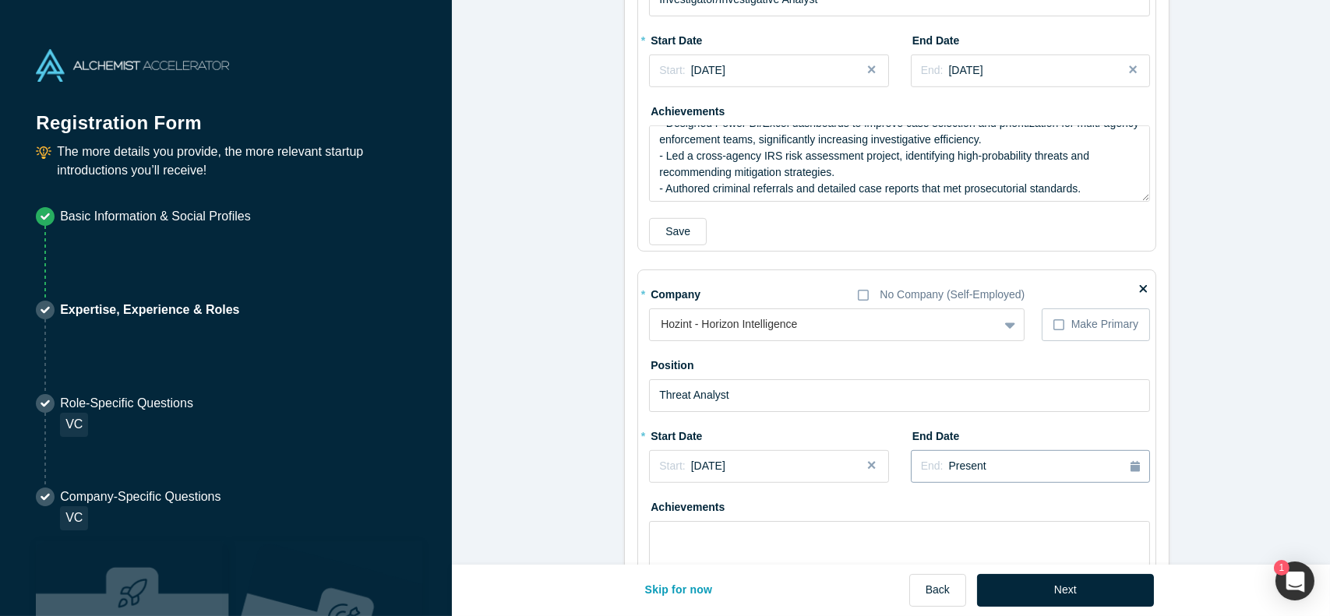
click at [1135, 468] on button "End: Present" at bounding box center [1030, 466] width 239 height 33
click at [982, 330] on button "Previous Year" at bounding box center [982, 329] width 16 height 16
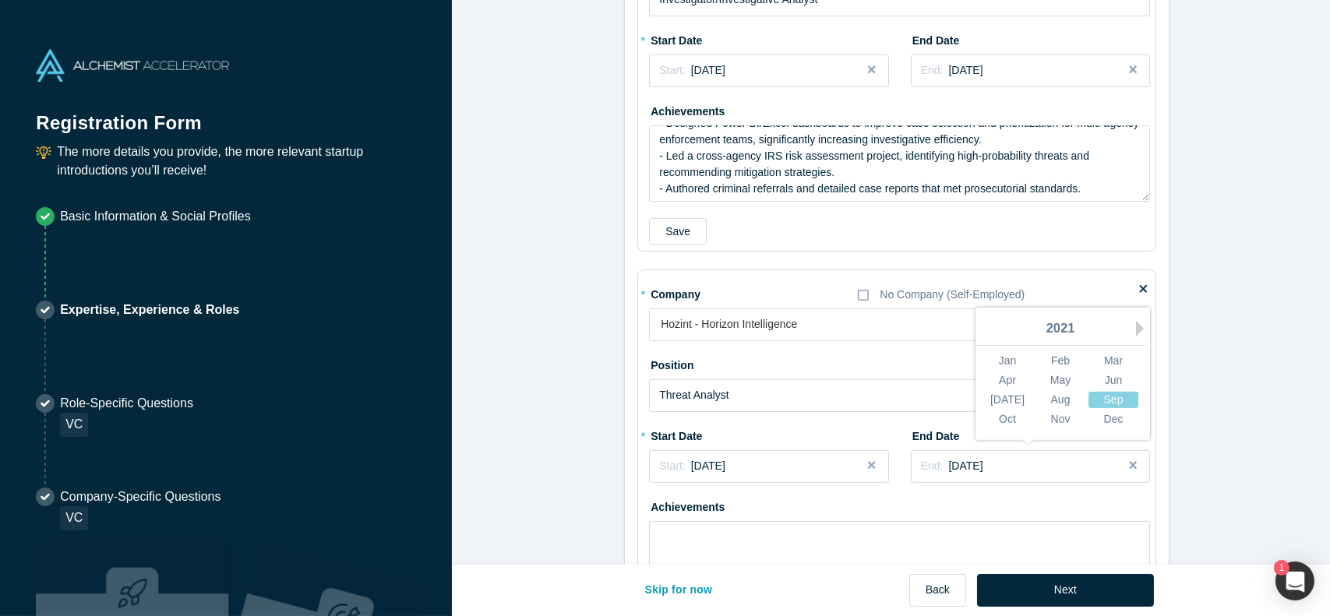
click at [1125, 329] on div "2021" at bounding box center [1060, 329] width 170 height 33
click at [1136, 323] on button "Next Year" at bounding box center [1144, 329] width 16 height 16
click at [1098, 355] on div "Mar" at bounding box center [1113, 361] width 50 height 16
click at [809, 461] on div "Start: [DATE]" at bounding box center [768, 466] width 219 height 16
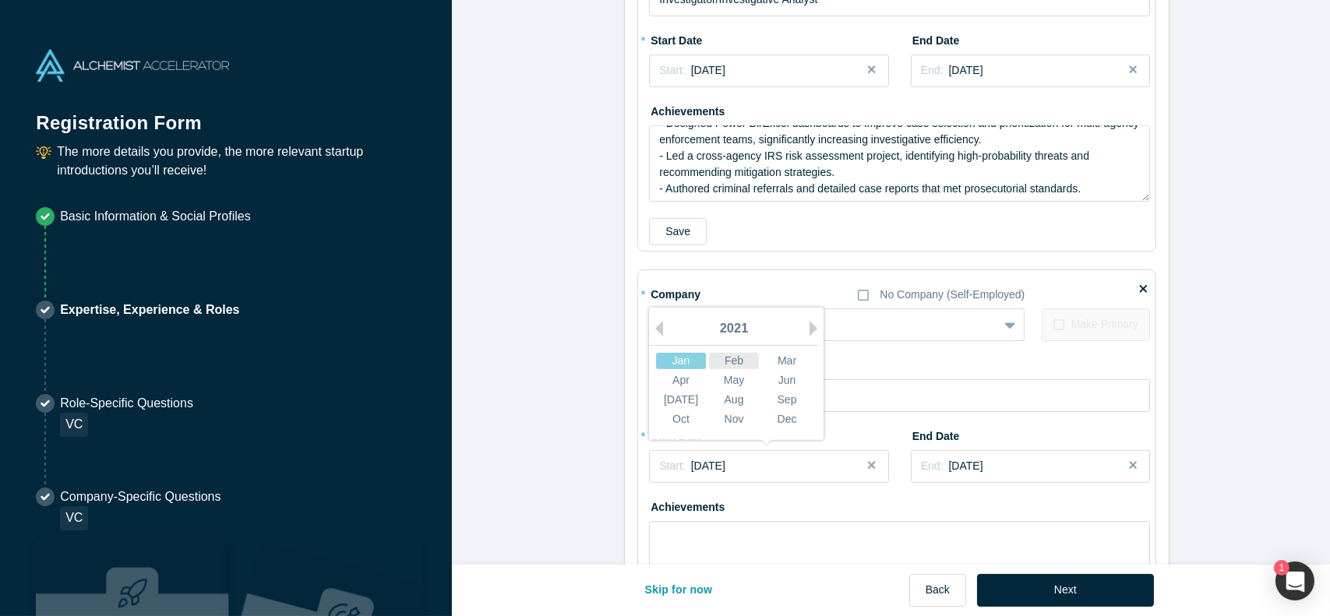
click at [724, 354] on div "Feb" at bounding box center [734, 361] width 50 height 16
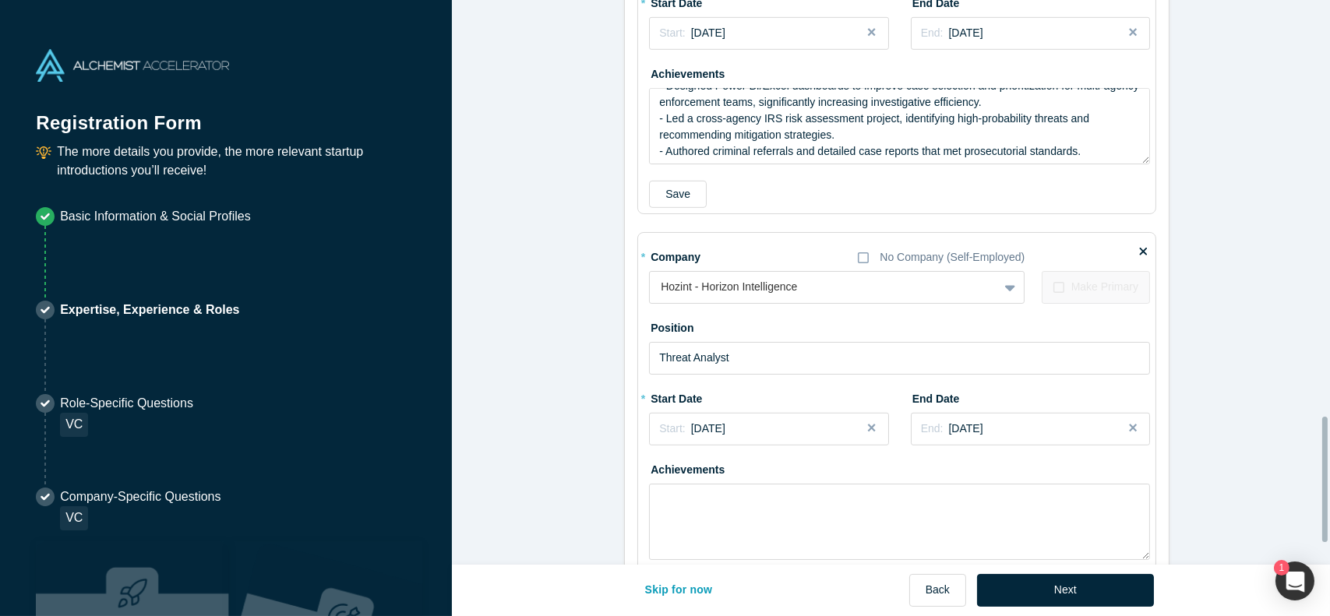
scroll to position [1891, 0]
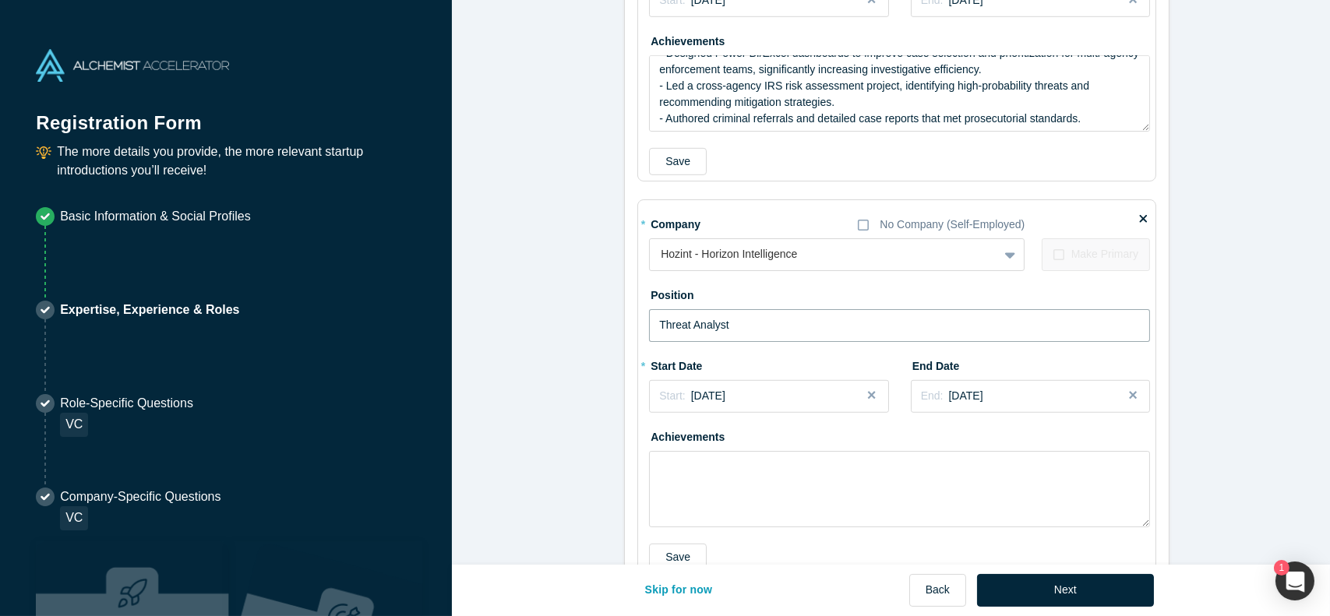
click at [686, 333] on input "Threat Analyst" at bounding box center [899, 325] width 501 height 33
type input "Threat Intelligence Analyst"
click at [801, 470] on textarea at bounding box center [899, 489] width 501 height 76
paste textarea "- Designed an International Risk Index by standardizing 100+ political/economic…"
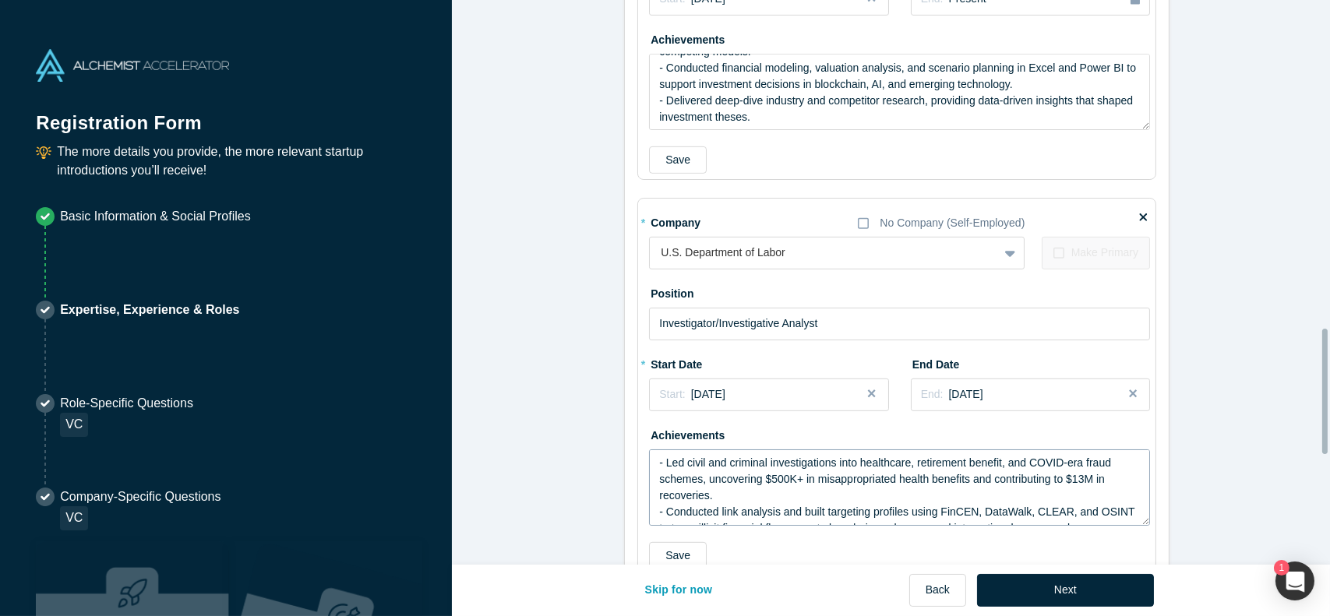
scroll to position [1456, 0]
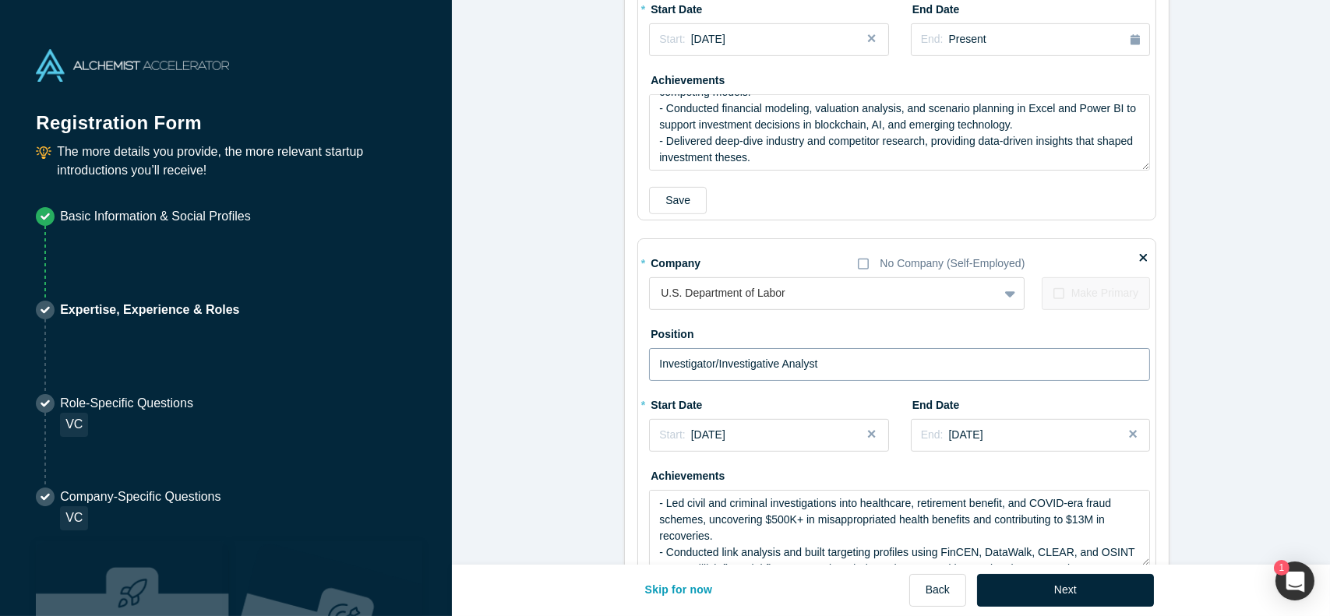
type textarea "- Designed an International Risk Index by standardizing 100+ political/economic…"
drag, startPoint x: 829, startPoint y: 364, endPoint x: 751, endPoint y: 358, distance: 78.1
click at [751, 358] on input "Investigator/Investigative Analyst" at bounding box center [899, 364] width 501 height 33
click at [751, 359] on input "Investigator/Investigative Analyst" at bounding box center [899, 364] width 501 height 33
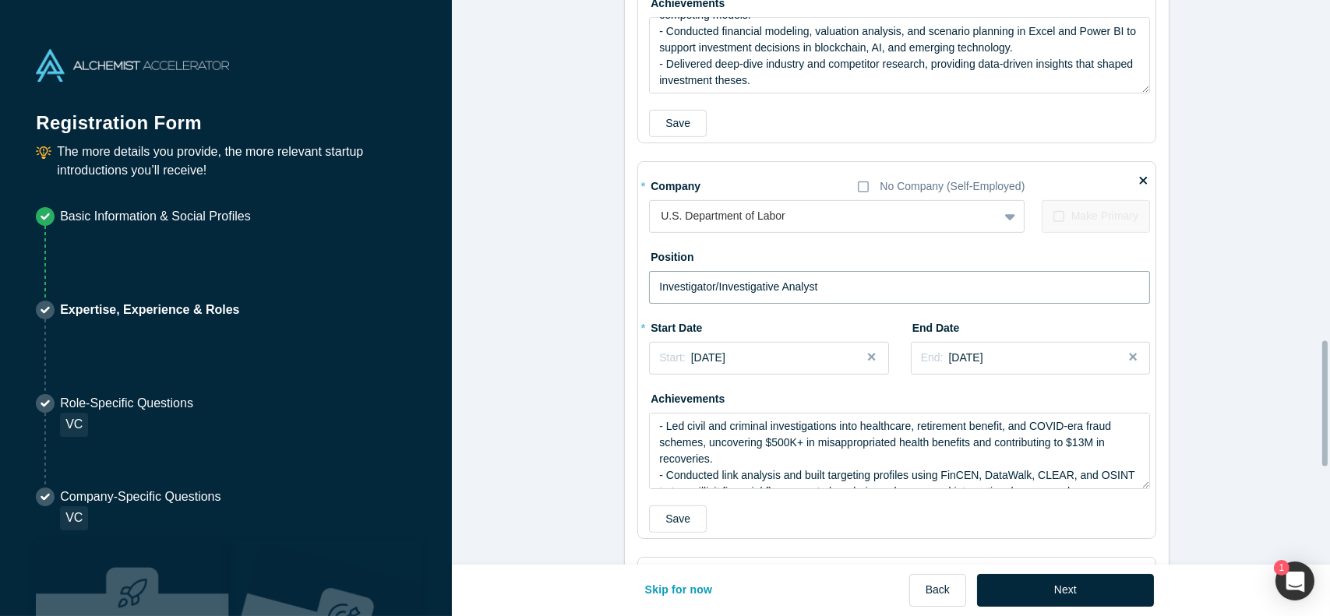
scroll to position [1539, 0]
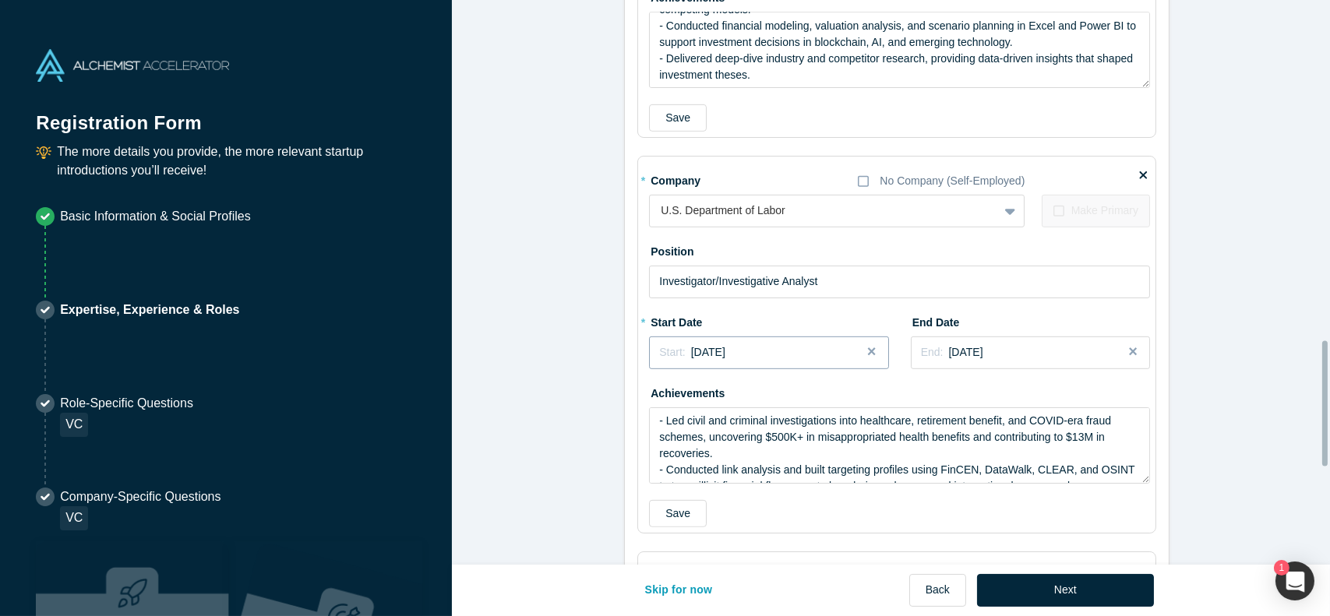
click at [752, 359] on button "Start: [DATE]" at bounding box center [768, 353] width 239 height 33
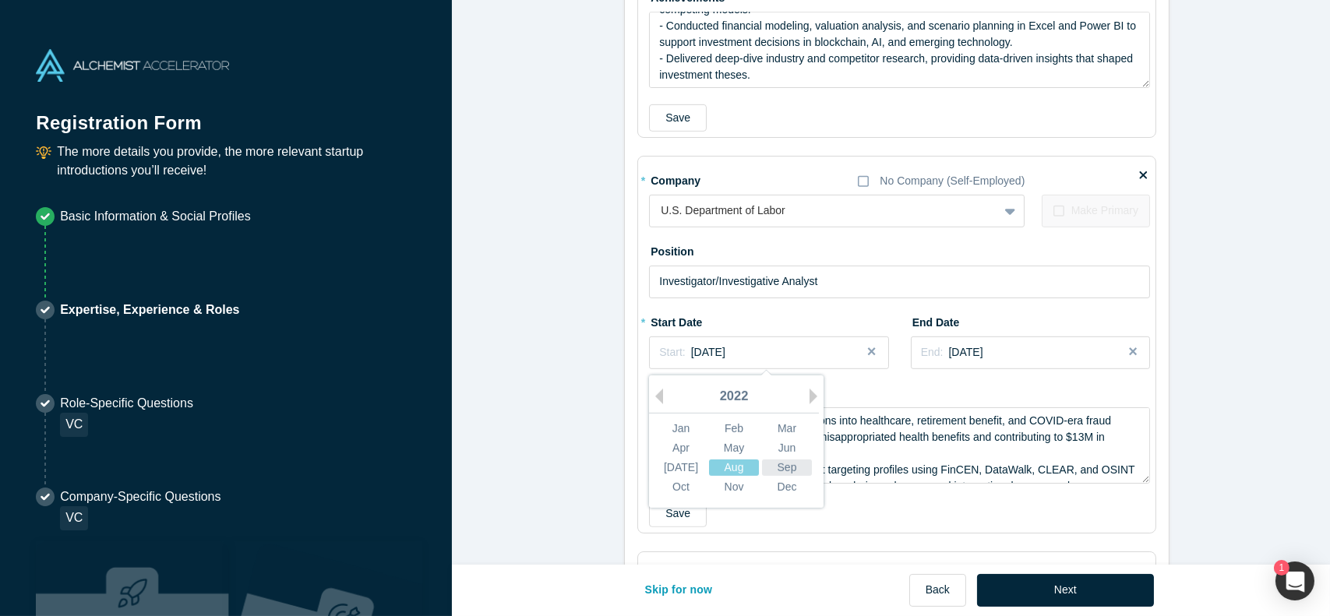
click at [793, 467] on div "Sep" at bounding box center [787, 468] width 50 height 16
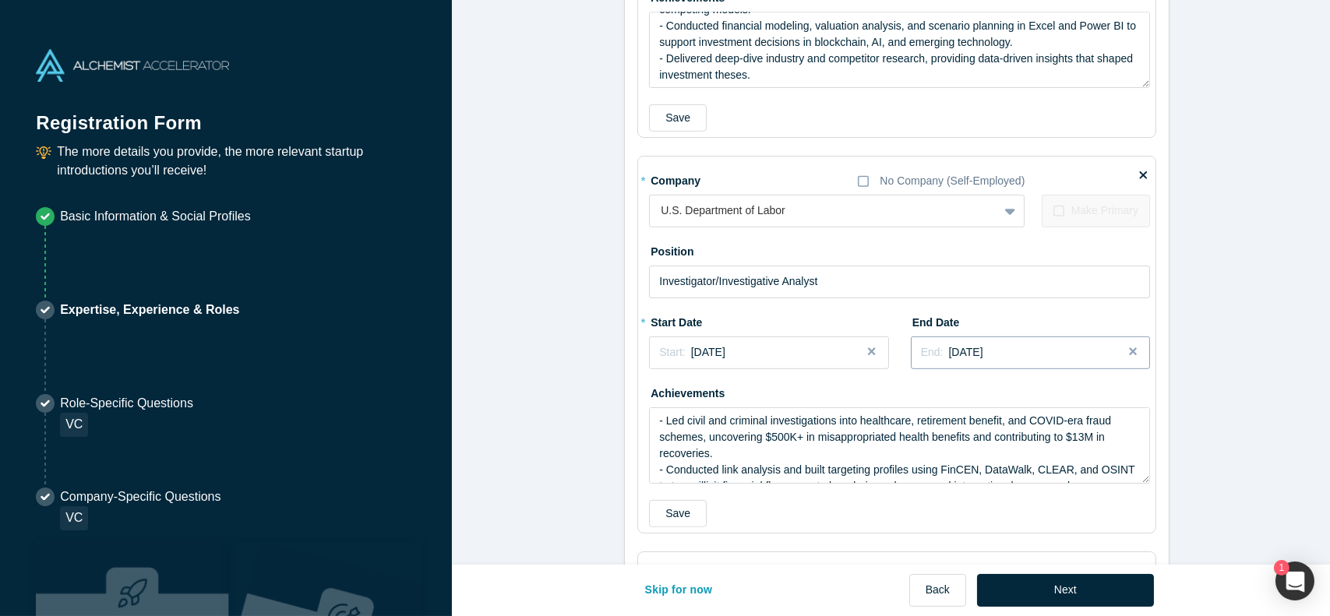
click at [970, 361] on button "End: [DATE]" at bounding box center [1030, 353] width 239 height 33
click at [997, 445] on div "Apr" at bounding box center [1007, 448] width 50 height 16
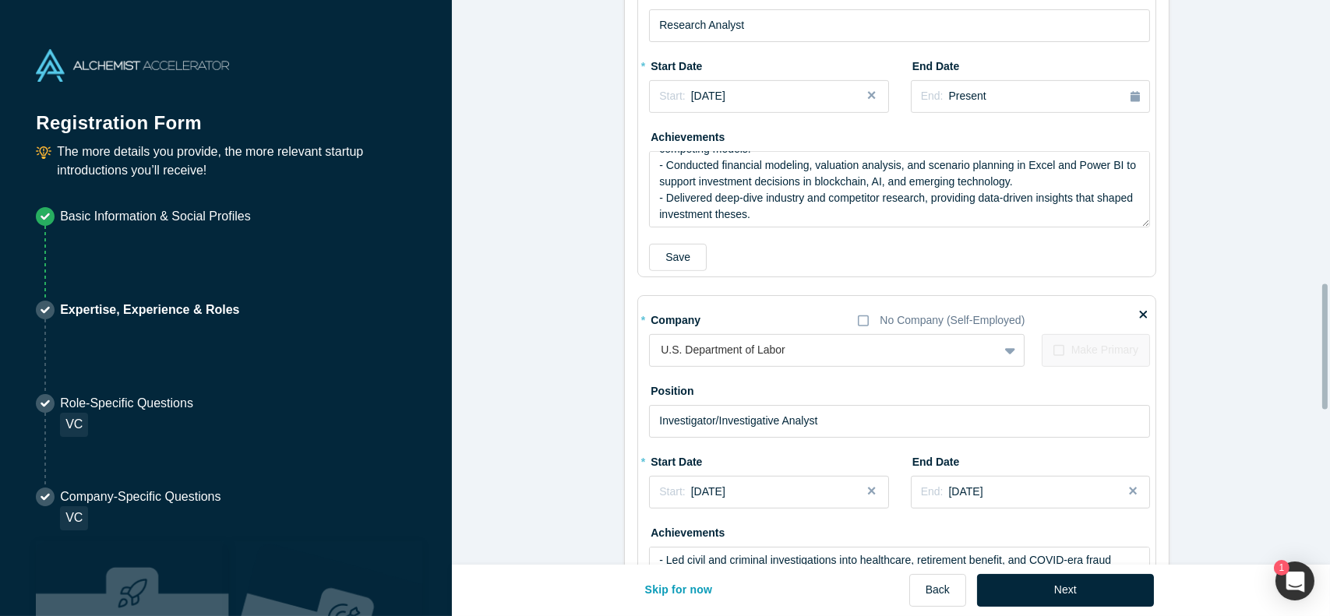
scroll to position [1278, 0]
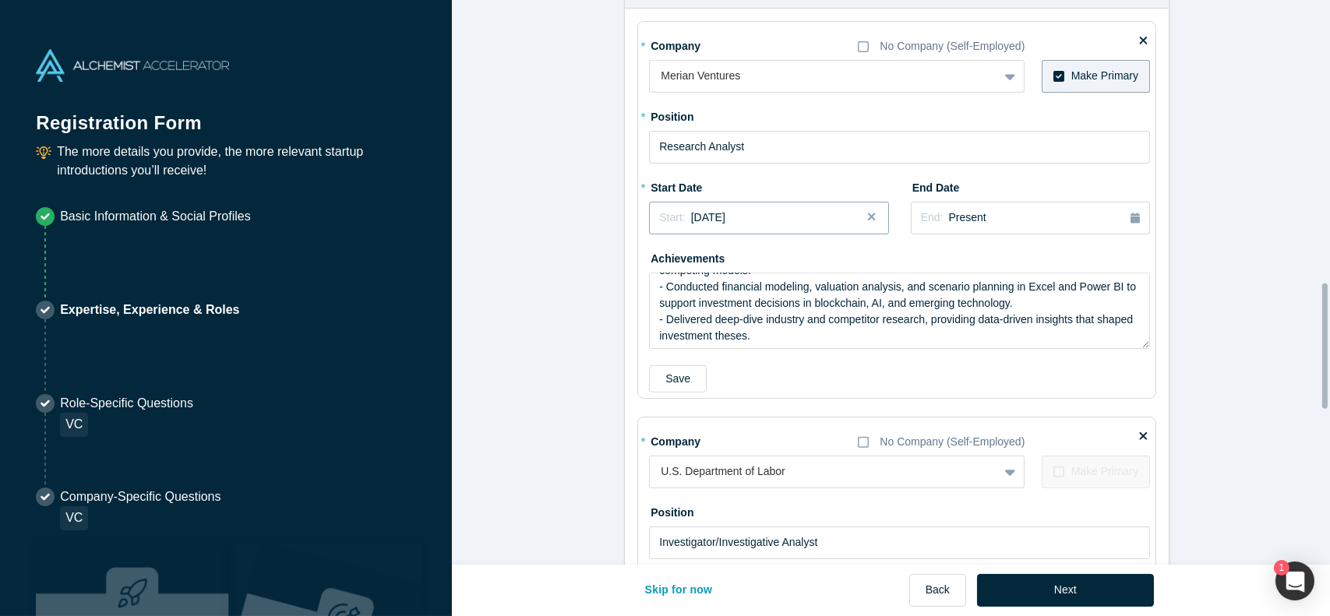
click at [776, 214] on div "Start: [DATE]" at bounding box center [768, 218] width 219 height 16
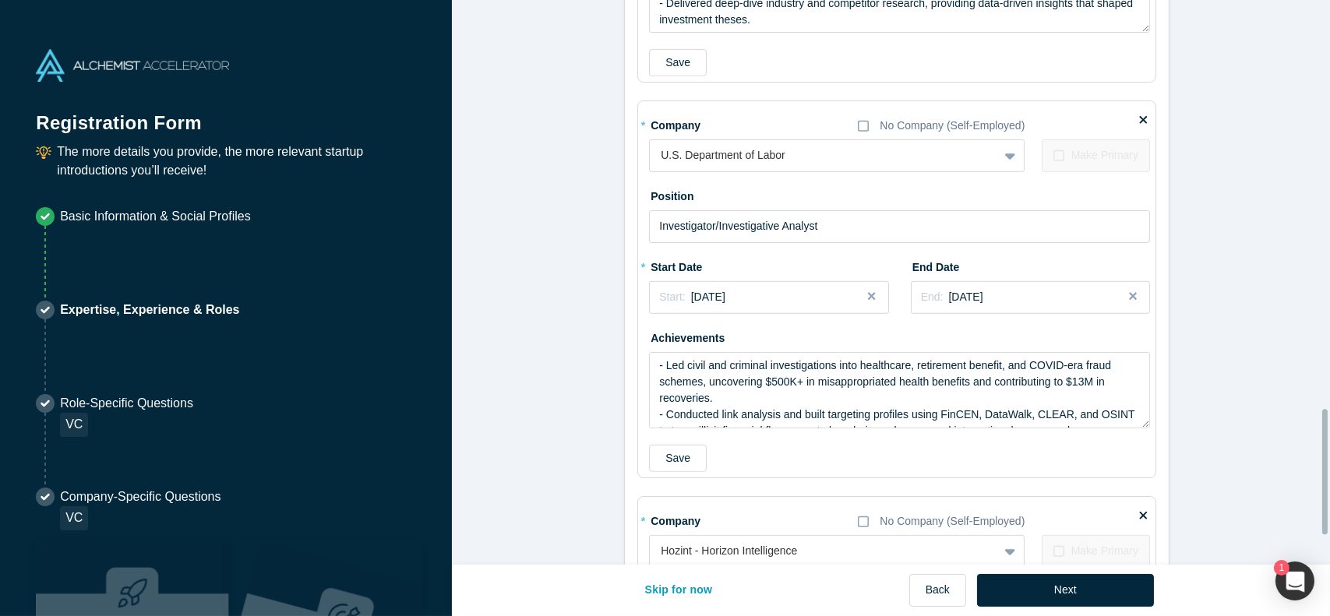
scroll to position [1979, 0]
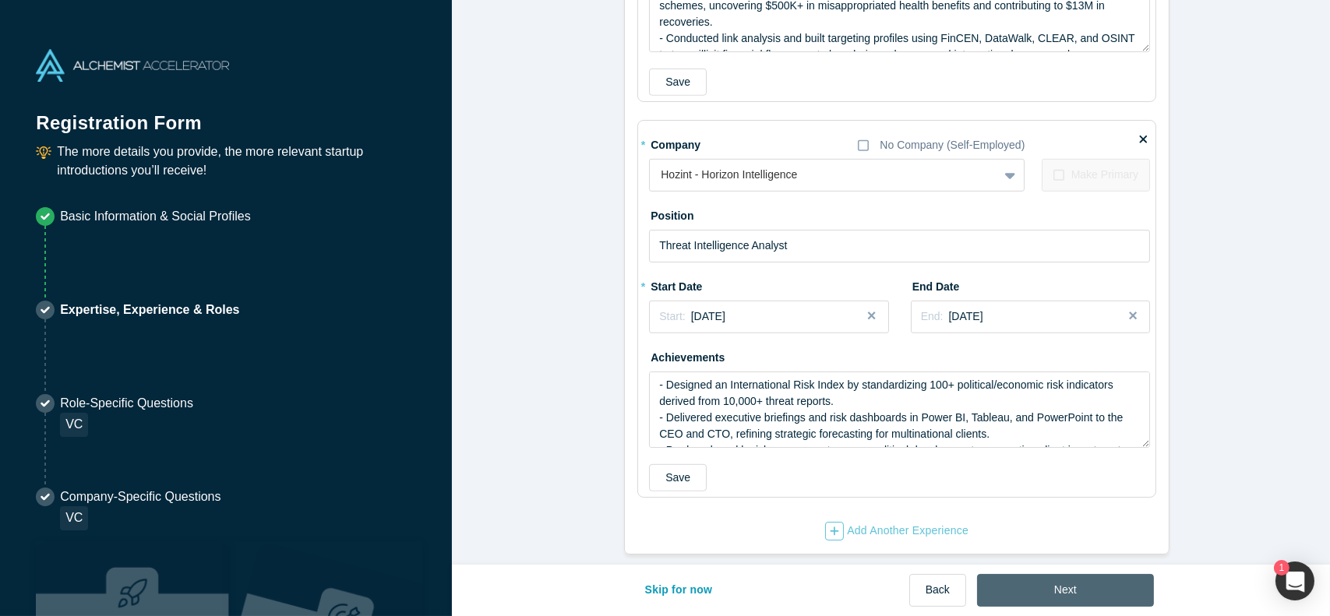
click at [1091, 601] on button "Next" at bounding box center [1065, 590] width 177 height 33
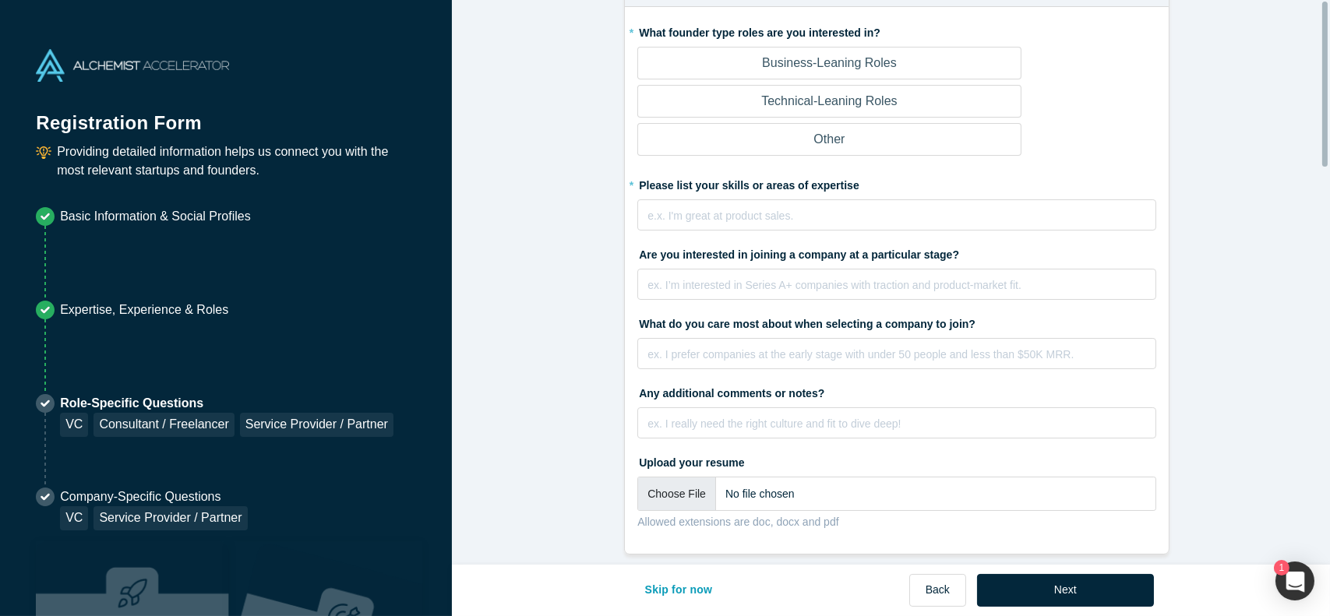
scroll to position [0, 0]
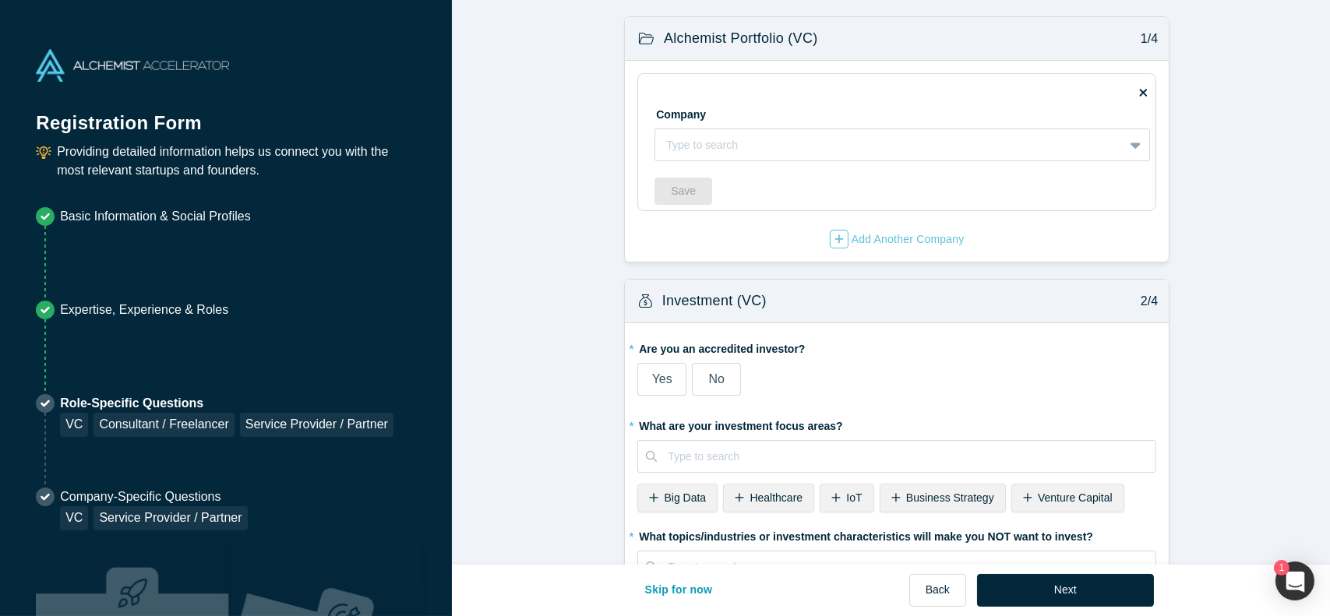
click at [723, 381] on label "No" at bounding box center [716, 379] width 49 height 33
click at [0, 0] on input "No" at bounding box center [0, 0] width 0 height 0
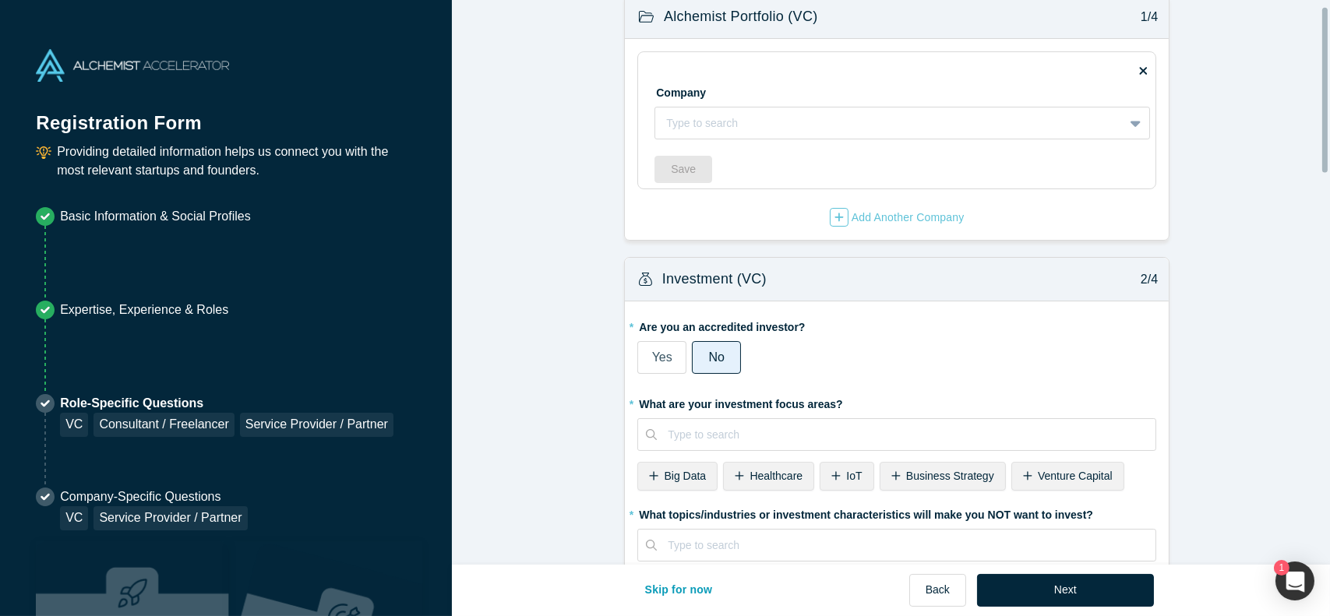
scroll to position [27, 0]
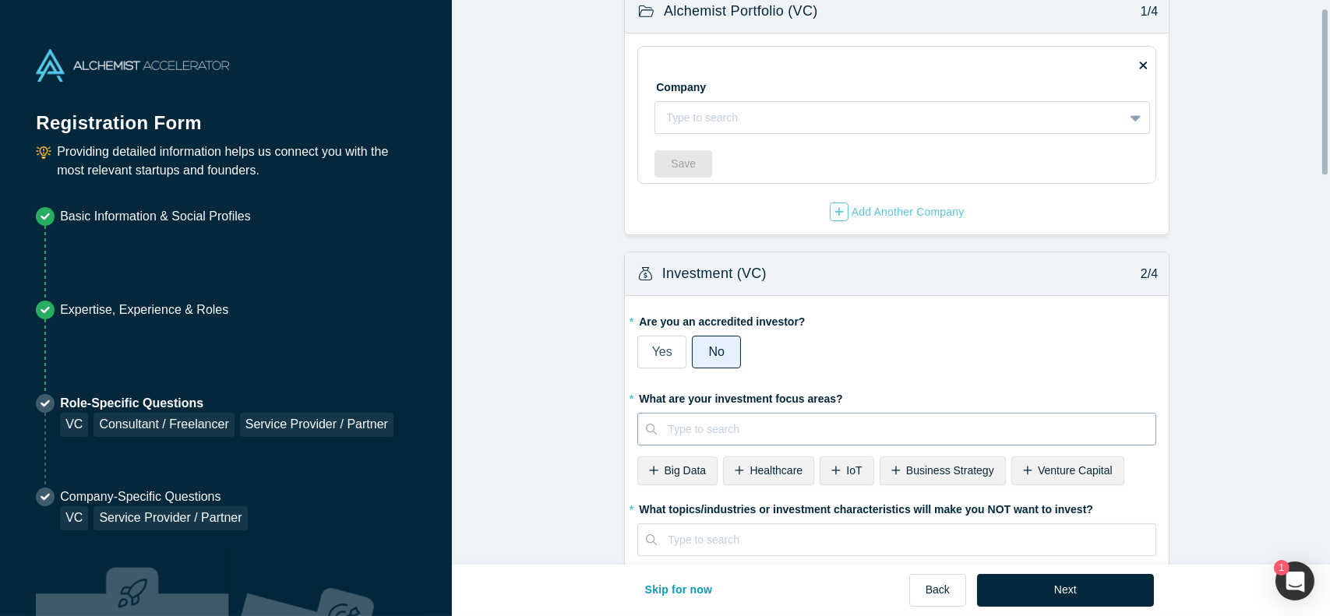
click at [905, 427] on div at bounding box center [906, 429] width 477 height 19
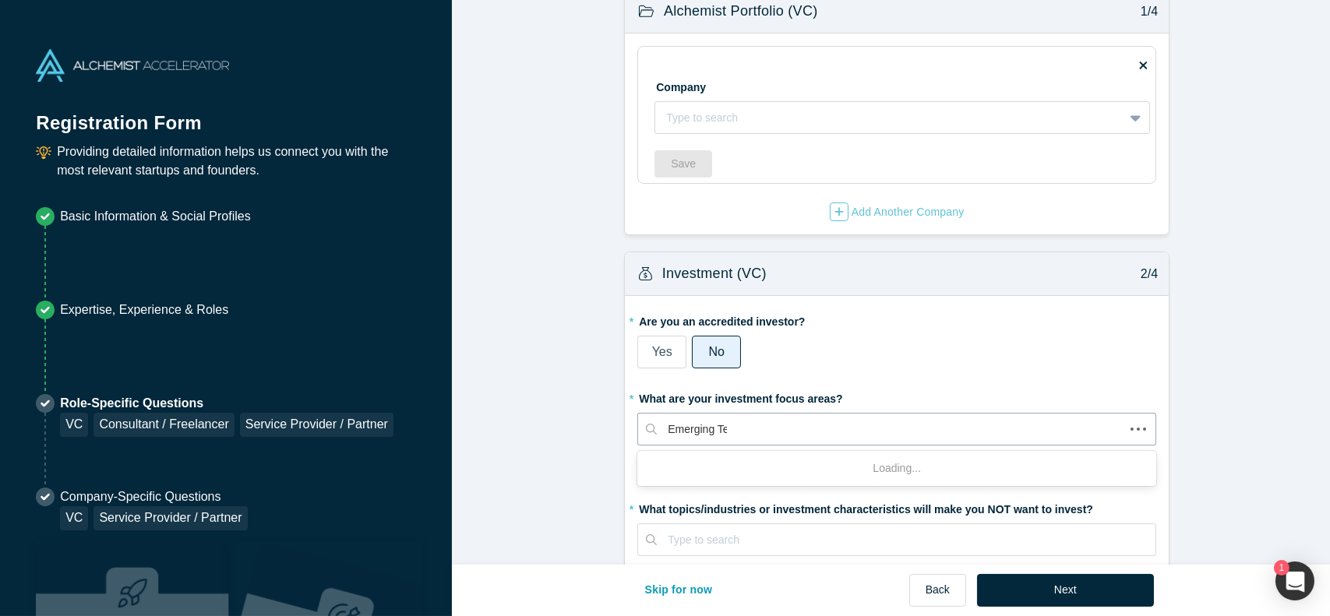
type input "Emerging Tec"
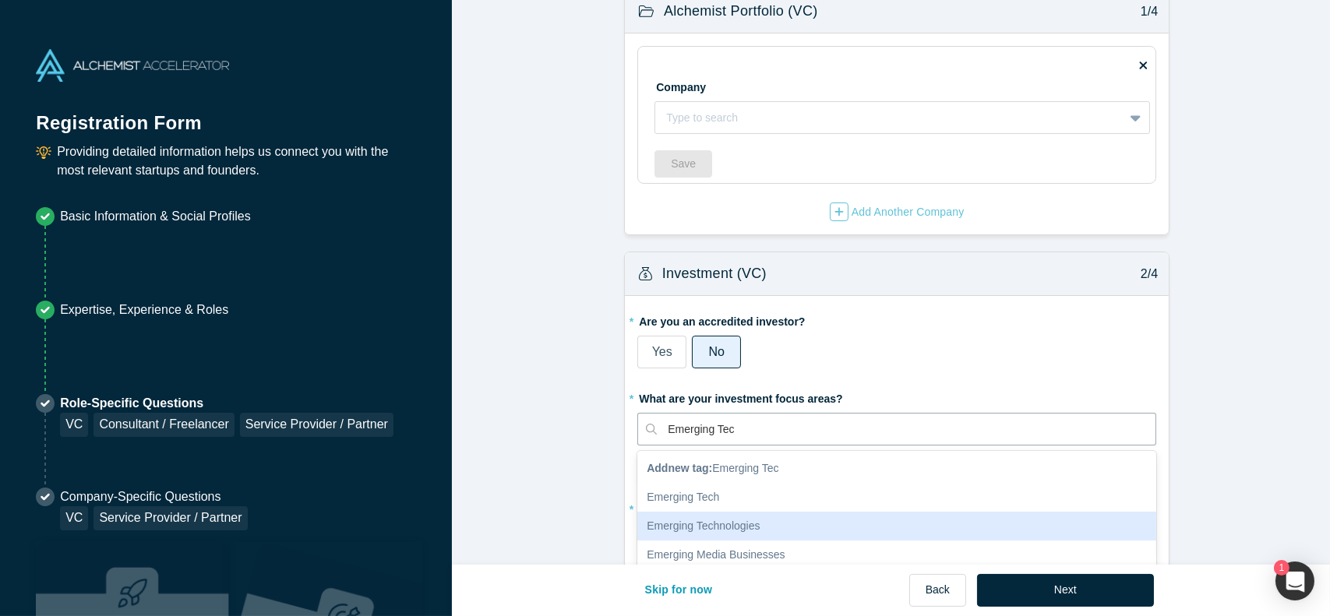
click at [890, 524] on div "Emerging Technologies" at bounding box center [896, 526] width 519 height 29
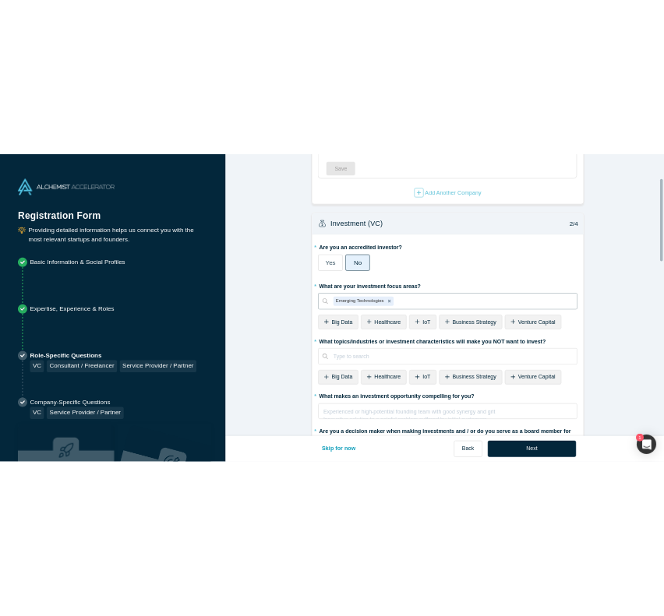
scroll to position [168, 0]
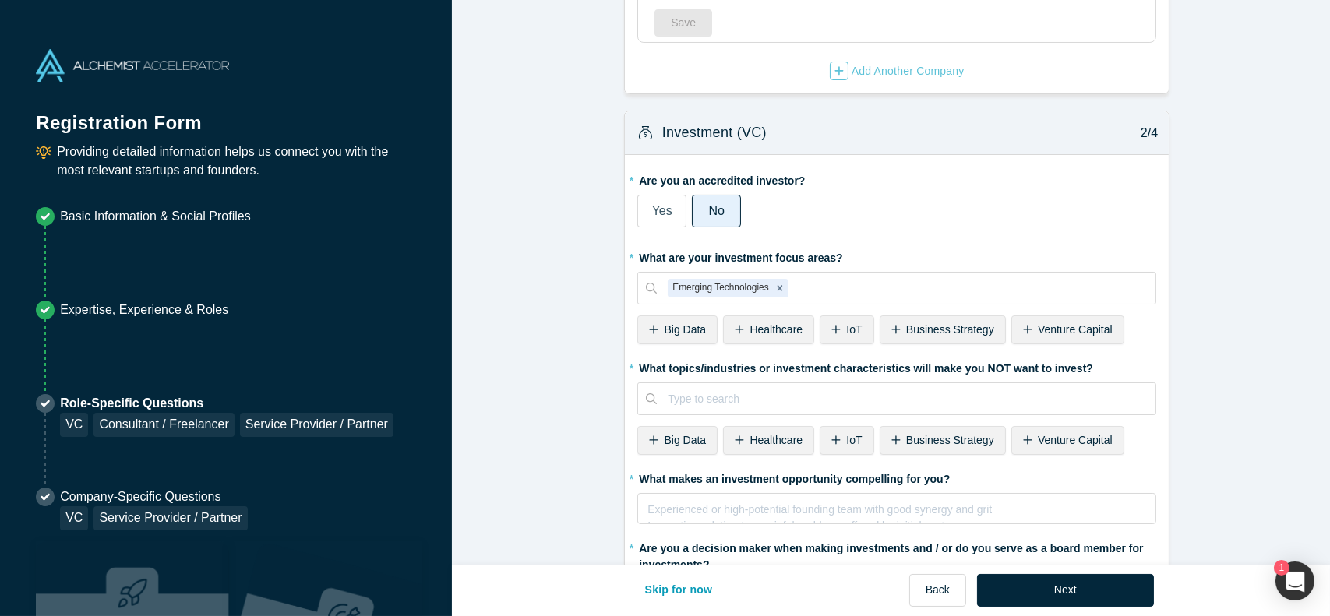
click at [777, 34] on div "Save" at bounding box center [901, 22] width 495 height 27
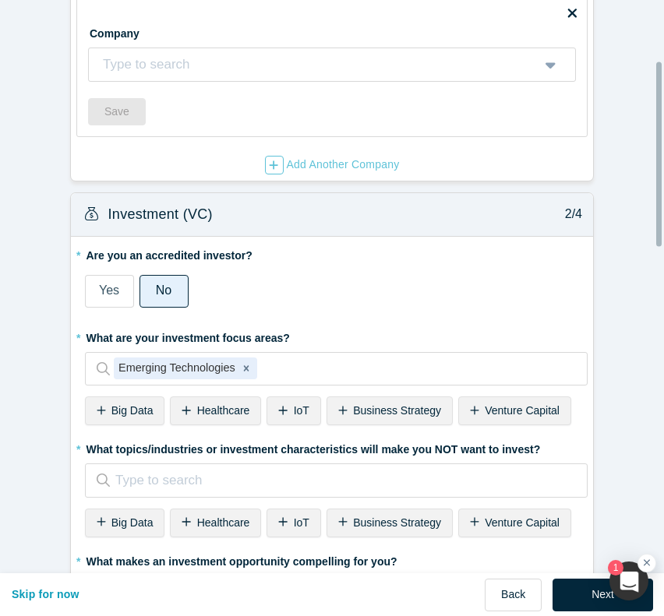
scroll to position [210, 0]
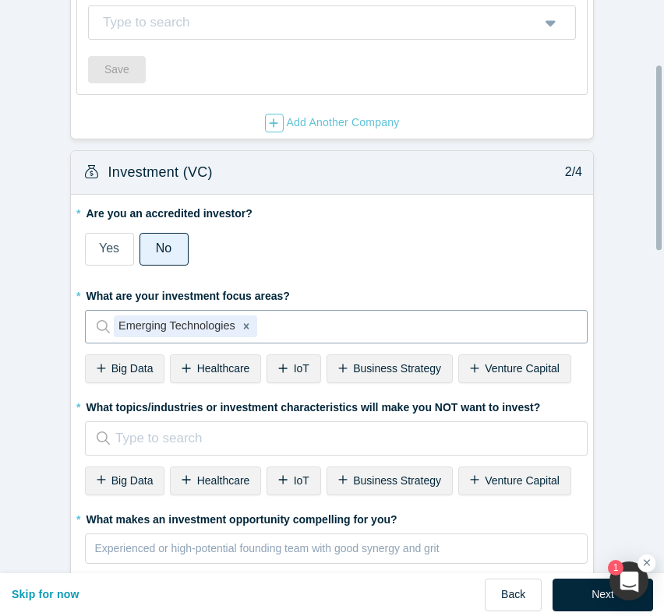
click at [318, 322] on div at bounding box center [412, 326] width 305 height 23
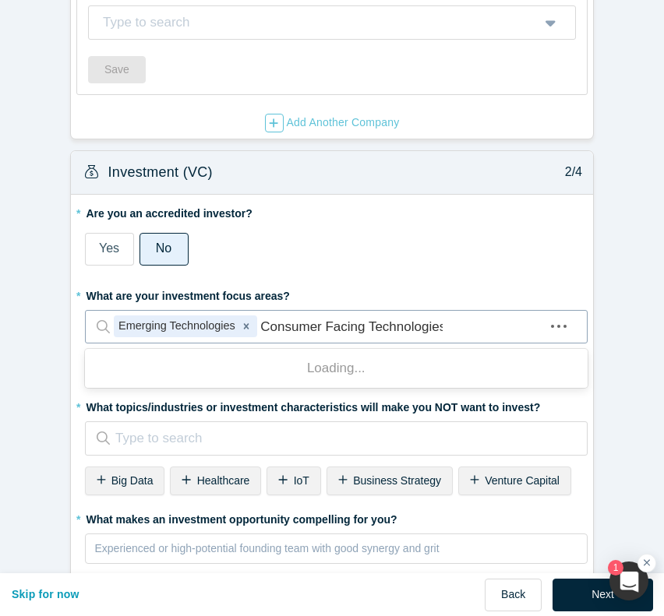
type input "Consumer Facing Technologies"
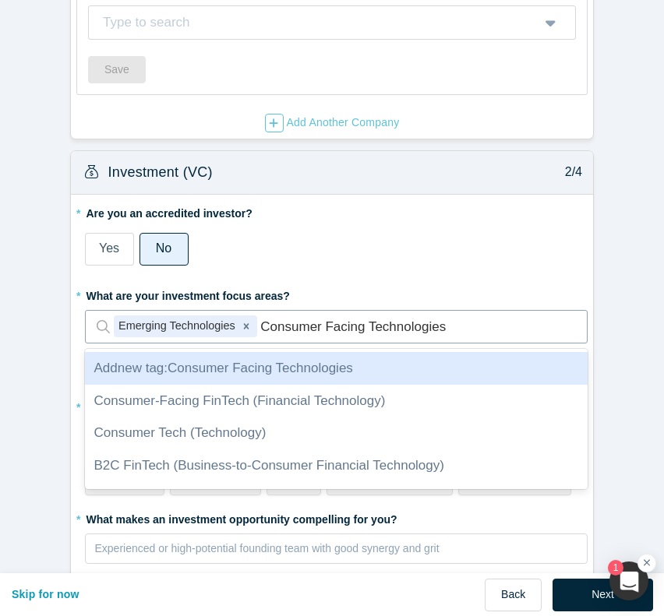
click at [469, 371] on div "Add new tag : Consumer Facing Technologies" at bounding box center [336, 368] width 503 height 33
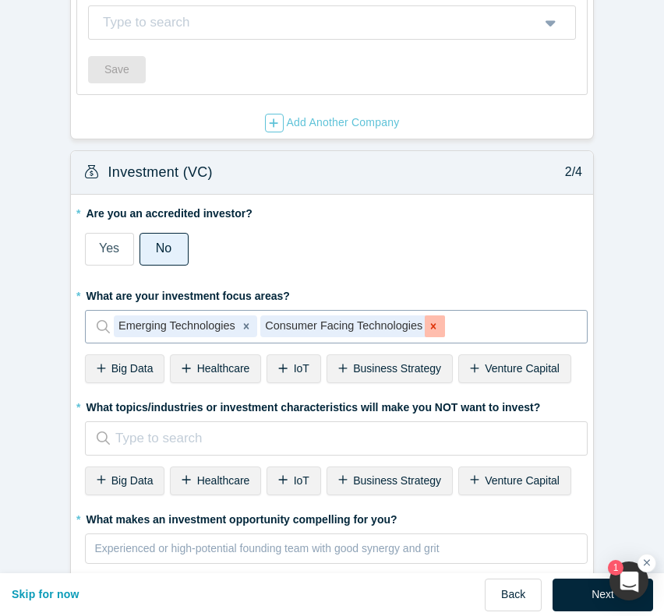
click at [432, 323] on div "Remove Consumer Facing Technologies" at bounding box center [435, 326] width 20 height 22
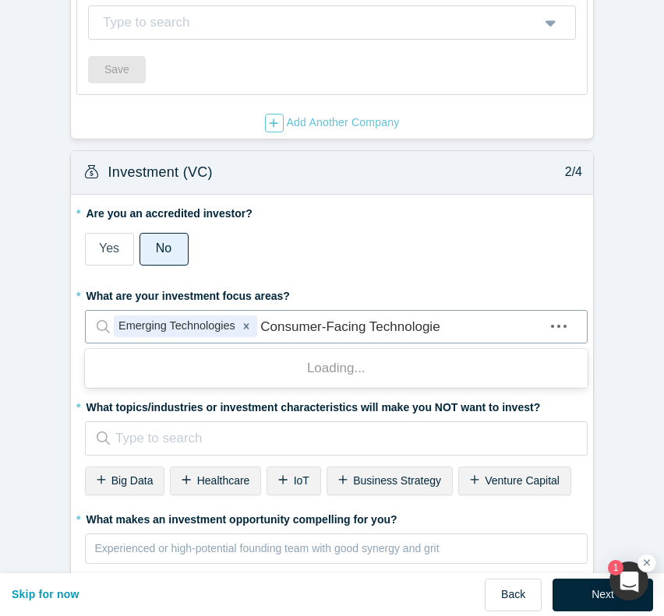
type input "Consumer-Facing Technologies"
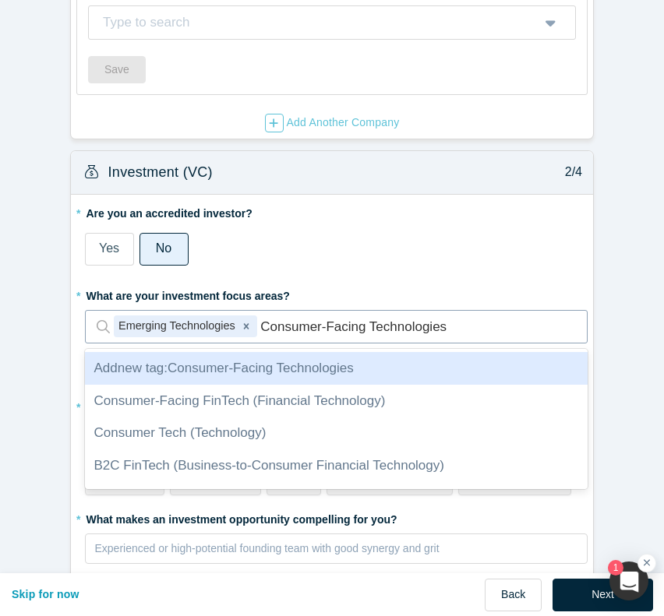
click at [419, 364] on div "Add new tag : Consumer-Facing Technologies" at bounding box center [336, 368] width 503 height 33
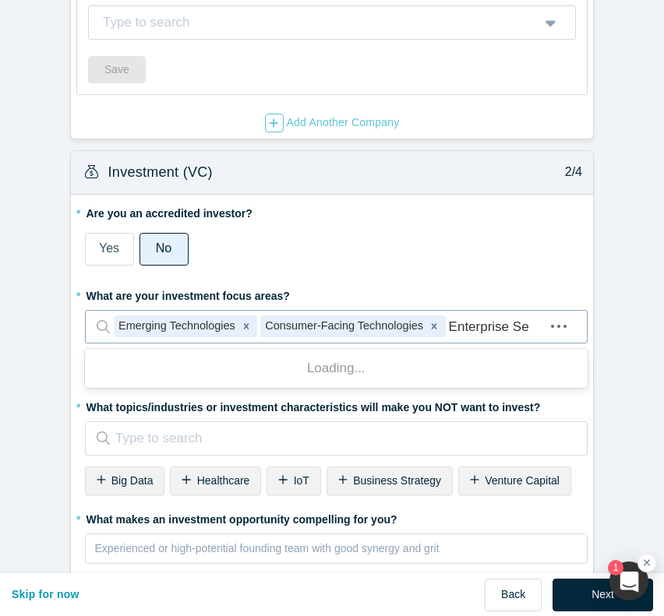
type input "Enterprise Sec"
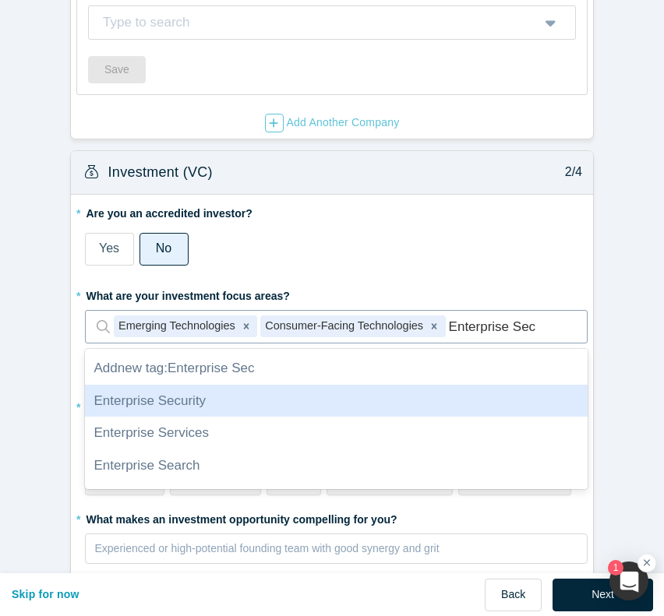
click at [506, 404] on div "Enterprise Security" at bounding box center [336, 401] width 503 height 33
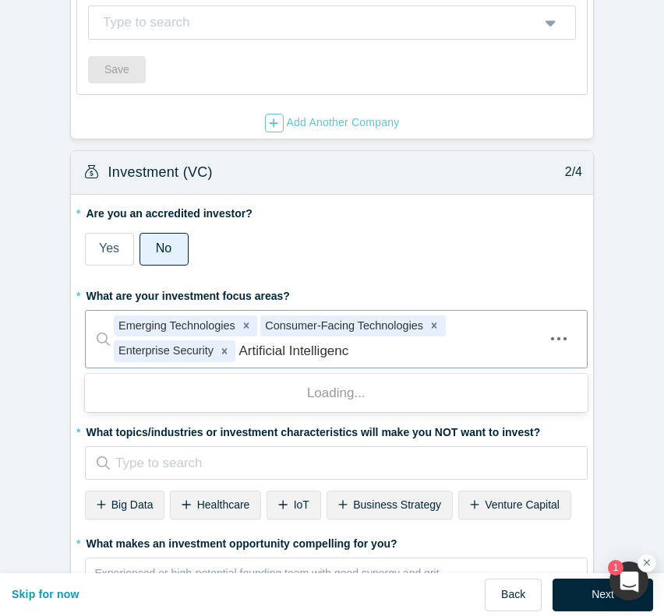
type input "Artificial Intelligence"
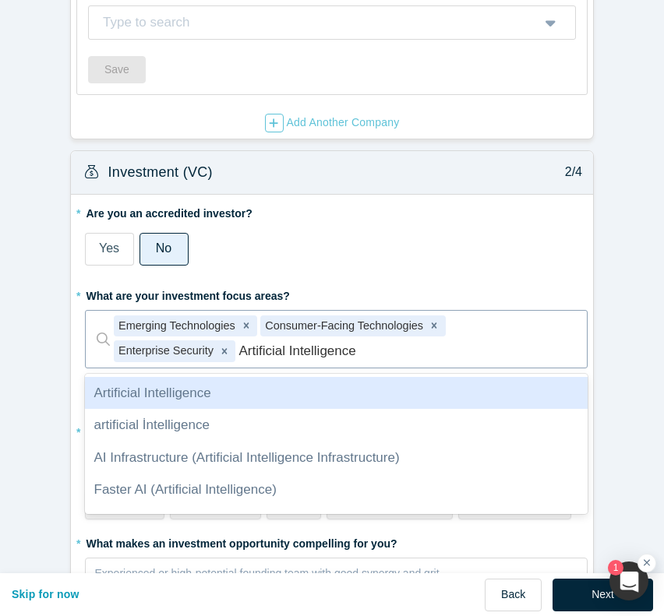
click at [469, 402] on div "Artificial Intelligence" at bounding box center [336, 393] width 503 height 33
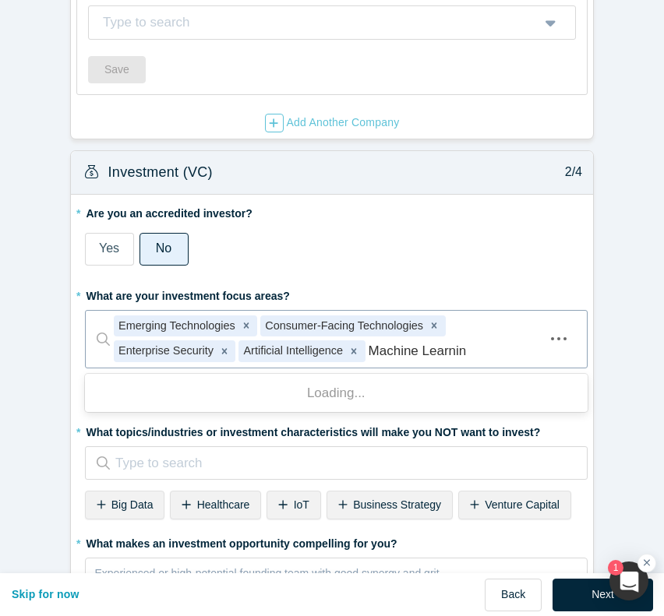
type input "Machine Learning"
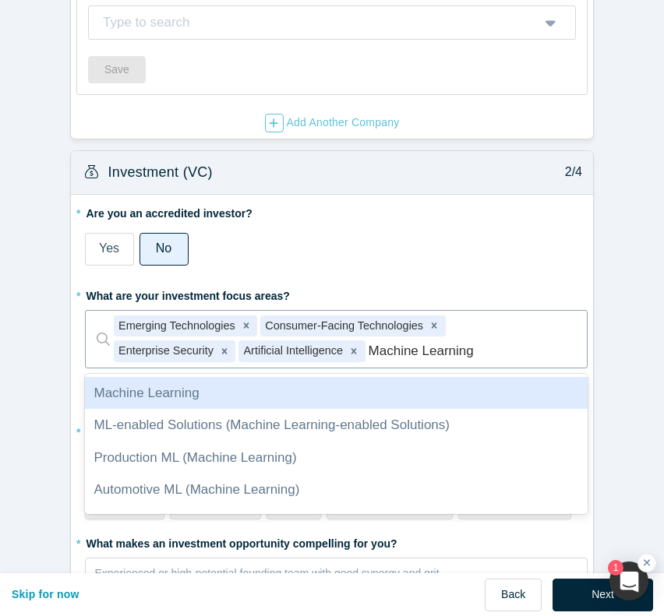
click at [400, 400] on div "Machine Learning" at bounding box center [336, 393] width 503 height 33
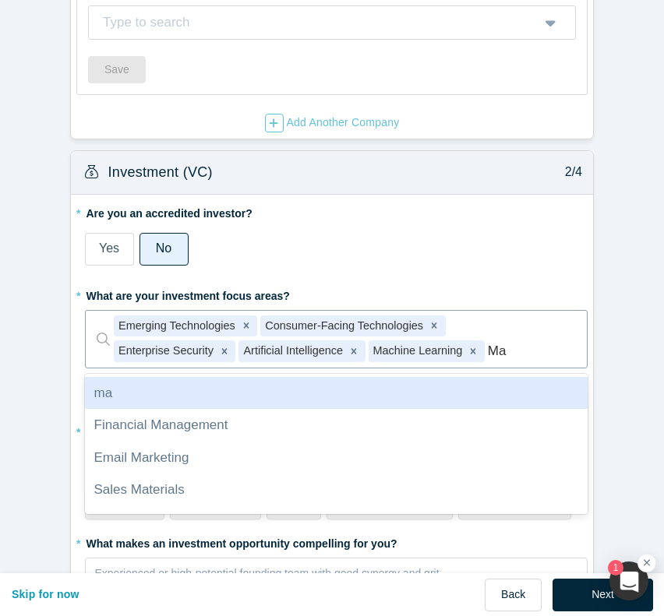
type input "M"
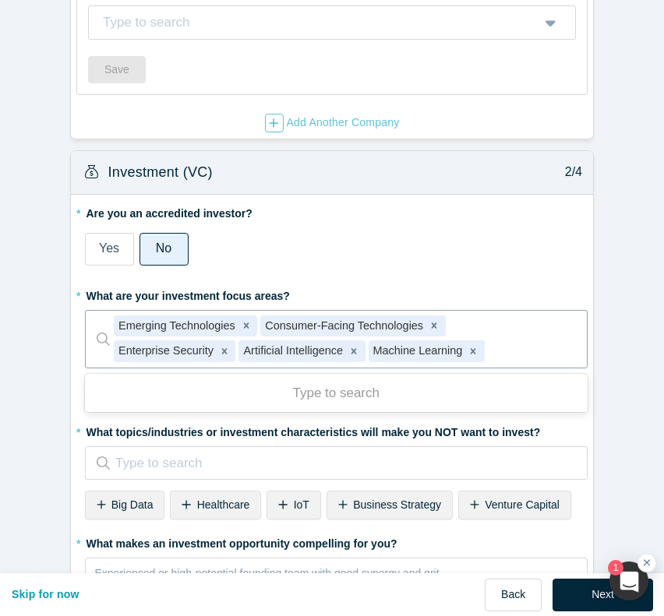
type input "C"
type input "m"
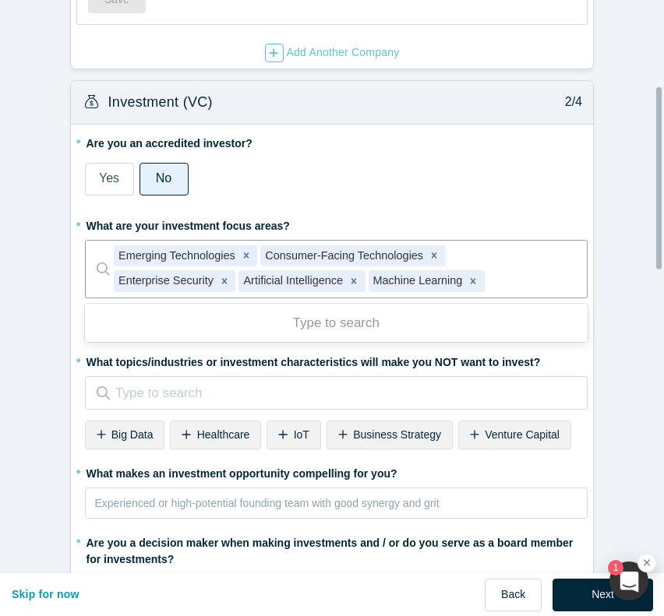
scroll to position [285, 0]
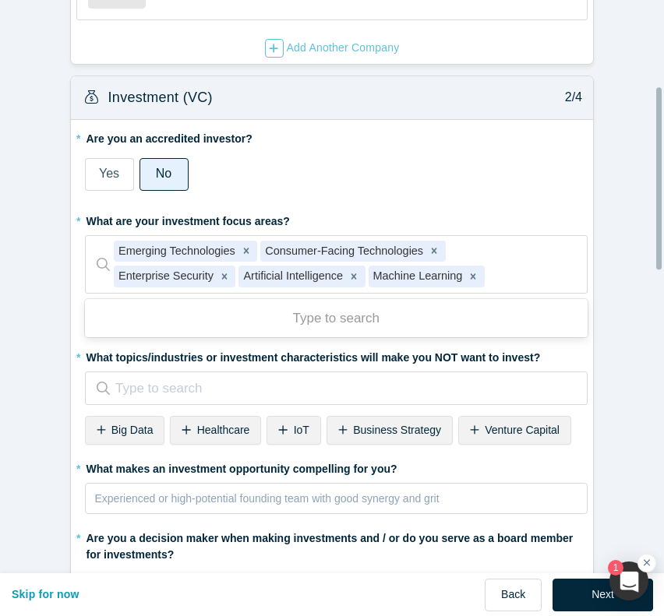
click at [340, 357] on label "* What topics/industries or investment characteristics will make you NOT want t…" at bounding box center [336, 355] width 503 height 22
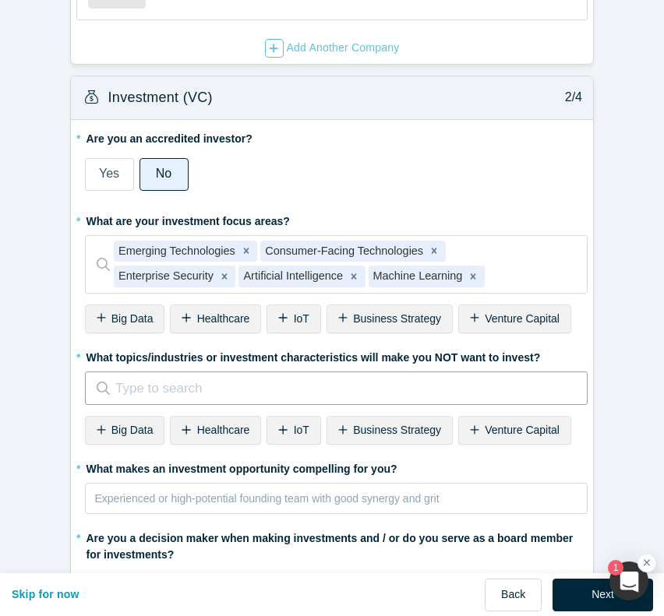
click at [351, 392] on div at bounding box center [339, 388] width 451 height 23
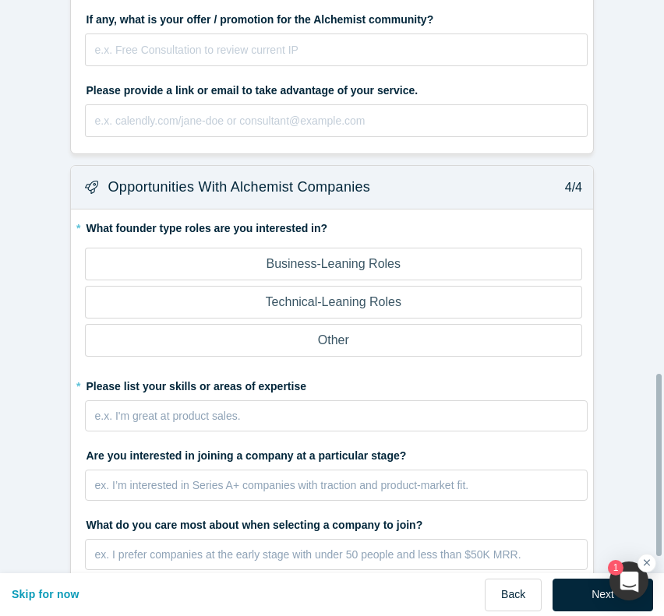
scroll to position [1430, 0]
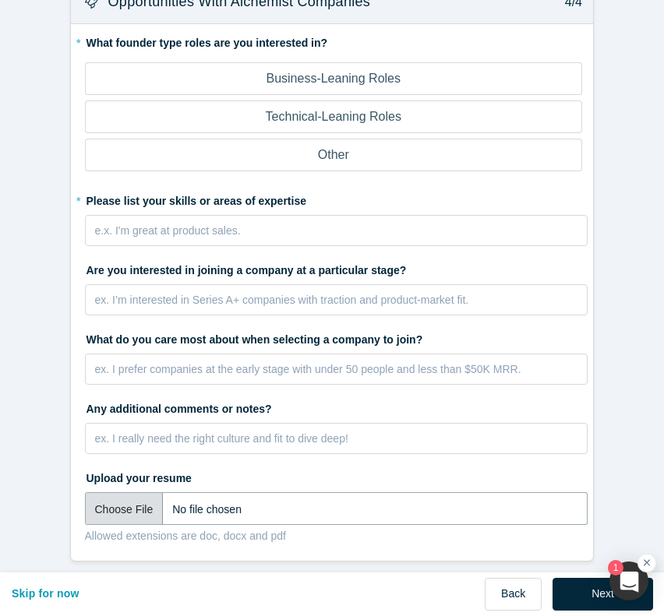
click at [146, 495] on input "file" at bounding box center [336, 508] width 503 height 33
click at [123, 497] on input "file" at bounding box center [336, 508] width 503 height 33
type input "C:\fakepath\[PERSON_NAME].docx"
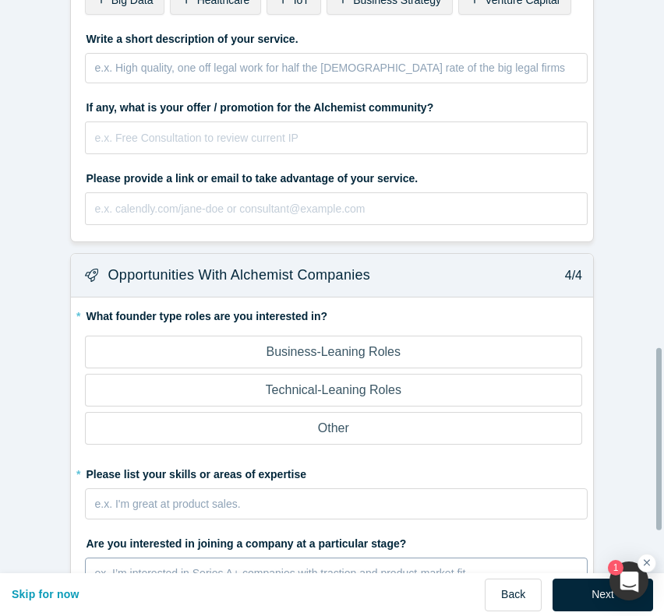
scroll to position [1152, 0]
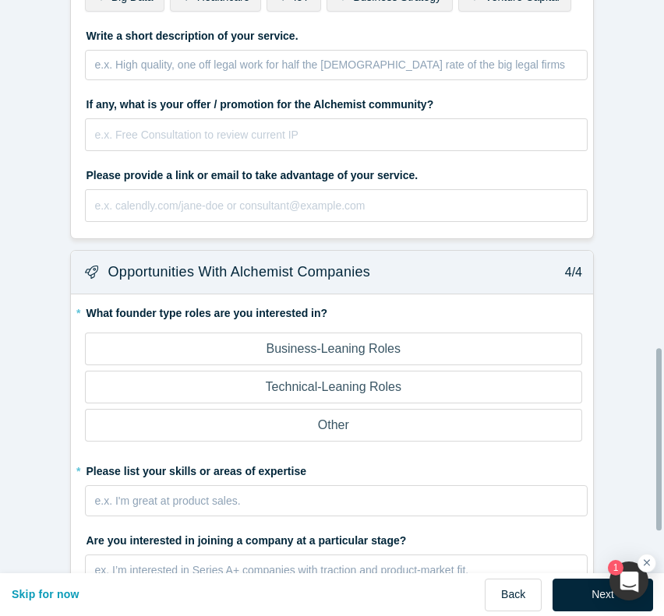
click at [372, 345] on p "Business-Leaning Roles" at bounding box center [333, 349] width 135 height 19
click at [0, 0] on input "Business-Leaning Roles" at bounding box center [0, 0] width 0 height 0
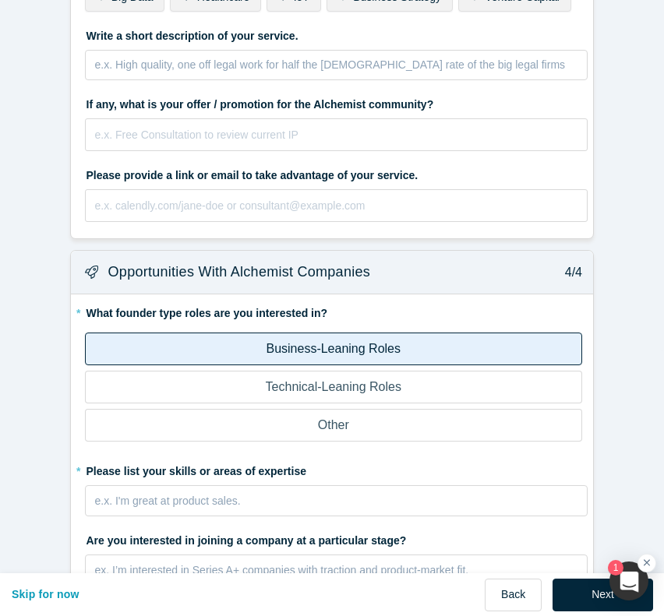
click at [363, 379] on p "Technical-Leaning Roles" at bounding box center [334, 387] width 136 height 19
click at [0, 0] on input "Technical-Leaning Roles" at bounding box center [0, 0] width 0 height 0
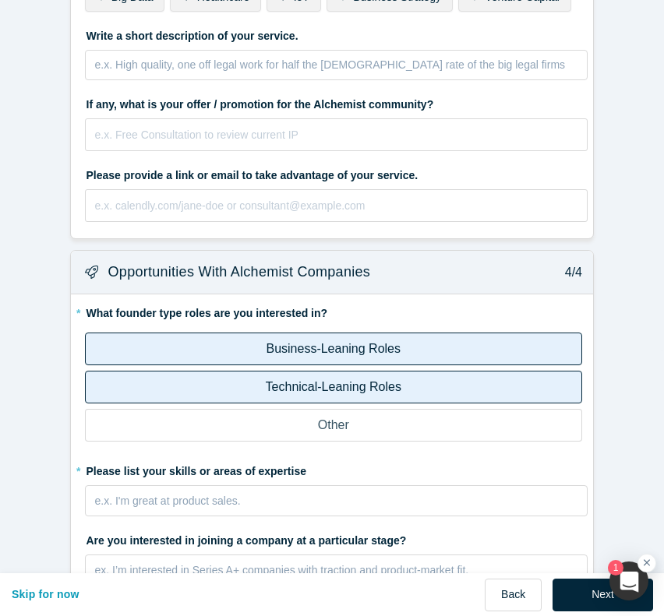
click at [374, 414] on label "Other" at bounding box center [334, 425] width 498 height 33
click at [0, 0] on input "Other" at bounding box center [0, 0] width 0 height 0
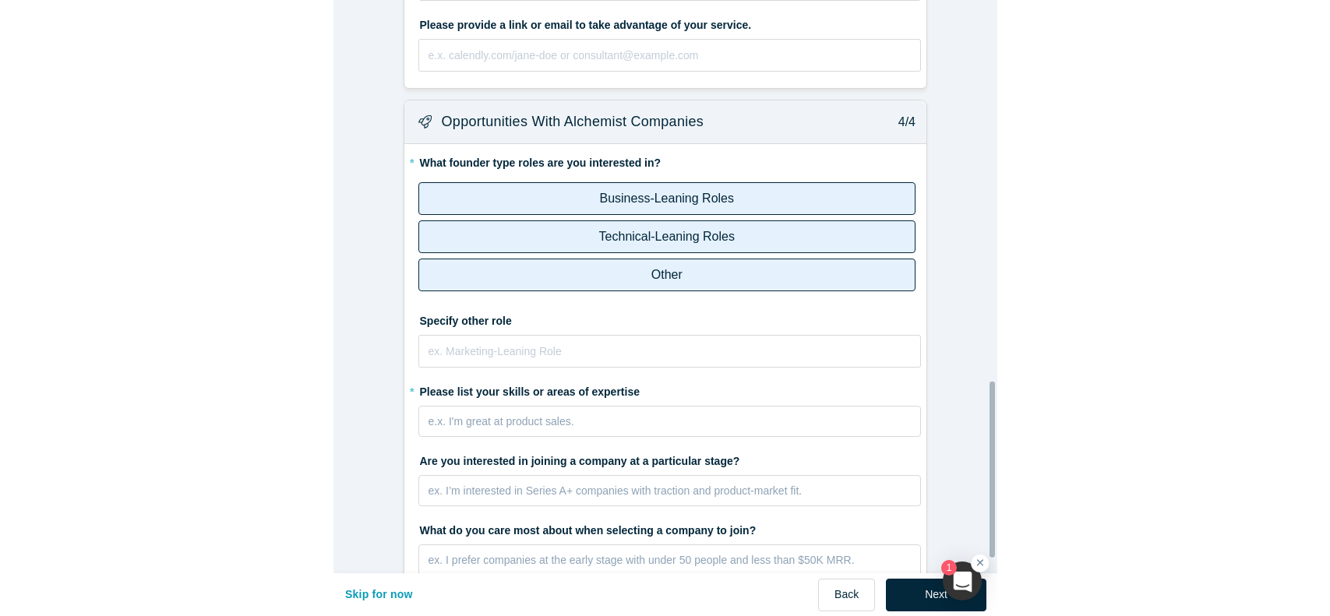
scroll to position [1306, 0]
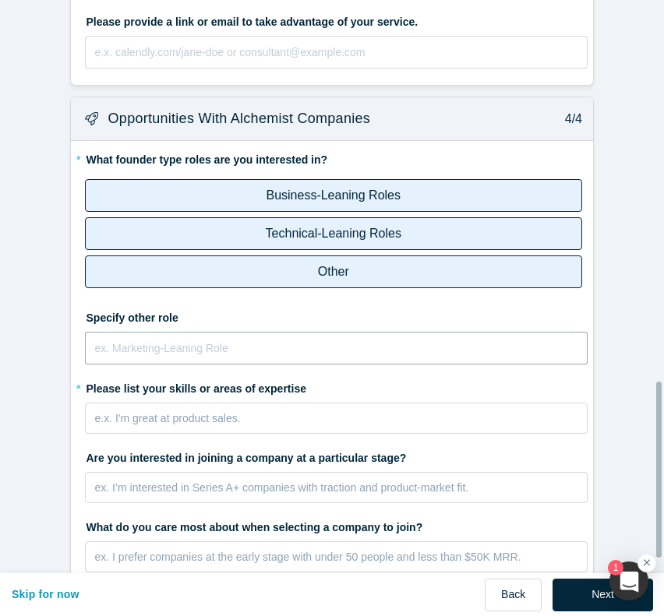
click at [344, 357] on input "text" at bounding box center [336, 348] width 503 height 33
type input "r"
click at [182, 345] on input "Research, Risk Analyst," at bounding box center [336, 348] width 503 height 33
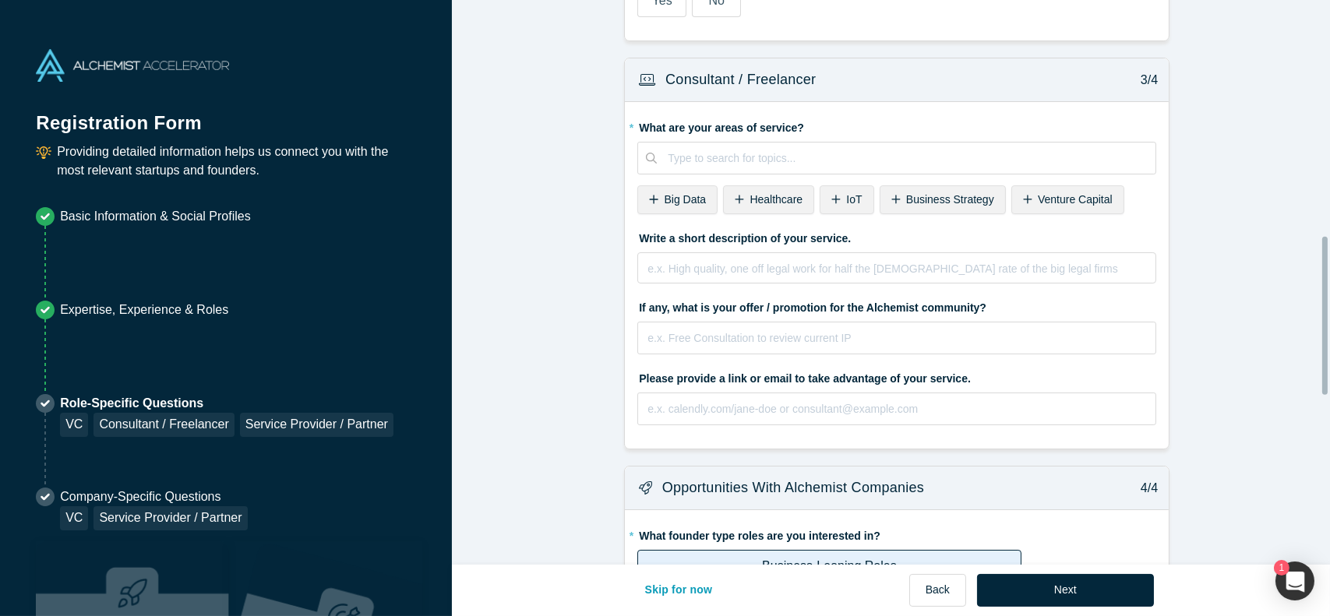
scroll to position [841, 0]
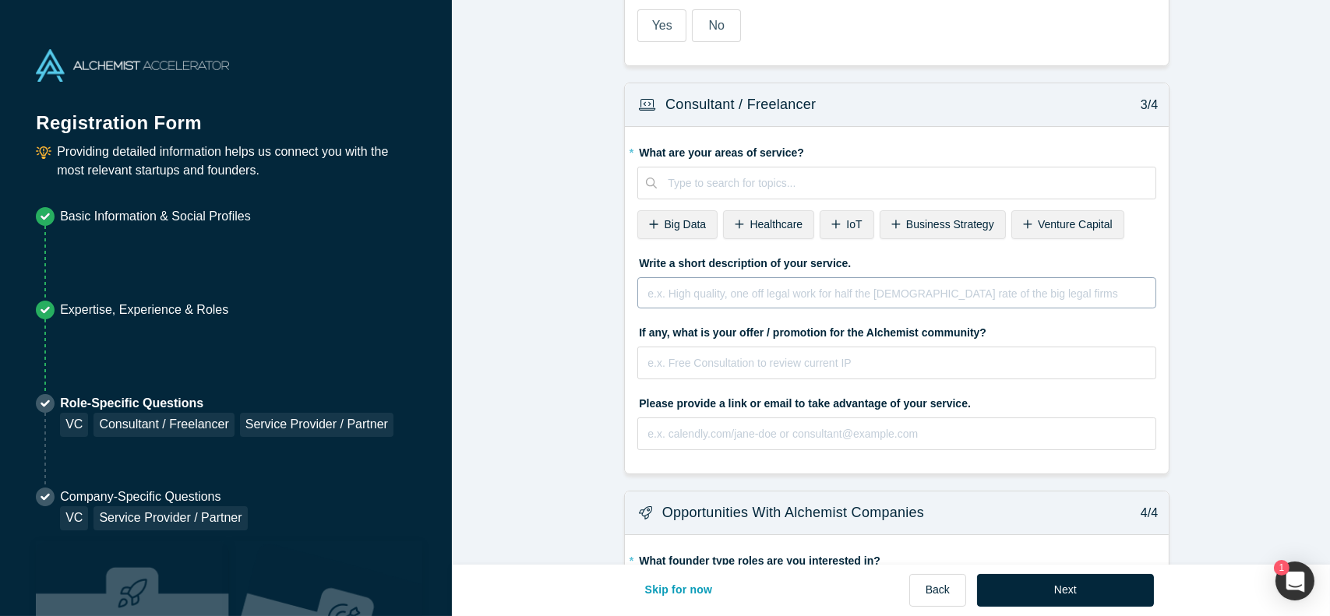
type input "Research, ,"
click at [729, 285] on div "rdw-editor" at bounding box center [897, 291] width 498 height 16
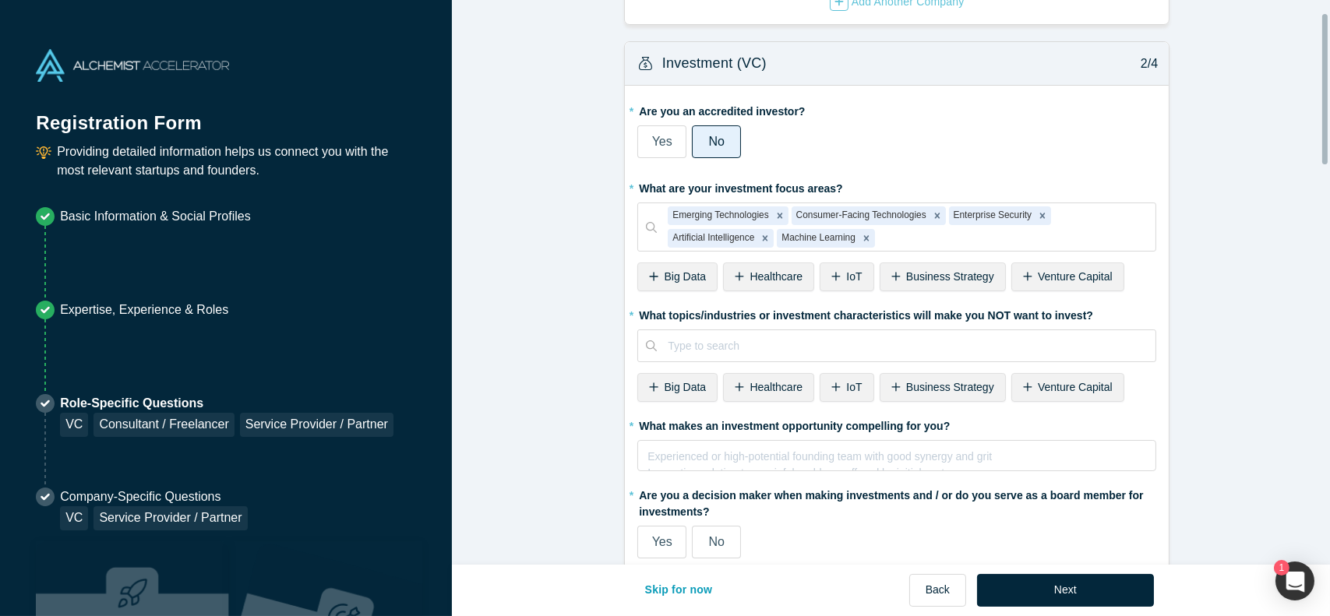
scroll to position [0, 0]
